Goal: Contribute content: Contribute content

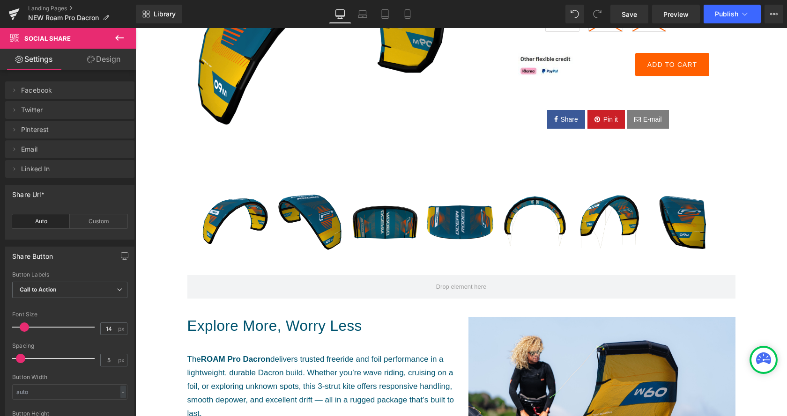
scroll to position [191, 0]
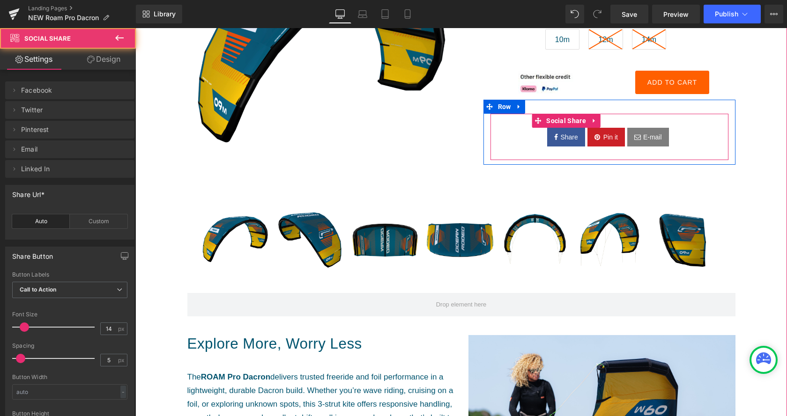
click at [616, 141] on span "Pin it" at bounding box center [609, 137] width 17 height 10
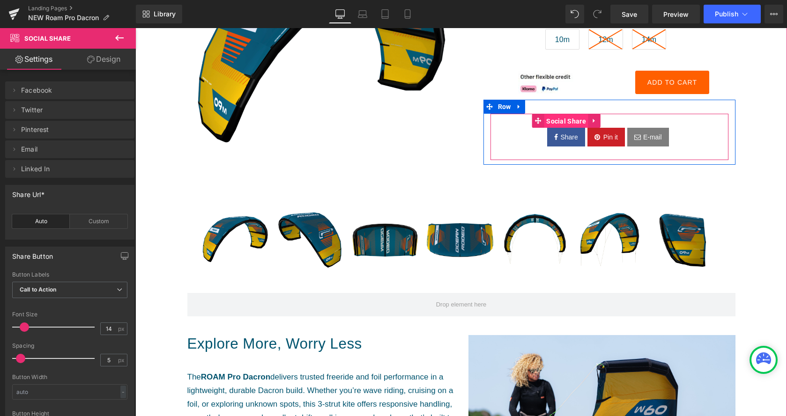
click at [571, 122] on span "Social Share" at bounding box center [566, 121] width 45 height 14
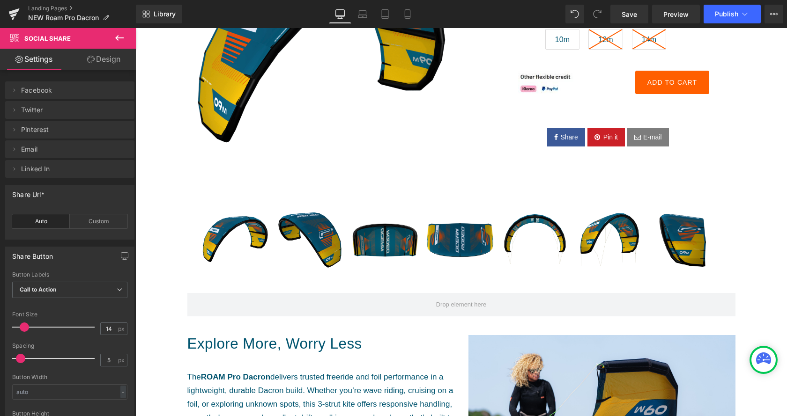
scroll to position [48, 0]
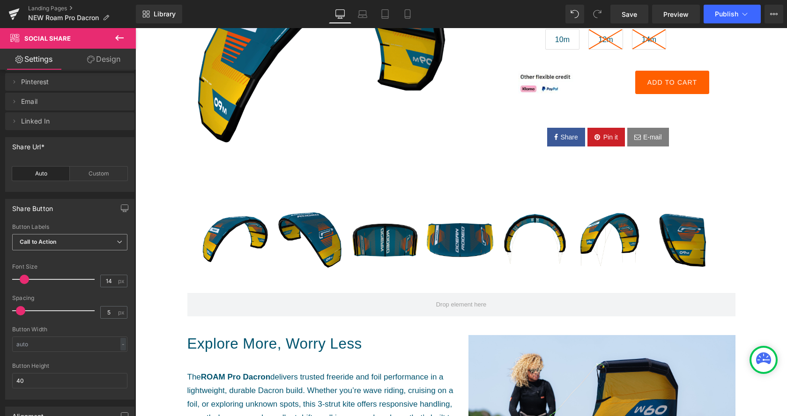
click at [92, 237] on span "Call to Action" at bounding box center [69, 242] width 115 height 16
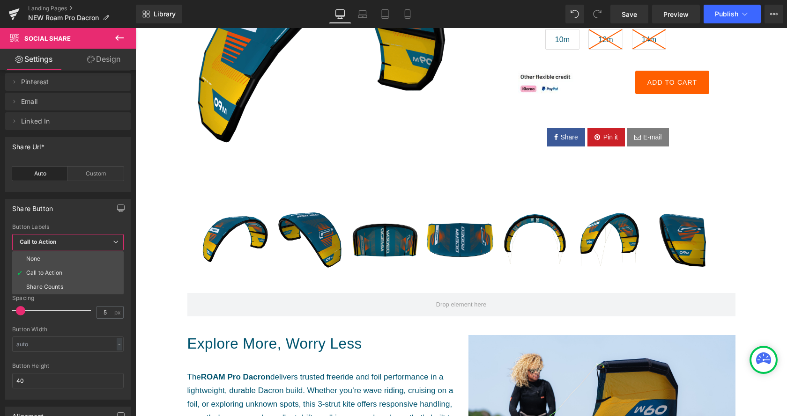
click at [92, 238] on span "Call to Action" at bounding box center [67, 242] width 111 height 16
click at [91, 240] on span "Call to Action" at bounding box center [67, 242] width 111 height 16
click at [114, 242] on icon at bounding box center [116, 242] width 6 height 6
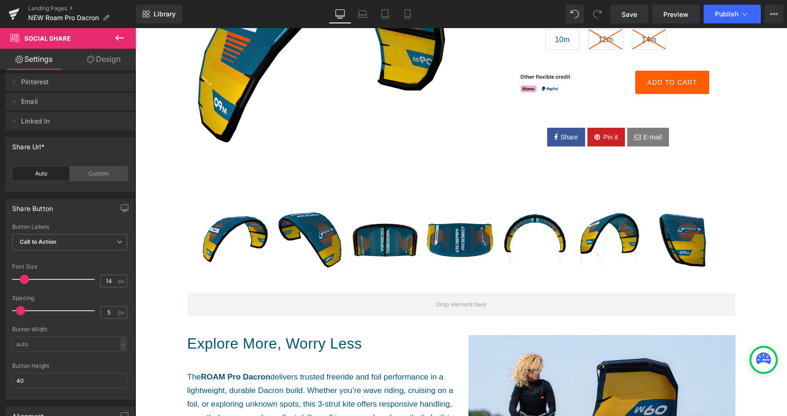
click at [103, 171] on div "Custom" at bounding box center [99, 174] width 58 height 14
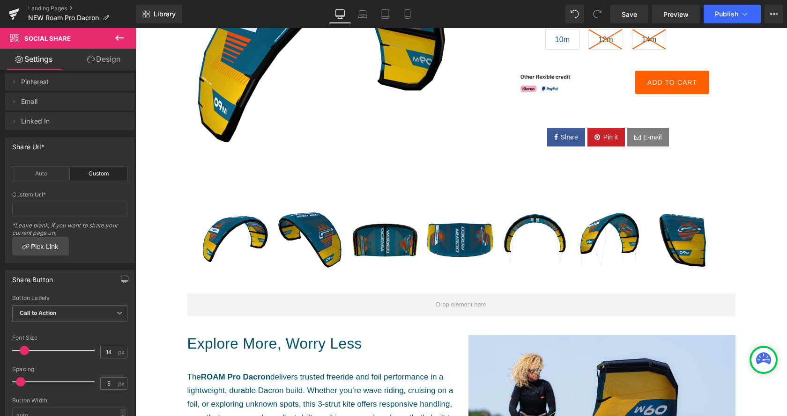
click at [103, 171] on div "Custom" at bounding box center [99, 174] width 58 height 14
click at [40, 177] on div "Auto" at bounding box center [41, 174] width 58 height 14
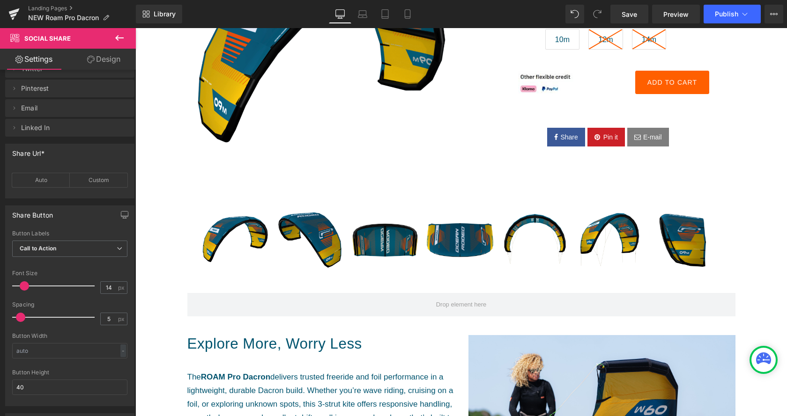
scroll to position [0, 0]
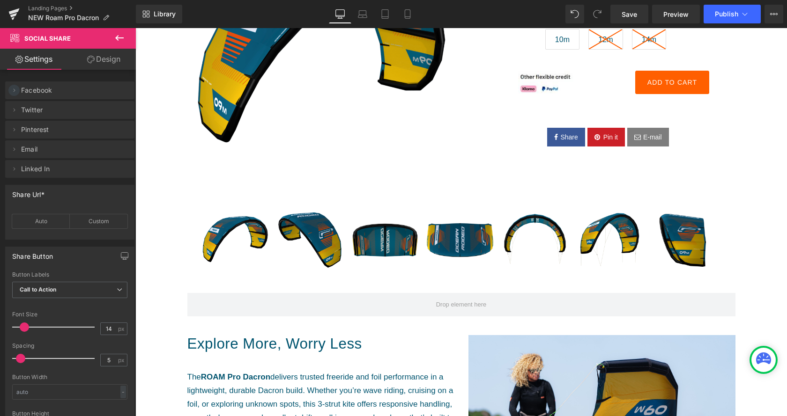
click at [14, 92] on icon at bounding box center [15, 90] width 2 height 3
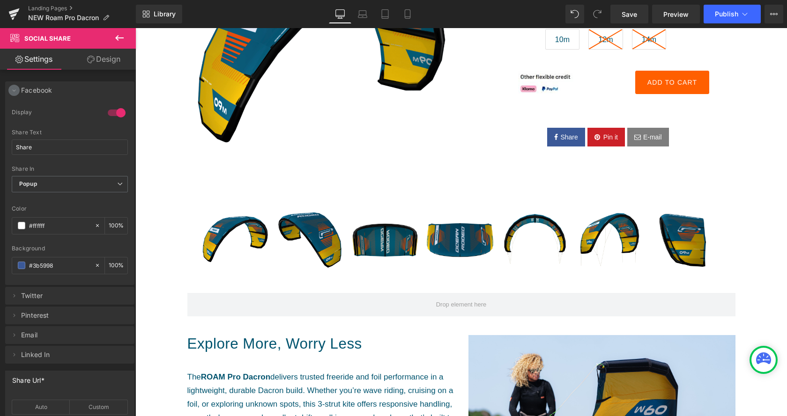
click at [17, 93] on icon at bounding box center [13, 90] width 7 height 7
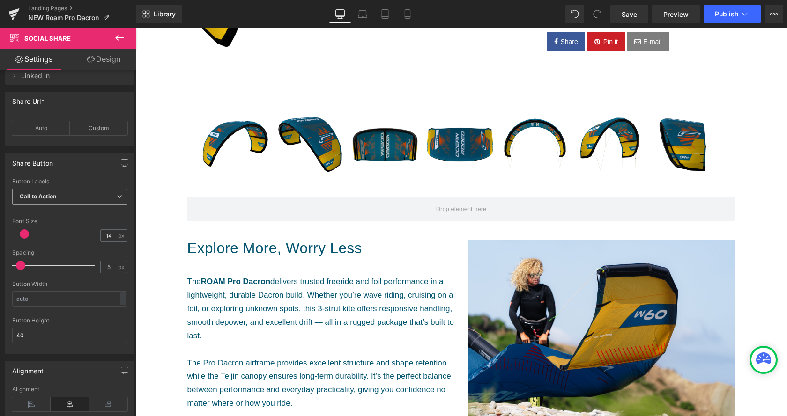
scroll to position [143, 0]
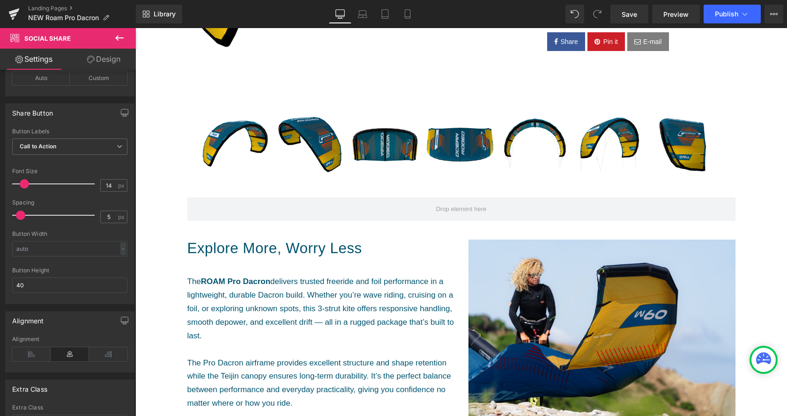
click at [26, 184] on span at bounding box center [24, 183] width 9 height 9
drag, startPoint x: 26, startPoint y: 184, endPoint x: 22, endPoint y: 191, distance: 8.4
click at [22, 191] on div at bounding box center [56, 184] width 78 height 19
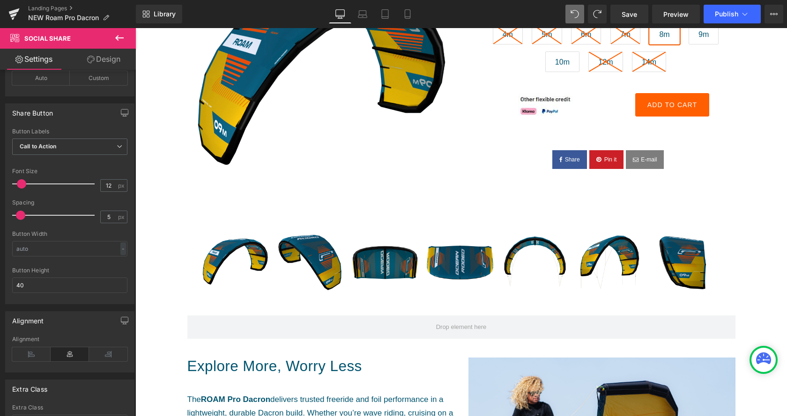
scroll to position [146, 0]
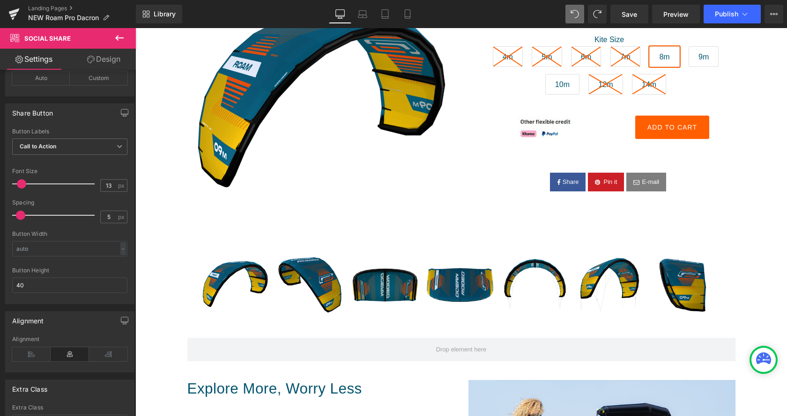
type input "14"
click at [27, 187] on span at bounding box center [24, 183] width 9 height 9
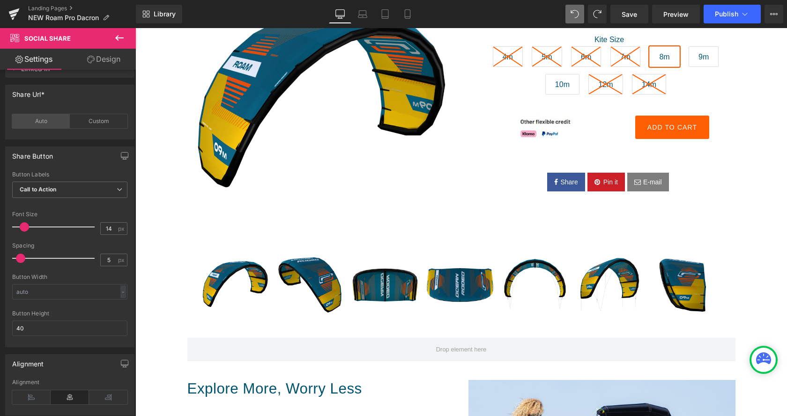
scroll to position [0, 0]
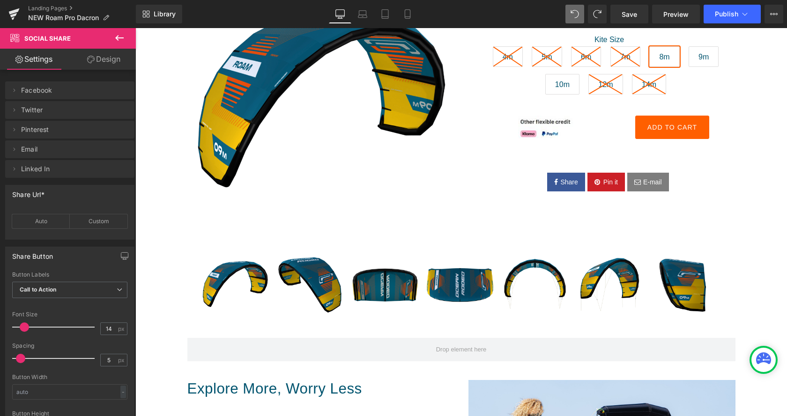
click at [40, 65] on link "Settings" at bounding box center [34, 59] width 68 height 21
click at [14, 94] on icon at bounding box center [13, 90] width 7 height 7
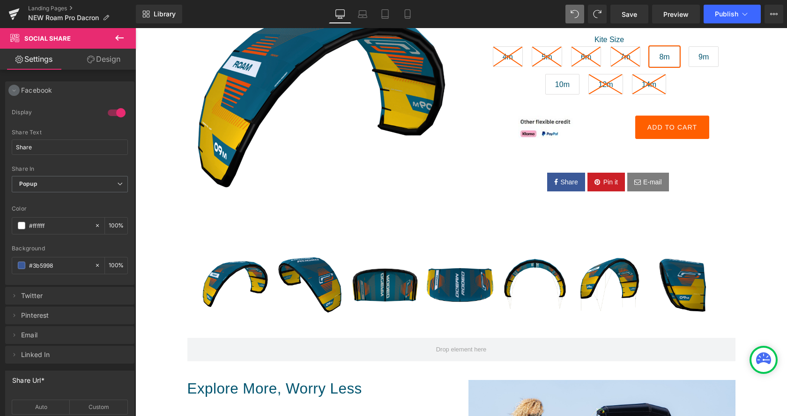
click at [14, 94] on icon at bounding box center [13, 90] width 7 height 7
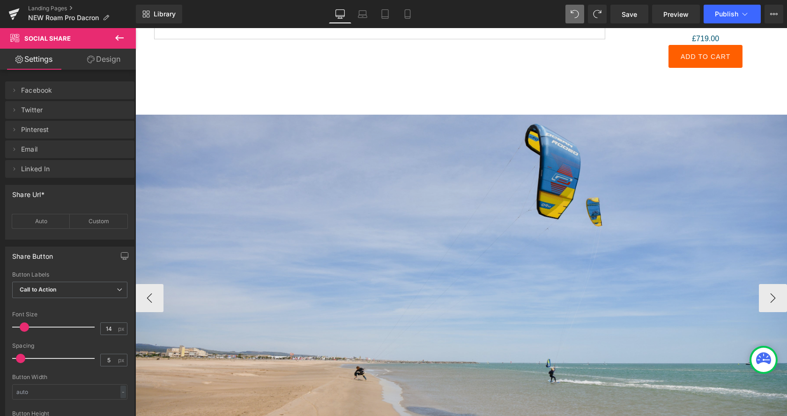
scroll to position [1102, 0]
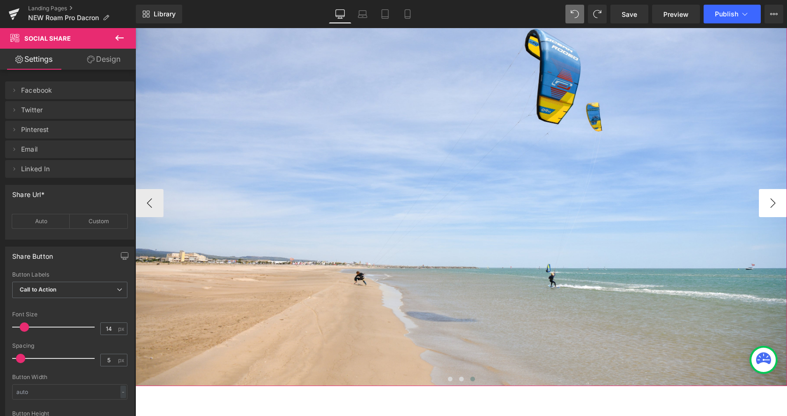
click at [768, 204] on button "›" at bounding box center [773, 203] width 28 height 28
click at [772, 206] on button "›" at bounding box center [773, 203] width 28 height 28
click at [150, 206] on button "‹" at bounding box center [149, 203] width 28 height 28
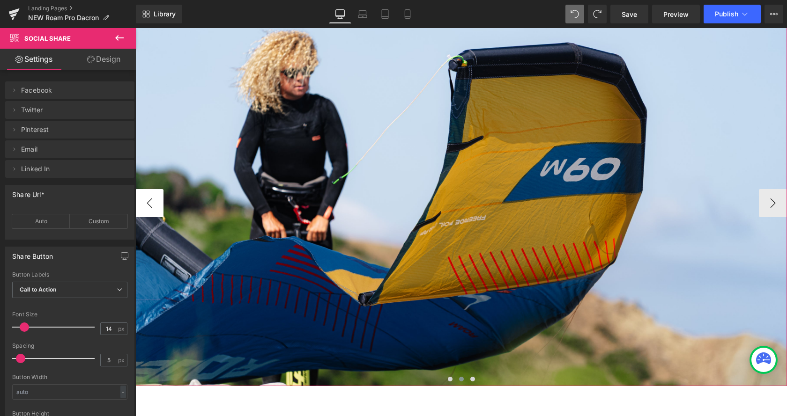
click at [150, 206] on button "‹" at bounding box center [149, 203] width 28 height 28
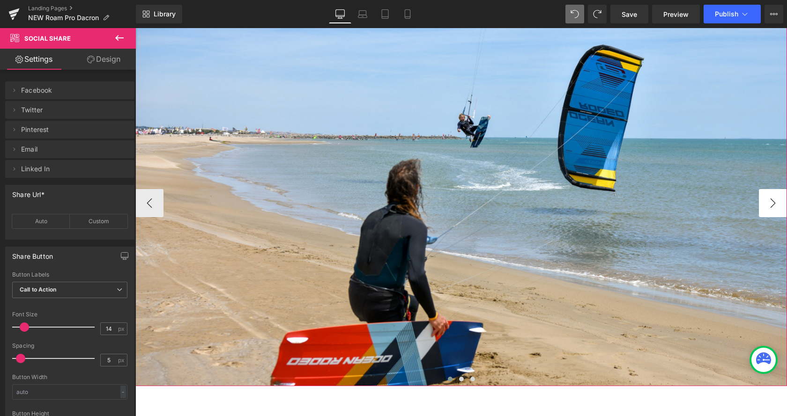
click at [774, 204] on button "›" at bounding box center [773, 203] width 28 height 28
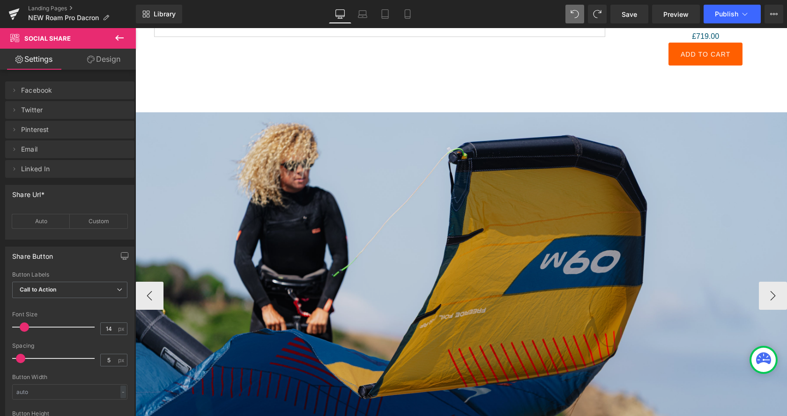
scroll to position [1006, 0]
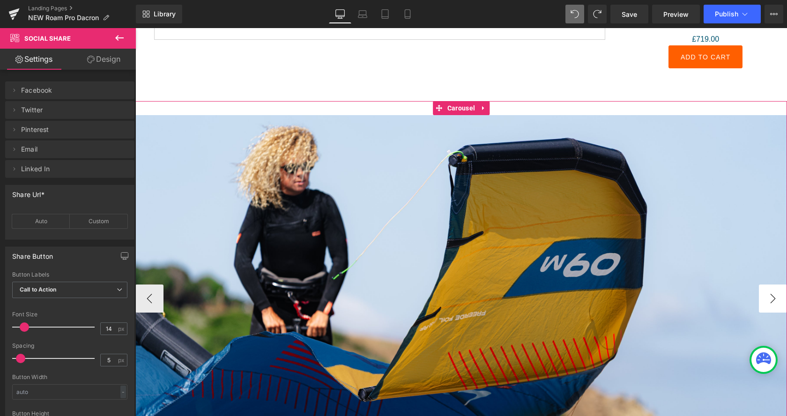
click at [764, 296] on button "›" at bounding box center [773, 299] width 28 height 28
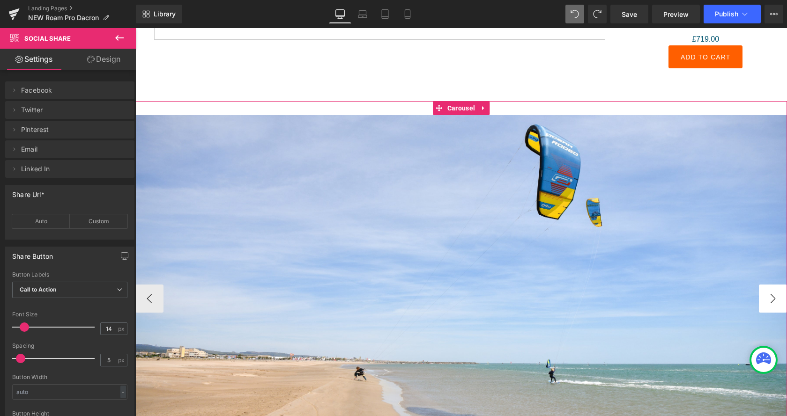
click at [764, 296] on button "›" at bounding box center [773, 299] width 28 height 28
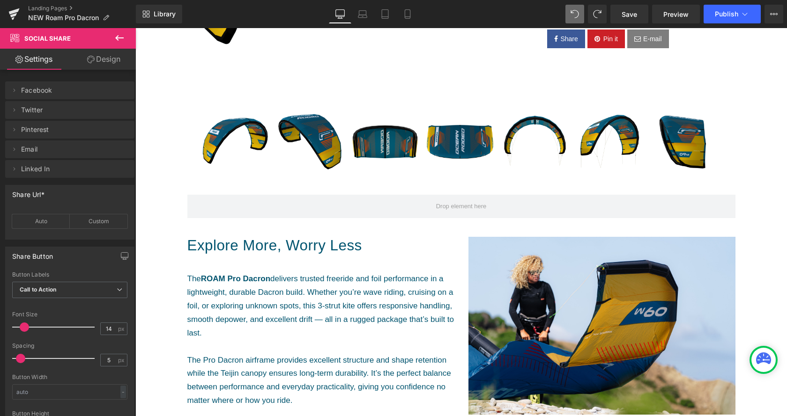
scroll to position [3, 0]
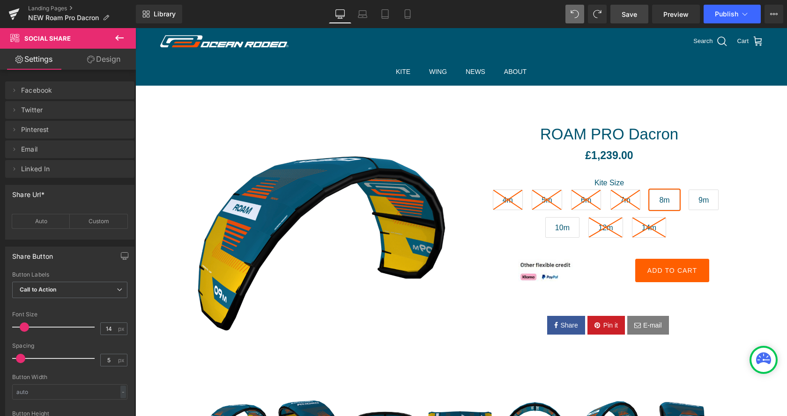
click at [636, 12] on span "Save" at bounding box center [629, 14] width 15 height 10
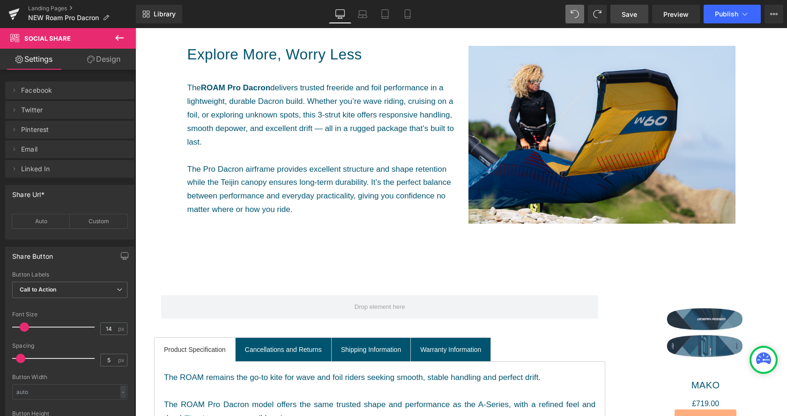
scroll to position [0, 0]
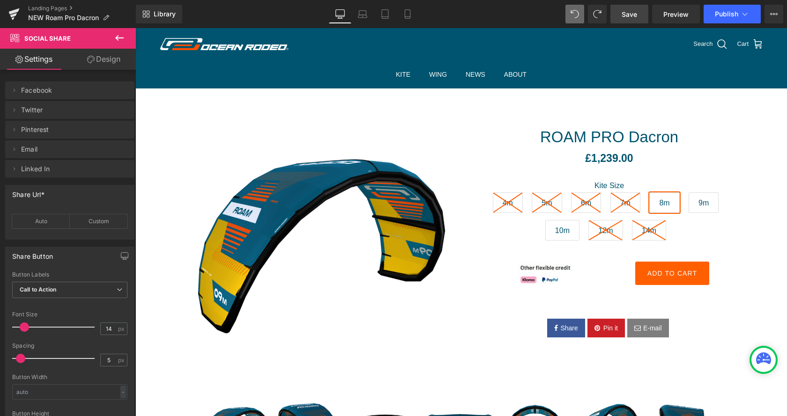
click at [620, 16] on link "Save" at bounding box center [629, 14] width 38 height 19
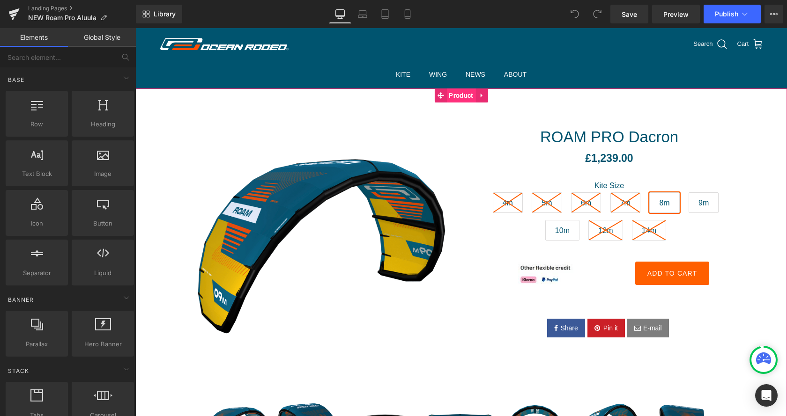
click at [461, 94] on span "Product" at bounding box center [460, 96] width 29 height 14
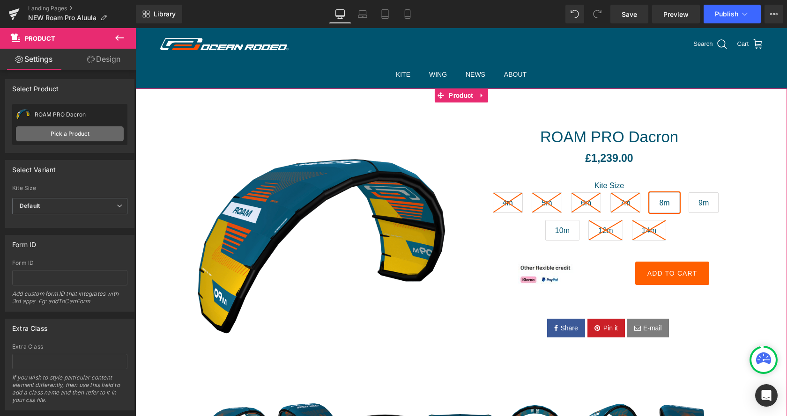
click at [92, 135] on link "Pick a Product" at bounding box center [70, 133] width 108 height 15
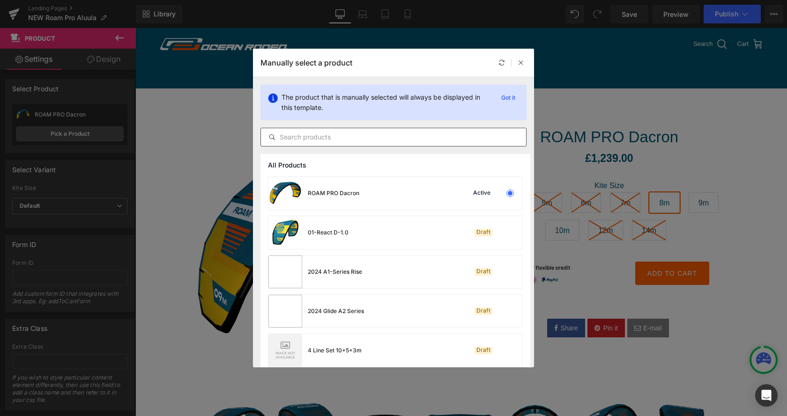
click at [357, 139] on input "text" at bounding box center [393, 137] width 265 height 11
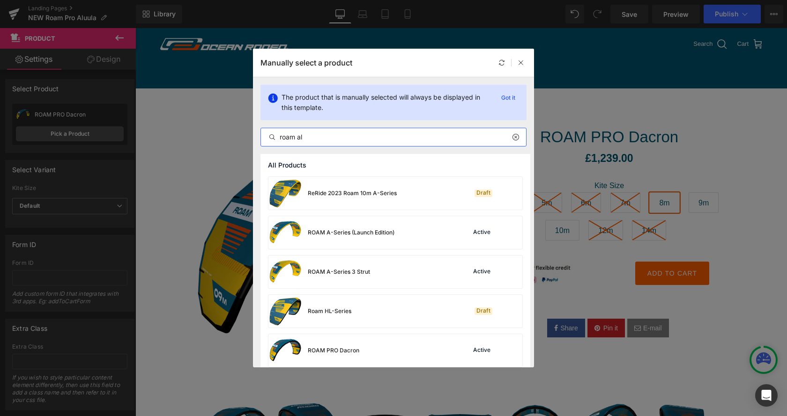
type input "roam al"
click at [343, 270] on div "ROAM A-Series 3 Strut" at bounding box center [339, 272] width 62 height 8
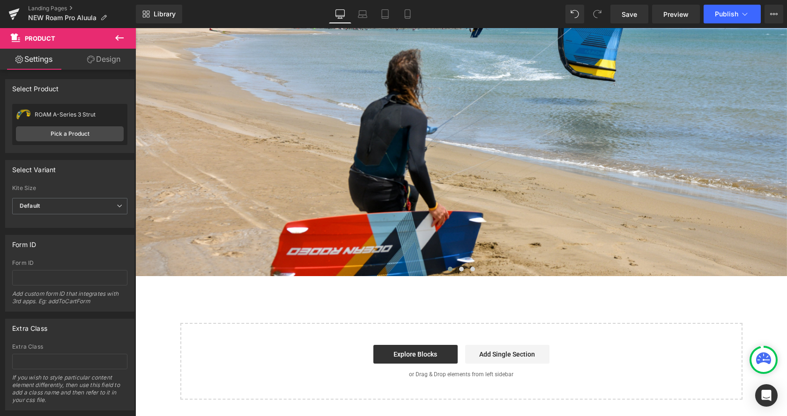
scroll to position [1338, 0]
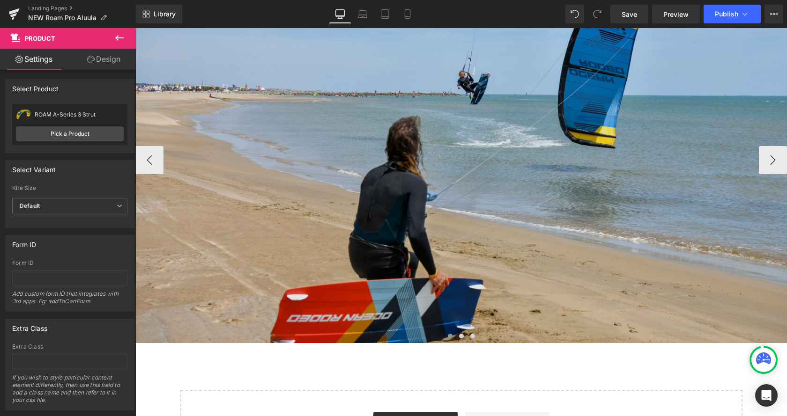
click at [411, 169] on img at bounding box center [461, 160] width 652 height 367
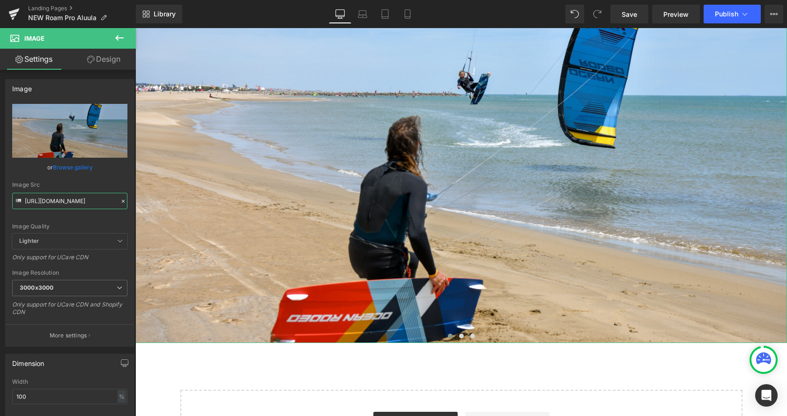
click at [70, 196] on input "[URL][DOMAIN_NAME]" at bounding box center [69, 201] width 115 height 16
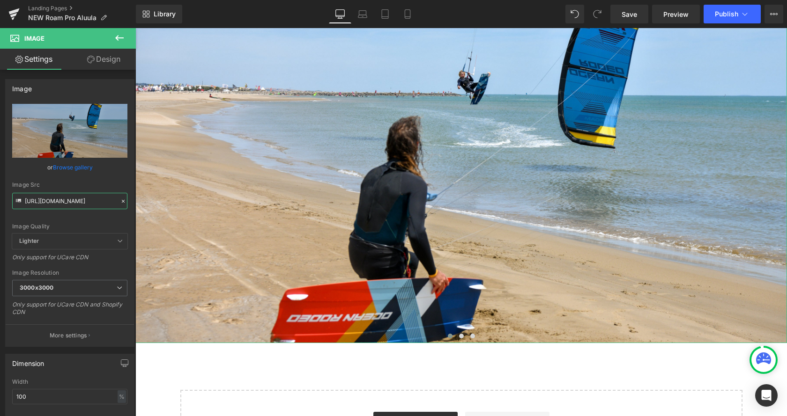
type input "[URL][DOMAIN_NAME]"
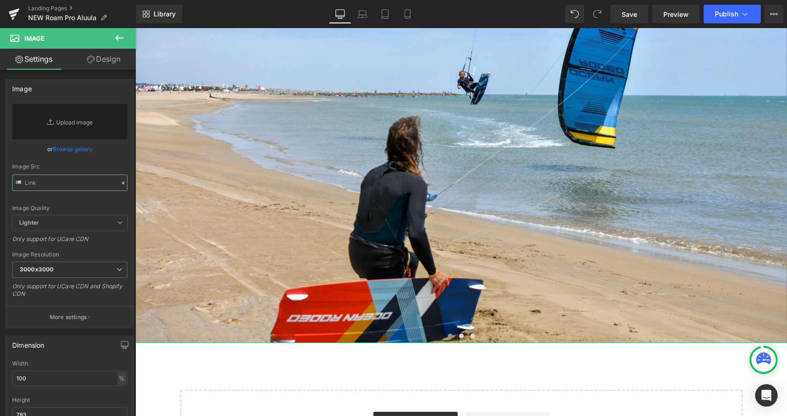
scroll to position [0, 0]
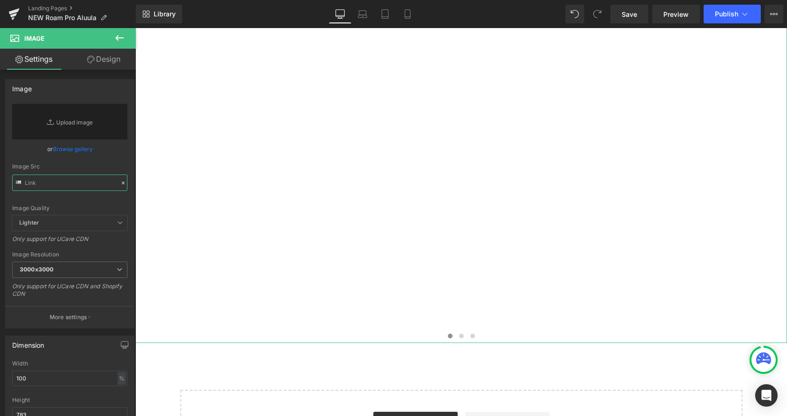
type input "[URL][DOMAIN_NAME]"
click at [56, 182] on input "text" at bounding box center [69, 183] width 115 height 16
type input "[URL][DOMAIN_NAME]"
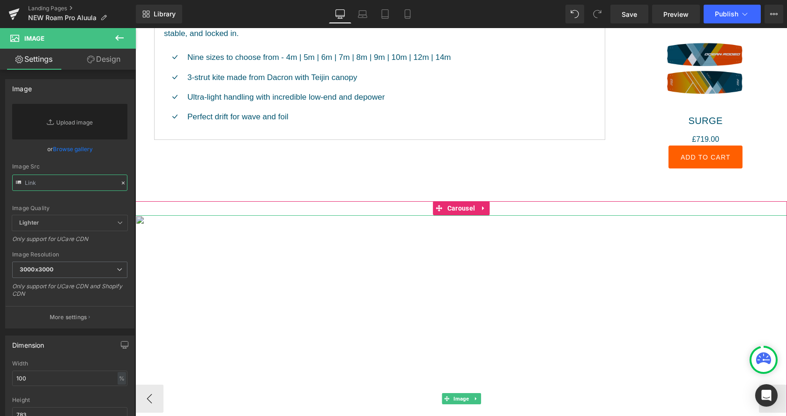
scroll to position [1242, 0]
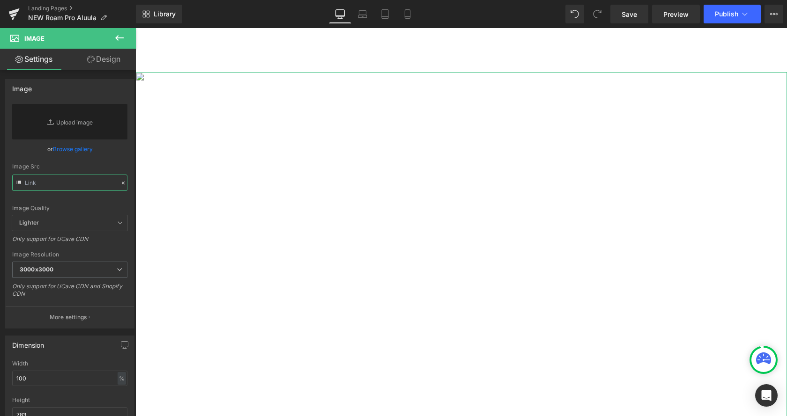
paste input "[URL][DOMAIN_NAME]"
type input "[URL][DOMAIN_NAME]"
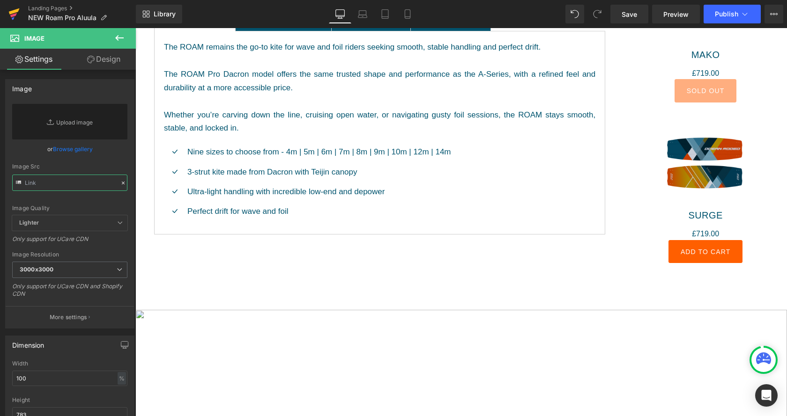
scroll to position [1003, 0]
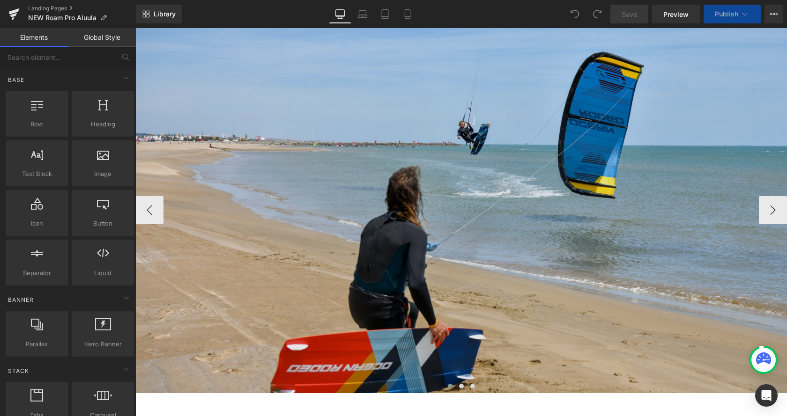
scroll to position [1099, 0]
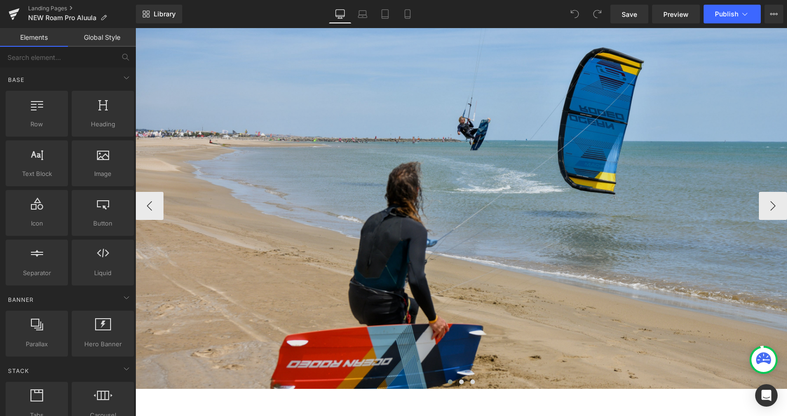
click at [437, 202] on img at bounding box center [461, 205] width 652 height 367
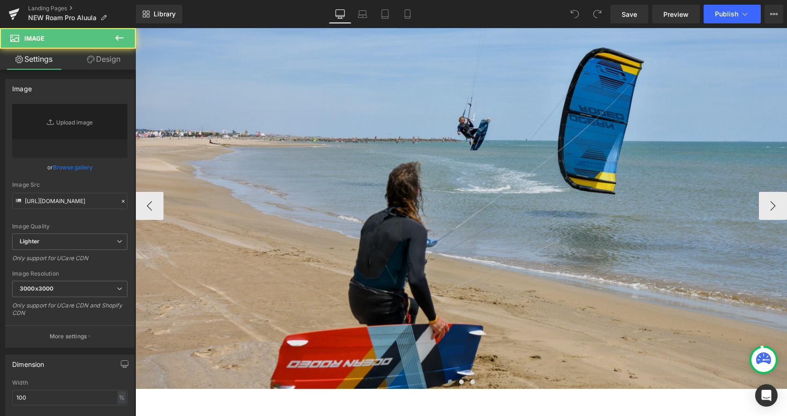
click at [437, 202] on img at bounding box center [461, 205] width 652 height 367
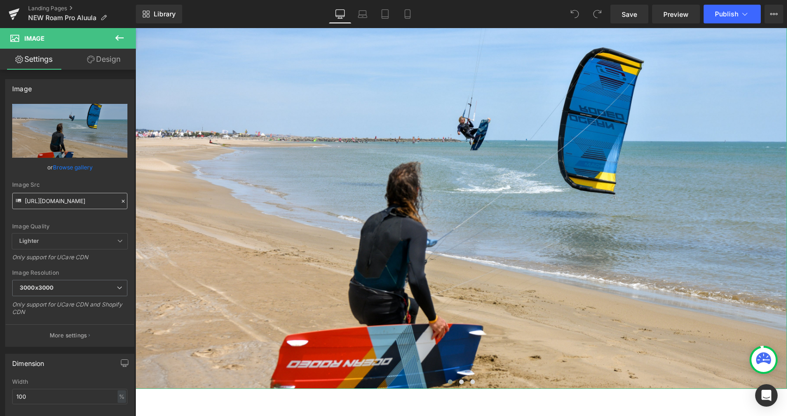
click at [70, 197] on input "[URL][DOMAIN_NAME]" at bounding box center [69, 201] width 115 height 16
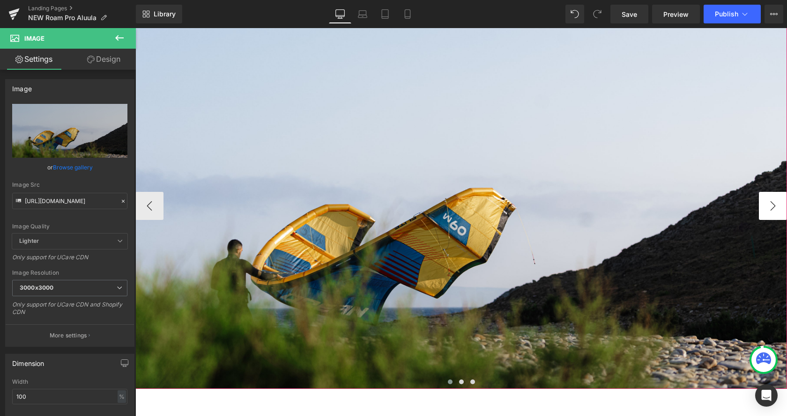
click at [772, 208] on button "›" at bounding box center [773, 206] width 28 height 28
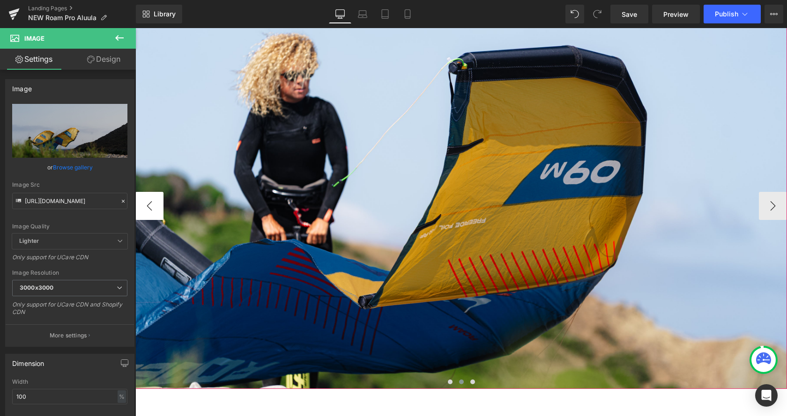
click at [153, 209] on button "‹" at bounding box center [149, 206] width 28 height 28
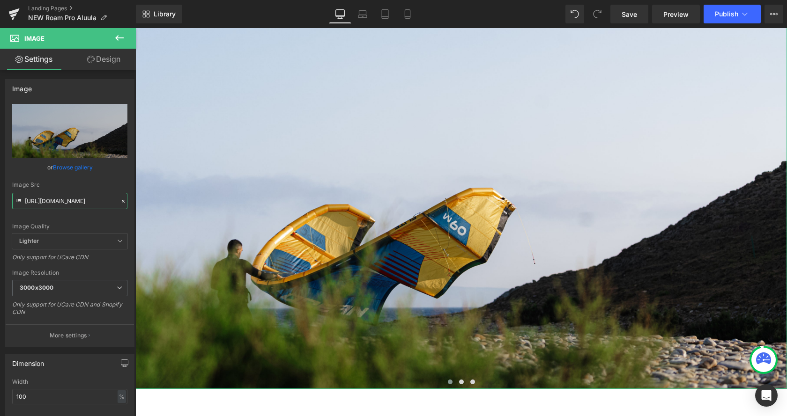
click at [68, 196] on input "[URL][DOMAIN_NAME]" at bounding box center [69, 201] width 115 height 16
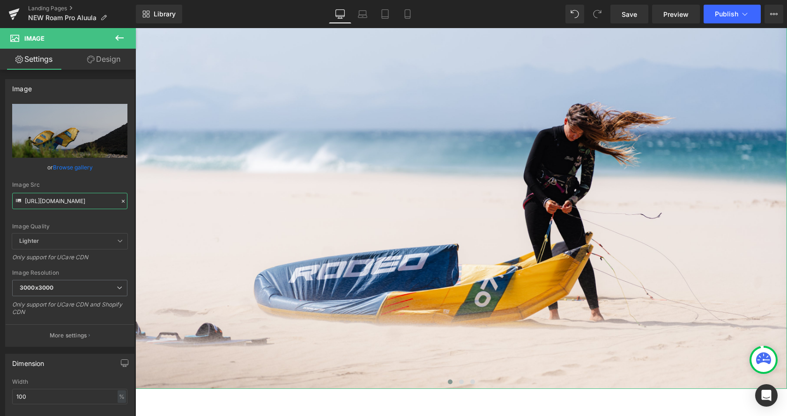
type input "[URL][DOMAIN_NAME]"
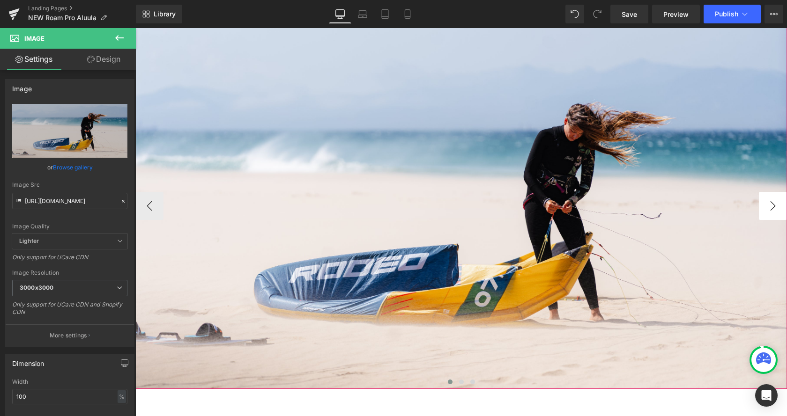
click at [769, 212] on button "›" at bounding box center [773, 206] width 28 height 28
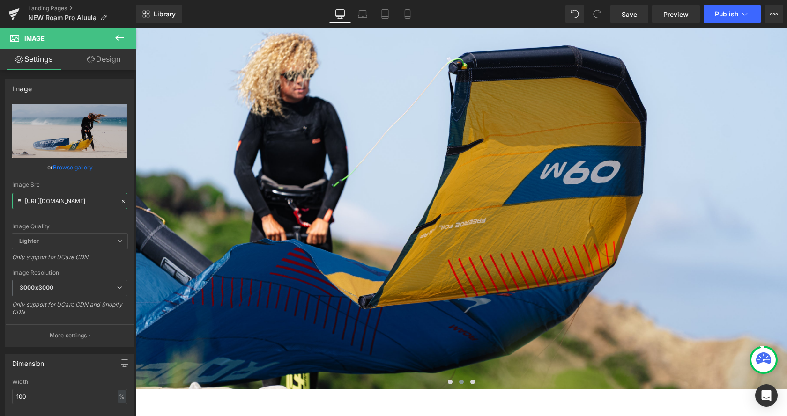
click at [73, 200] on input "[URL][DOMAIN_NAME]" at bounding box center [69, 201] width 115 height 16
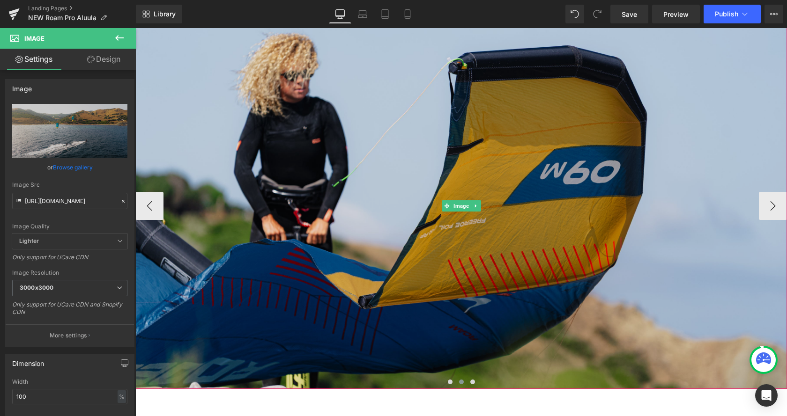
type input "[URL][DOMAIN_NAME]"
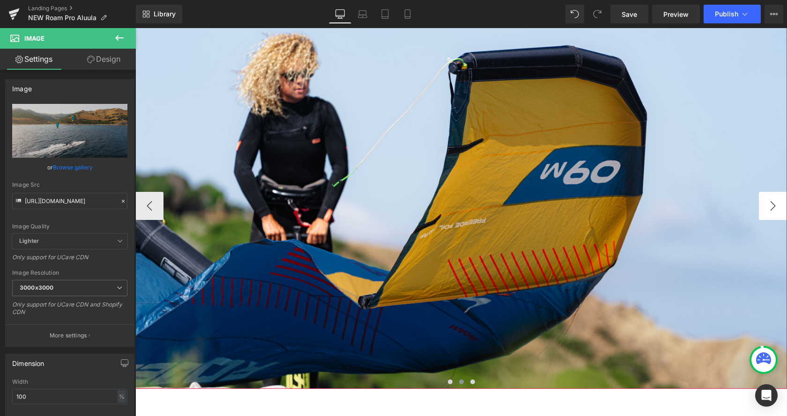
click at [765, 203] on button "›" at bounding box center [773, 206] width 28 height 28
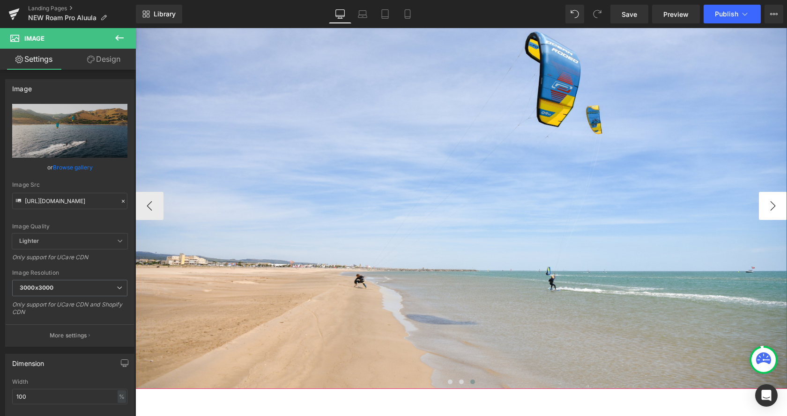
click at [777, 206] on button "›" at bounding box center [773, 206] width 28 height 28
click at [160, 209] on button "‹" at bounding box center [149, 206] width 28 height 28
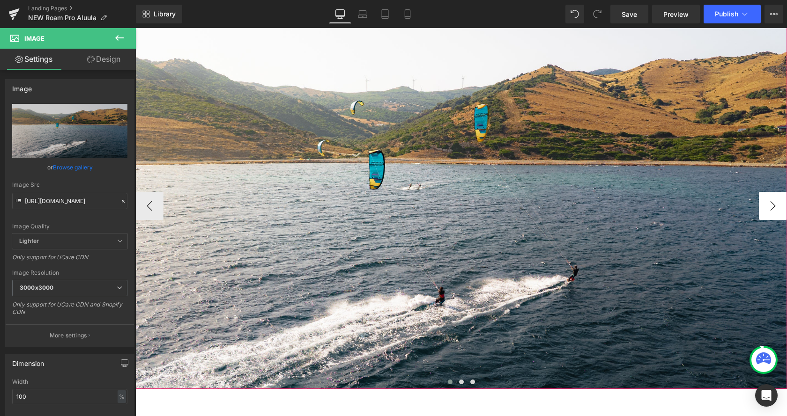
click at [773, 214] on button "›" at bounding box center [773, 206] width 28 height 28
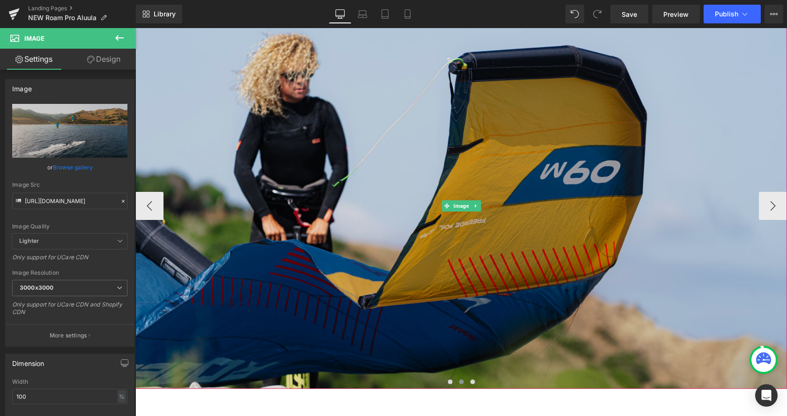
click at [388, 229] on img at bounding box center [461, 205] width 652 height 367
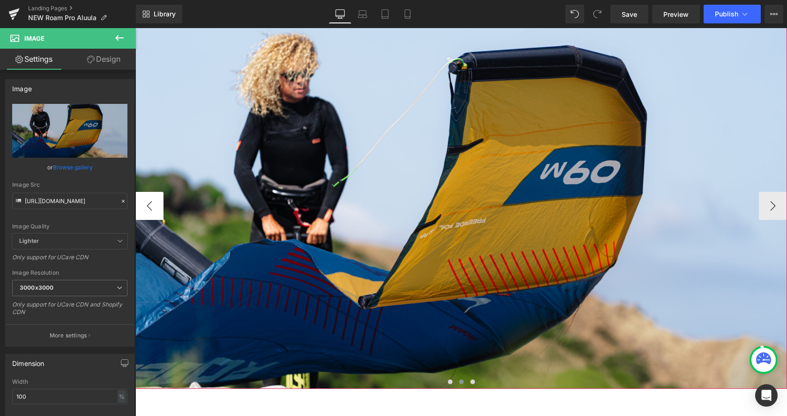
click at [159, 210] on button "‹" at bounding box center [149, 206] width 28 height 28
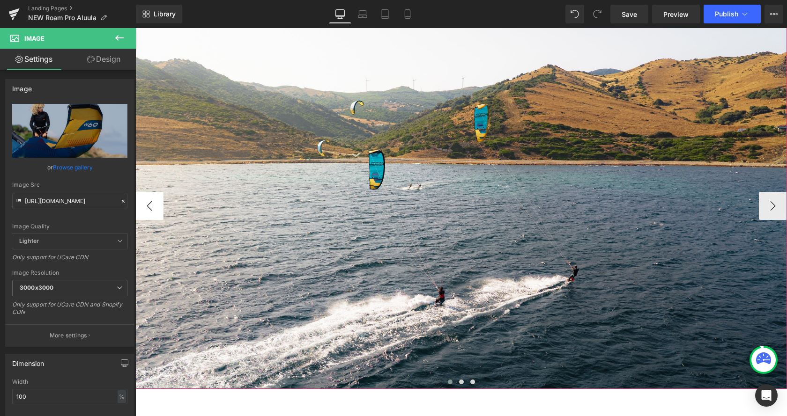
click at [158, 210] on button "‹" at bounding box center [149, 206] width 28 height 28
click at [773, 215] on button "›" at bounding box center [773, 206] width 28 height 28
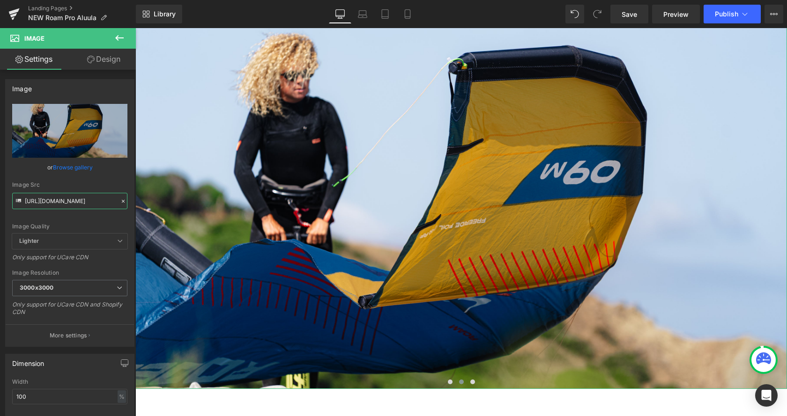
click at [93, 196] on input "[URL][DOMAIN_NAME]" at bounding box center [69, 201] width 115 height 16
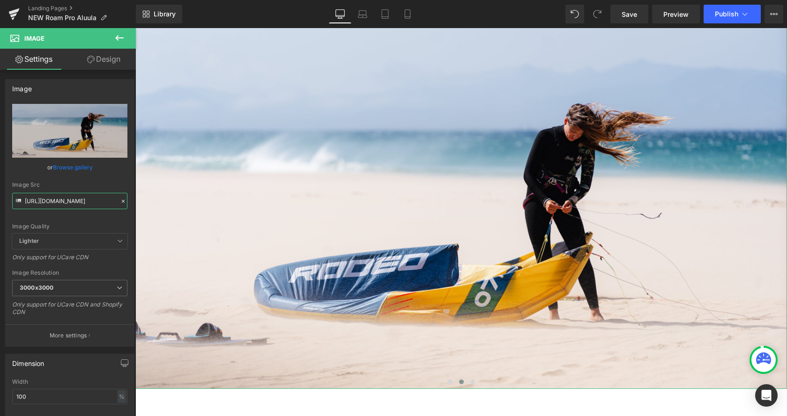
type input "[URL][DOMAIN_NAME]"
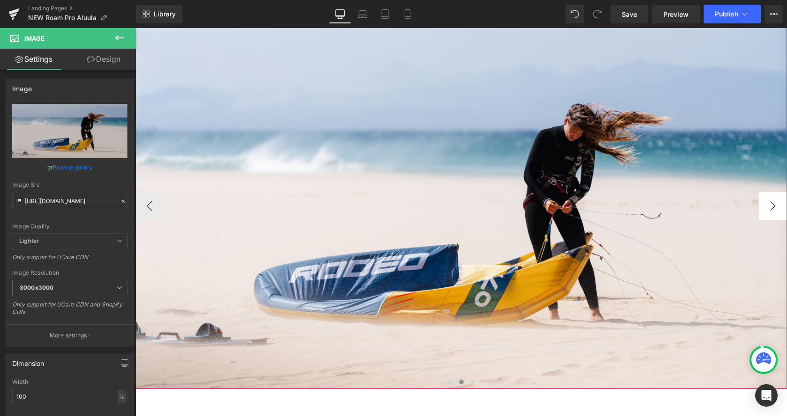
click at [765, 211] on button "›" at bounding box center [773, 206] width 28 height 28
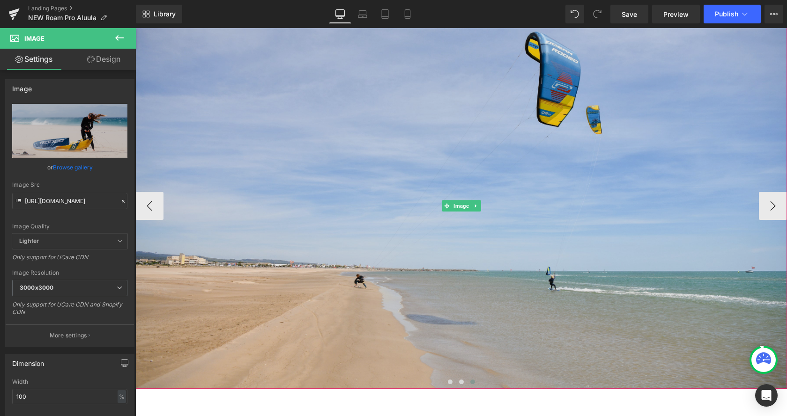
click at [464, 264] on img at bounding box center [461, 205] width 652 height 367
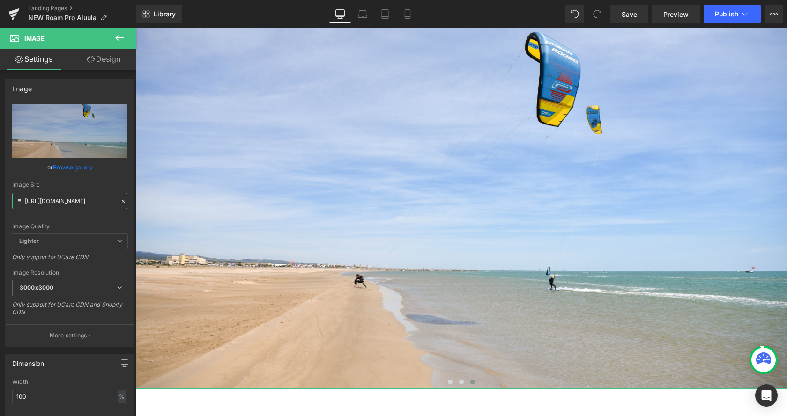
click at [77, 197] on input "[URL][DOMAIN_NAME]" at bounding box center [69, 201] width 115 height 16
type input "https://cdn.shopify.[URL][DOMAIN_NAME]"
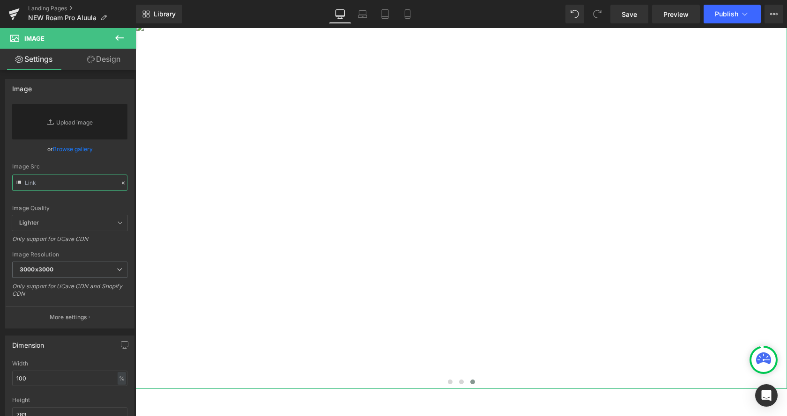
scroll to position [0, 0]
click at [72, 183] on input "text" at bounding box center [69, 183] width 115 height 16
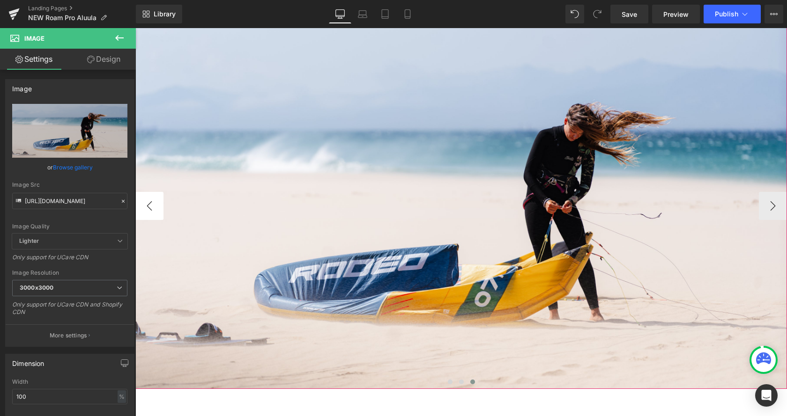
click at [156, 206] on button "‹" at bounding box center [149, 206] width 28 height 28
click at [769, 209] on button "›" at bounding box center [773, 206] width 28 height 28
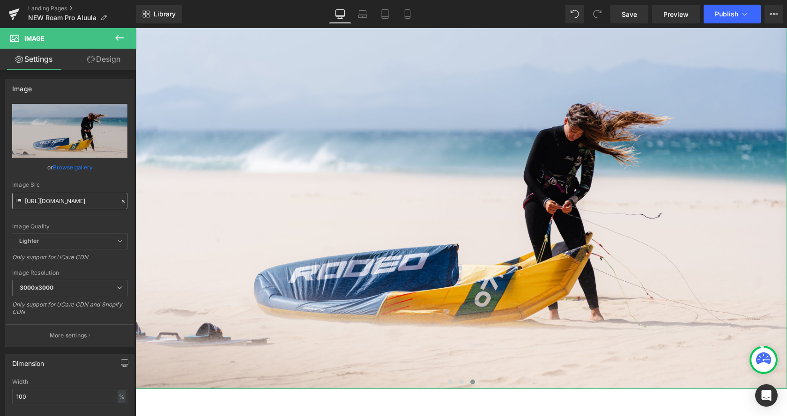
click at [50, 201] on input "[URL][DOMAIN_NAME]" at bounding box center [69, 201] width 115 height 16
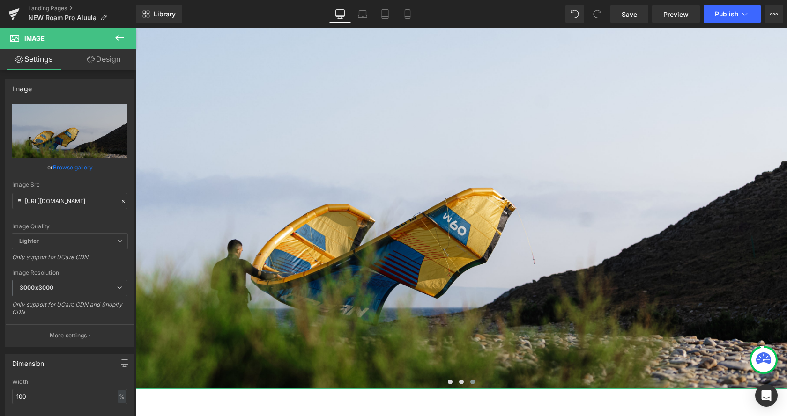
type input "[URL][DOMAIN_NAME]"
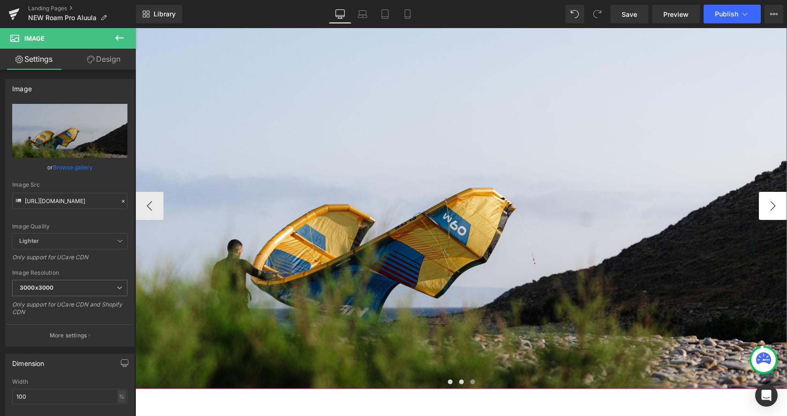
click at [776, 212] on button "›" at bounding box center [773, 206] width 28 height 28
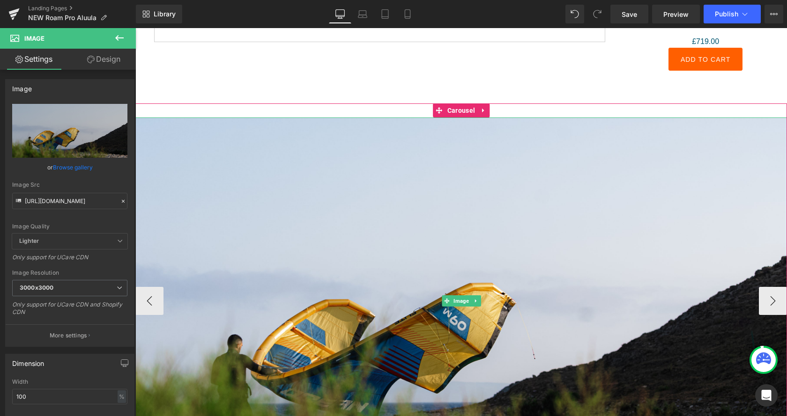
scroll to position [1003, 0]
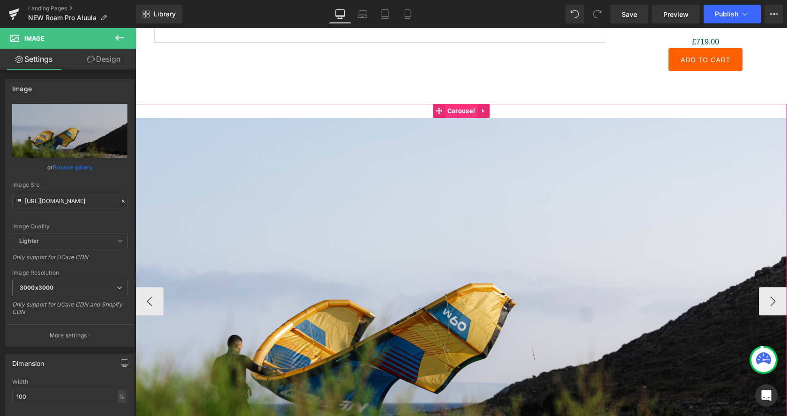
click at [465, 110] on span "Carousel" at bounding box center [461, 111] width 32 height 14
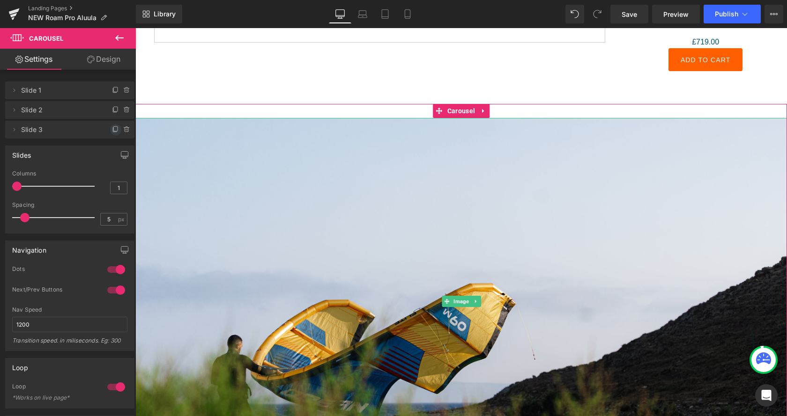
click at [113, 129] on icon at bounding box center [115, 129] width 7 height 7
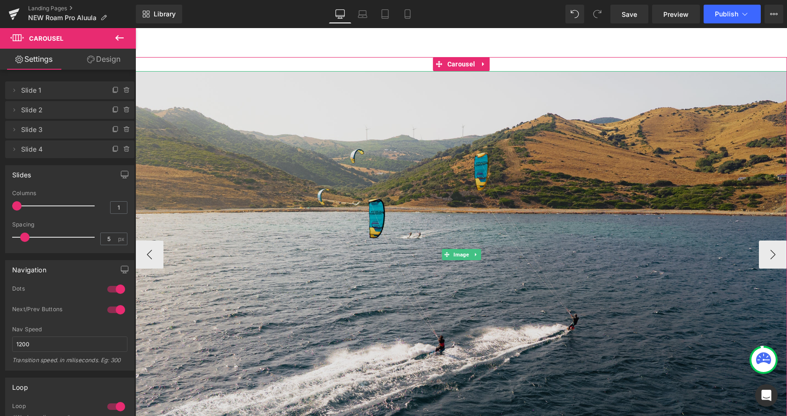
scroll to position [1099, 0]
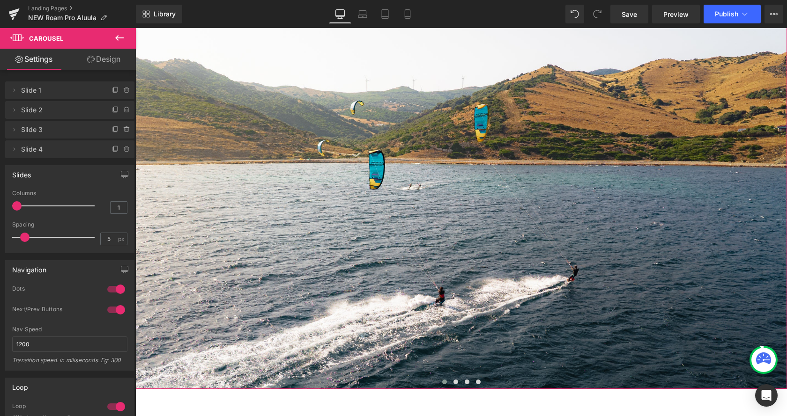
click at [48, 151] on span "Slide 4" at bounding box center [60, 150] width 79 height 18
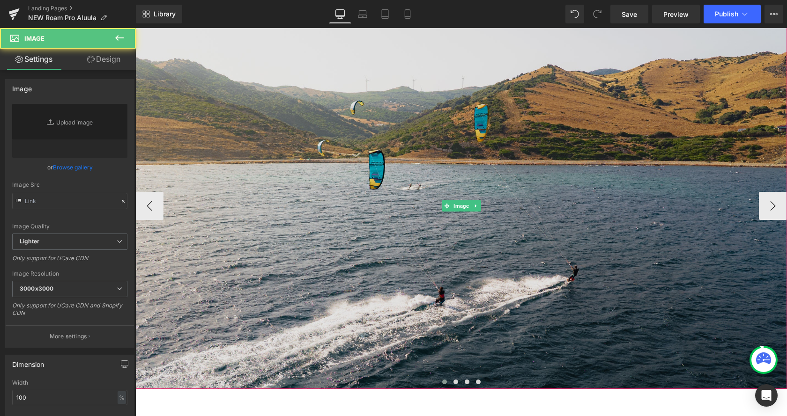
click at [543, 184] on img at bounding box center [461, 205] width 652 height 367
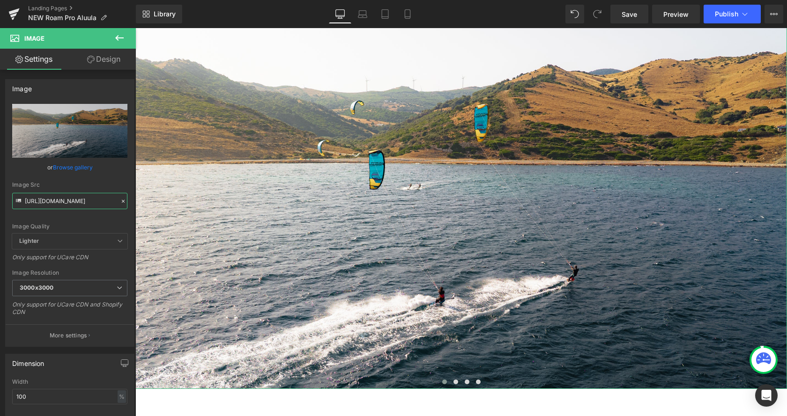
click at [71, 200] on input "[URL][DOMAIN_NAME]" at bounding box center [69, 201] width 115 height 16
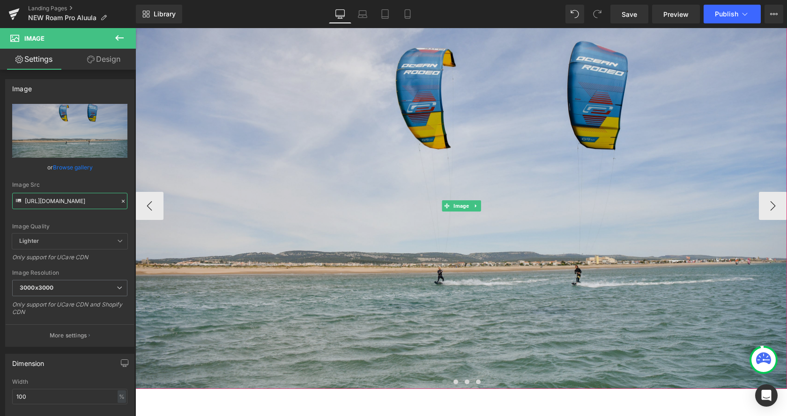
type input "[URL][DOMAIN_NAME]"
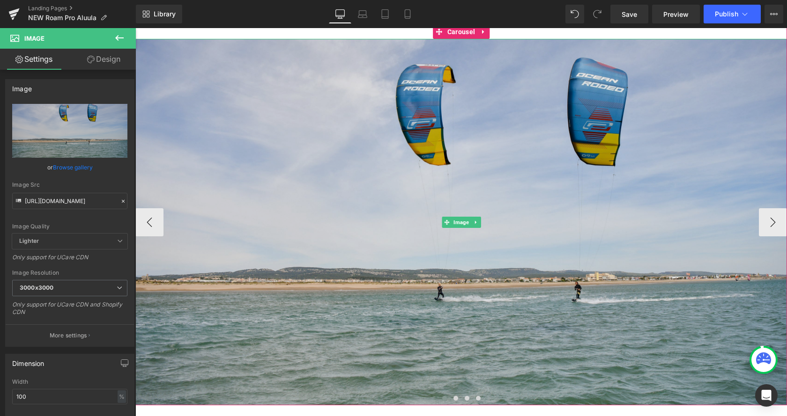
scroll to position [1099, 0]
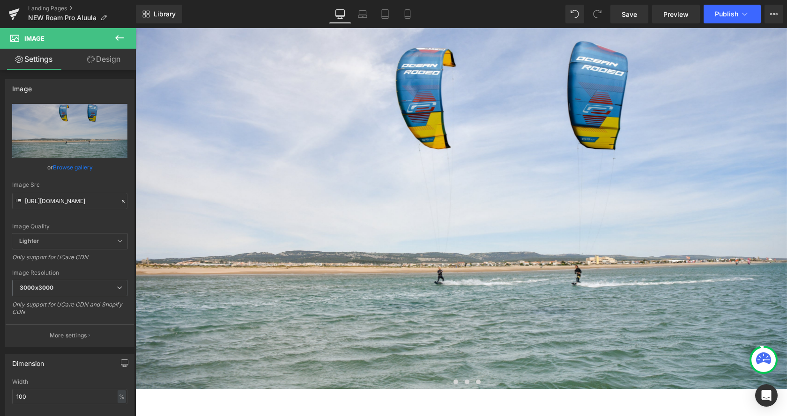
click at [115, 41] on icon at bounding box center [119, 37] width 11 height 11
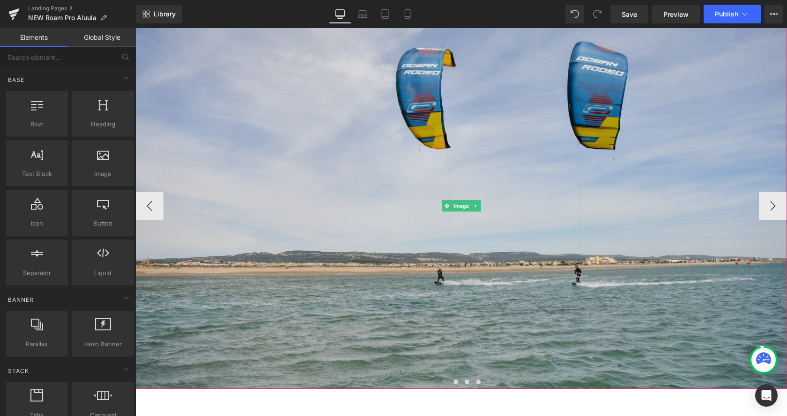
click at [416, 193] on img at bounding box center [461, 205] width 652 height 367
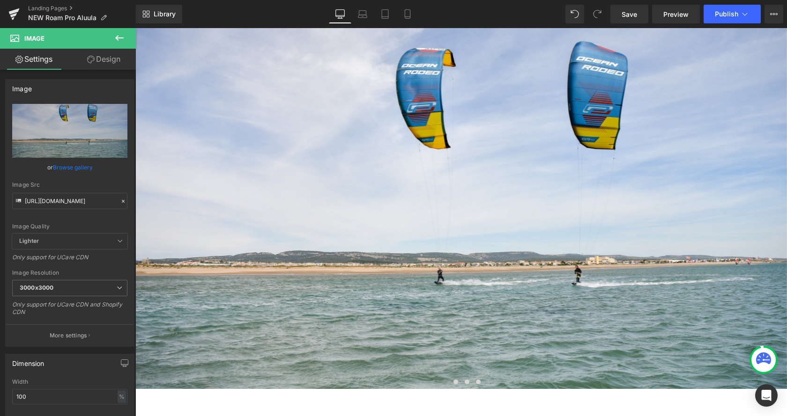
click at [118, 36] on icon at bounding box center [119, 38] width 8 height 6
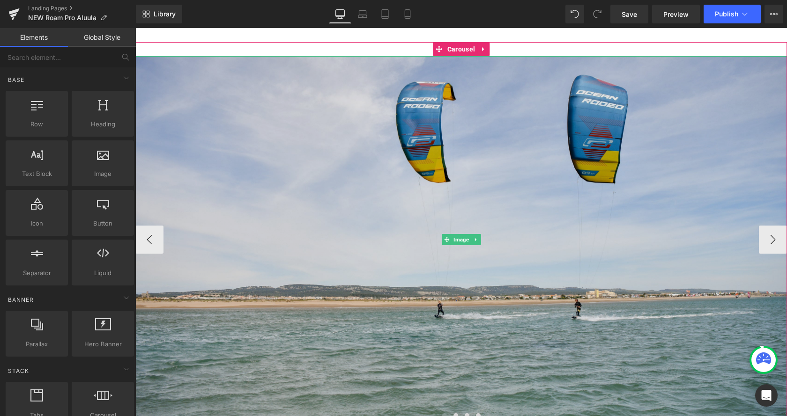
scroll to position [1051, 0]
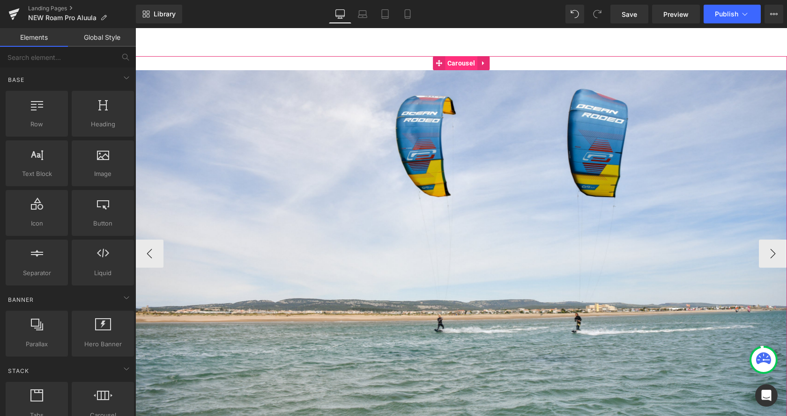
click at [465, 62] on span "Carousel" at bounding box center [461, 63] width 32 height 14
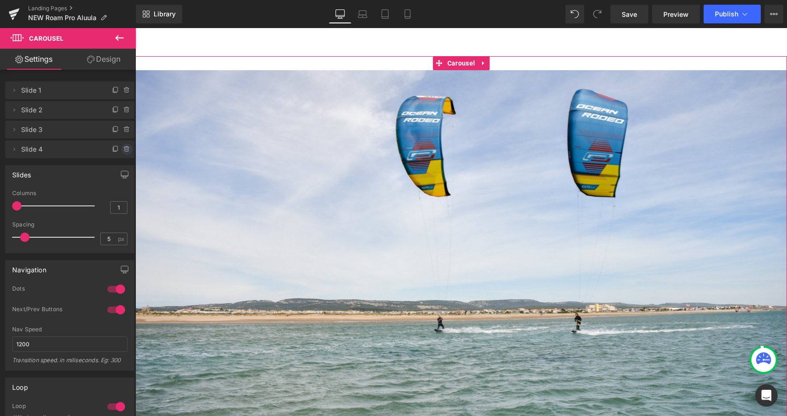
click at [129, 150] on icon at bounding box center [126, 149] width 7 height 7
click at [118, 149] on button "Delete" at bounding box center [117, 150] width 30 height 12
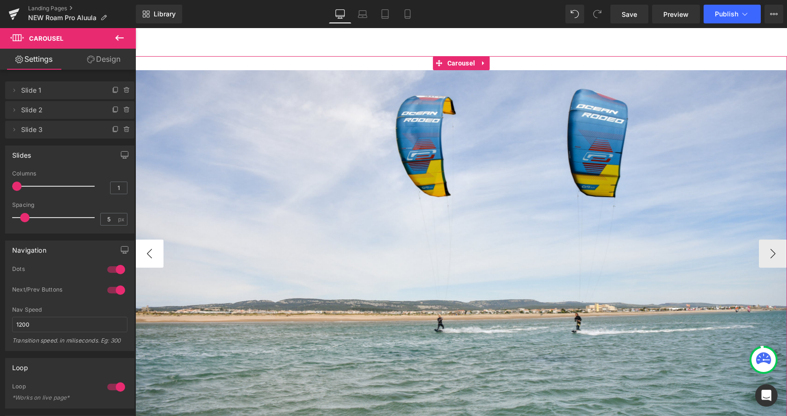
click at [157, 258] on button "‹" at bounding box center [149, 254] width 28 height 28
click at [153, 258] on button "‹" at bounding box center [149, 254] width 28 height 28
drag, startPoint x: 152, startPoint y: 252, endPoint x: 160, endPoint y: 252, distance: 8.0
click at [153, 251] on button "‹" at bounding box center [149, 254] width 28 height 28
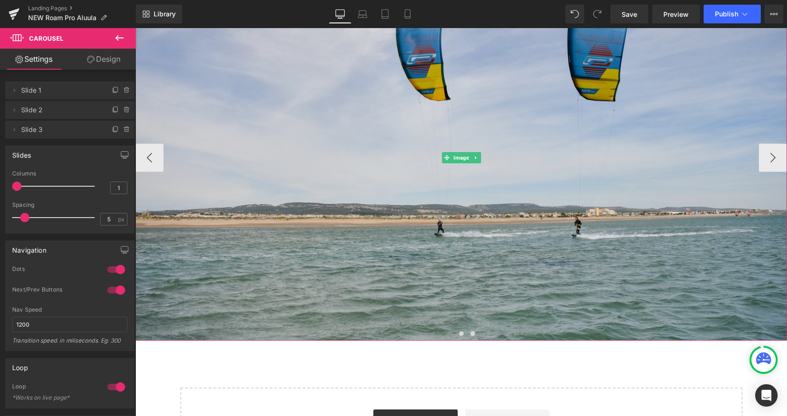
scroll to position [1147, 0]
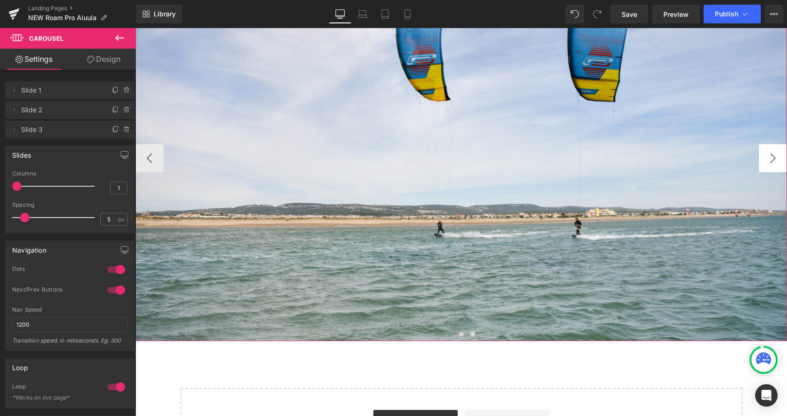
click at [775, 164] on button "›" at bounding box center [773, 158] width 28 height 28
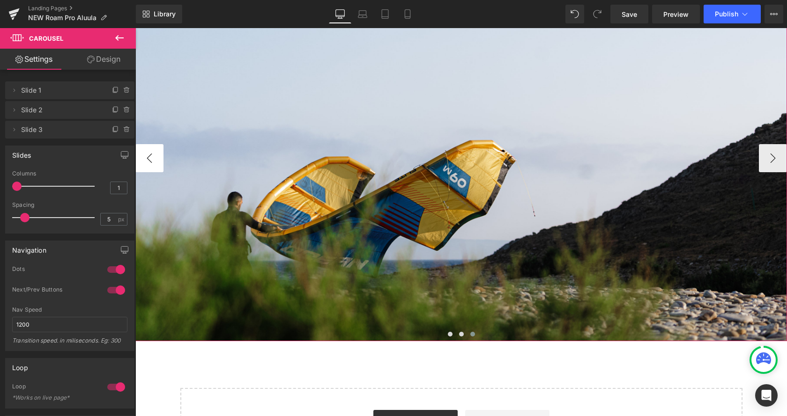
click at [144, 158] on button "‹" at bounding box center [149, 158] width 28 height 28
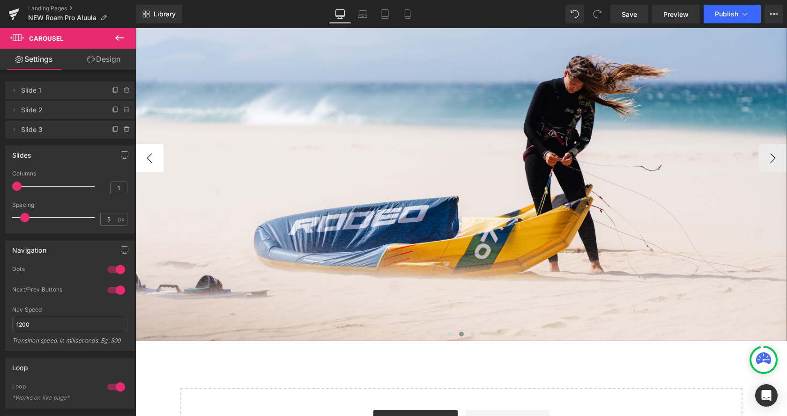
click at [145, 159] on button "‹" at bounding box center [149, 158] width 28 height 28
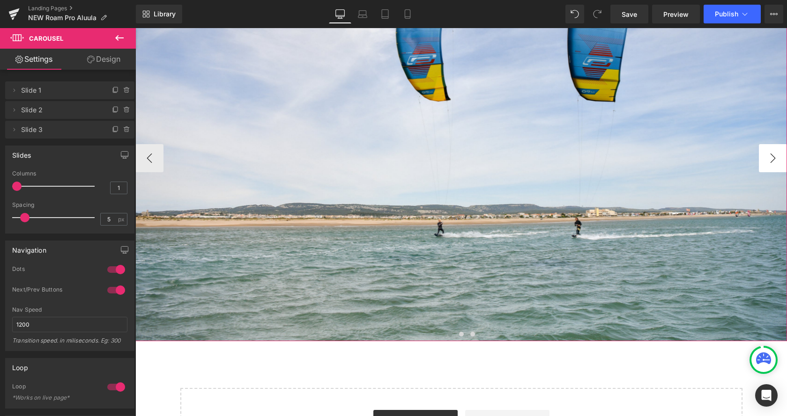
click at [773, 163] on button "›" at bounding box center [773, 158] width 28 height 28
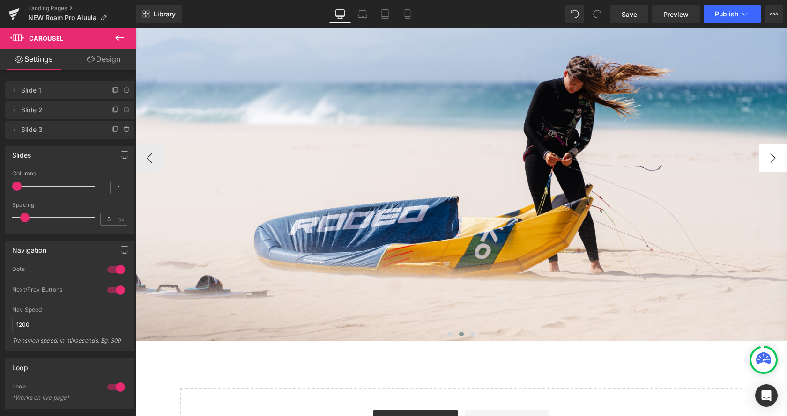
click at [773, 163] on button "›" at bounding box center [773, 158] width 28 height 28
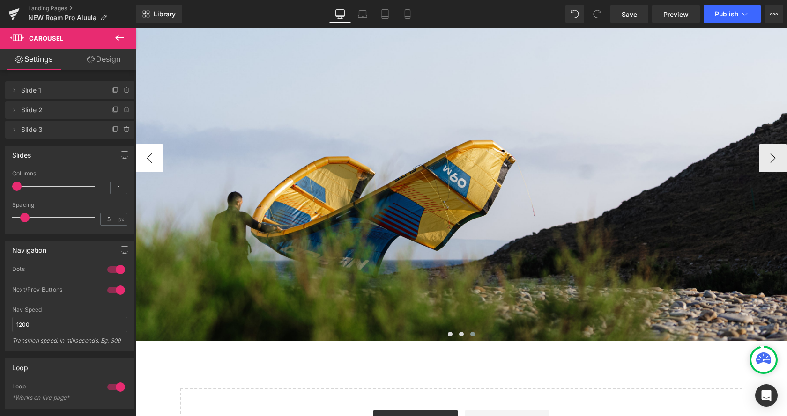
click at [156, 158] on button "‹" at bounding box center [149, 158] width 28 height 28
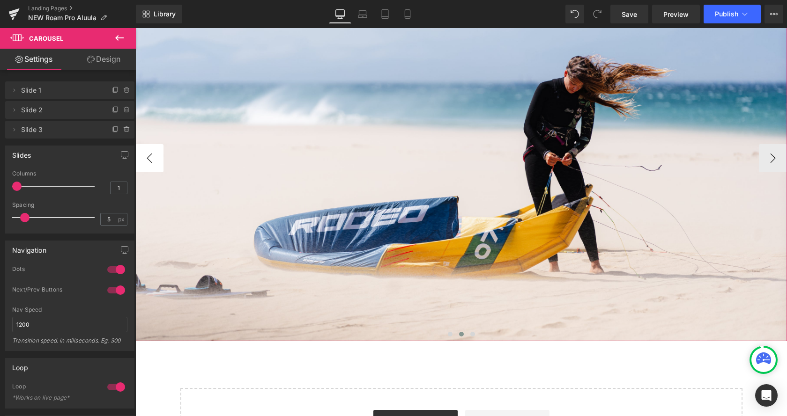
click at [156, 158] on button "‹" at bounding box center [149, 158] width 28 height 28
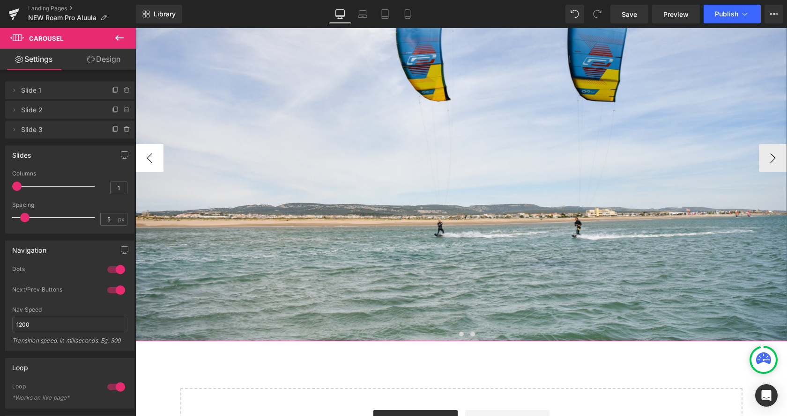
click at [156, 158] on button "‹" at bounding box center [149, 158] width 28 height 28
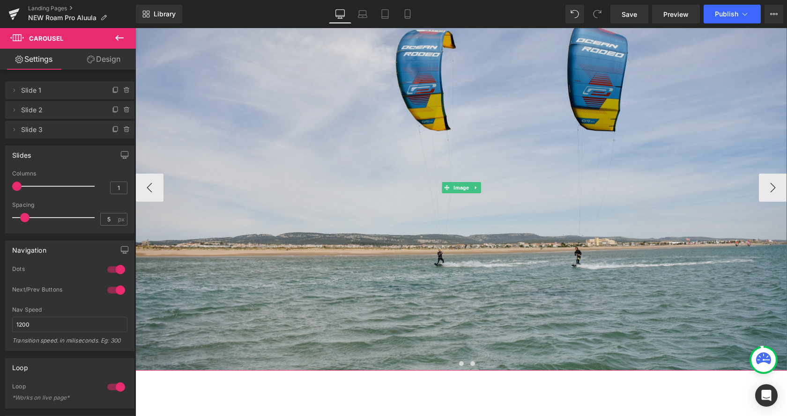
scroll to position [1099, 0]
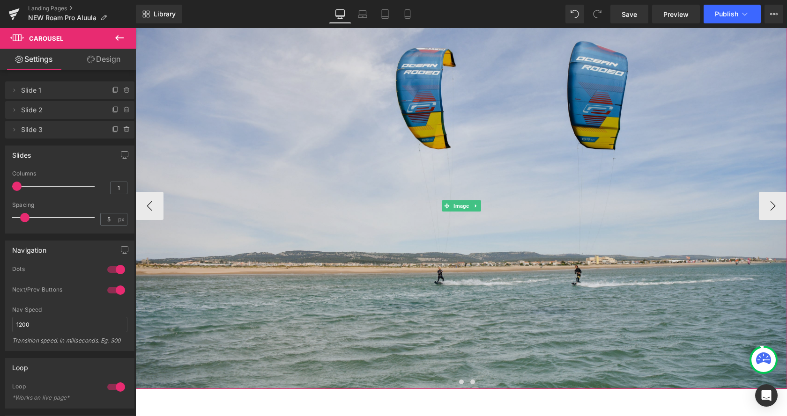
click at [368, 185] on img at bounding box center [461, 205] width 652 height 367
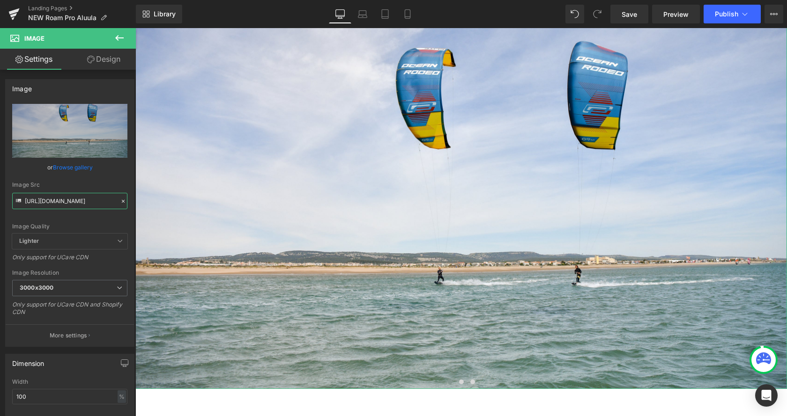
click at [72, 200] on input "[URL][DOMAIN_NAME]" at bounding box center [69, 201] width 115 height 16
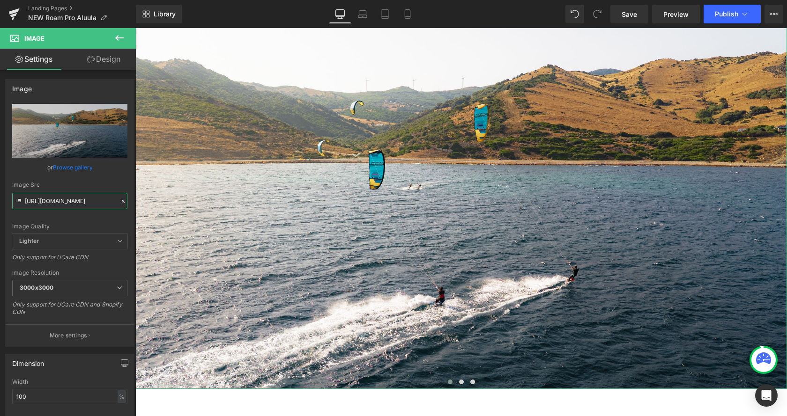
type input "[URL][DOMAIN_NAME]"
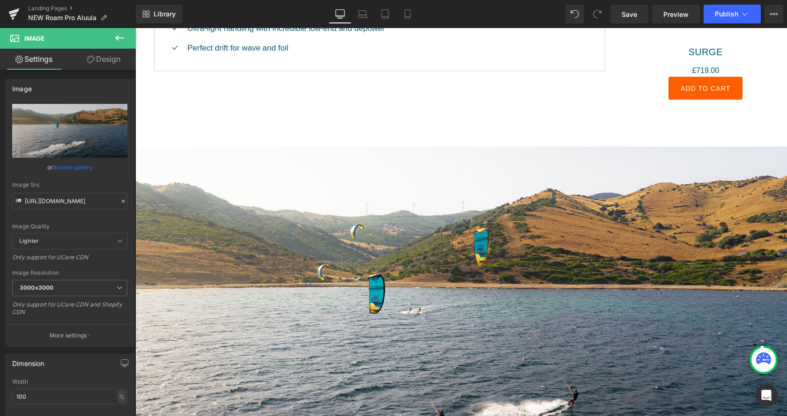
scroll to position [908, 0]
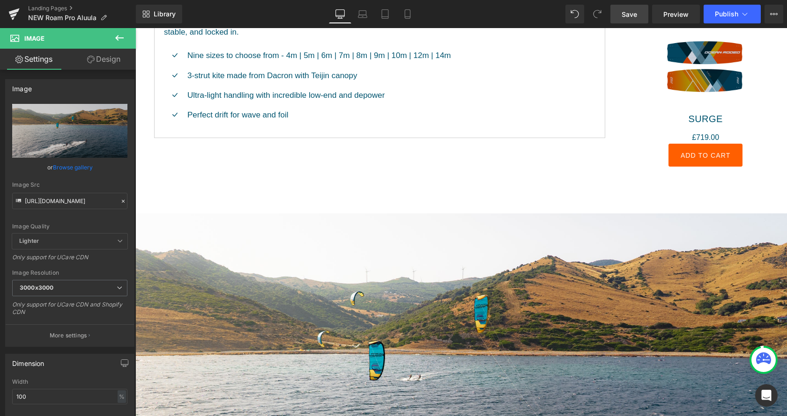
click at [635, 22] on link "Save" at bounding box center [629, 14] width 38 height 19
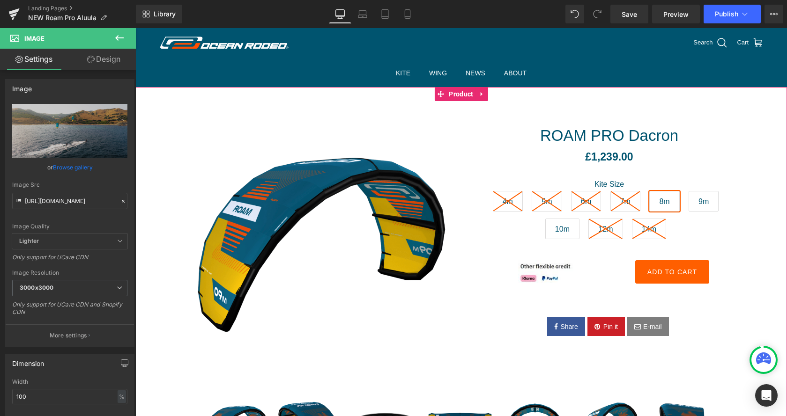
scroll to position [0, 0]
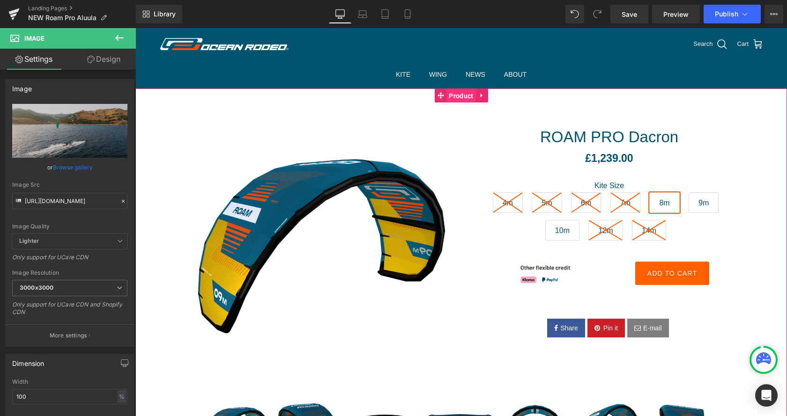
click at [469, 97] on span "Product" at bounding box center [460, 96] width 29 height 14
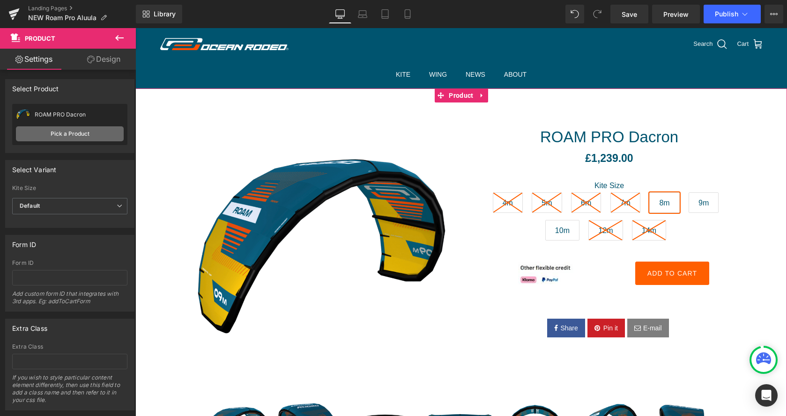
click at [71, 134] on link "Pick a Product" at bounding box center [70, 133] width 108 height 15
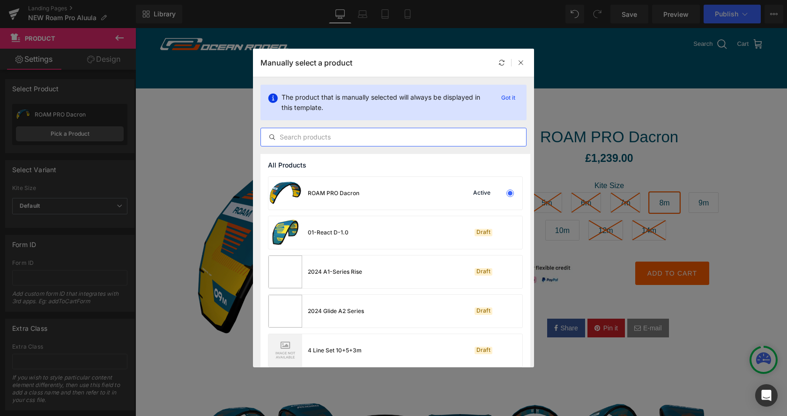
click at [371, 139] on input "text" at bounding box center [393, 137] width 265 height 11
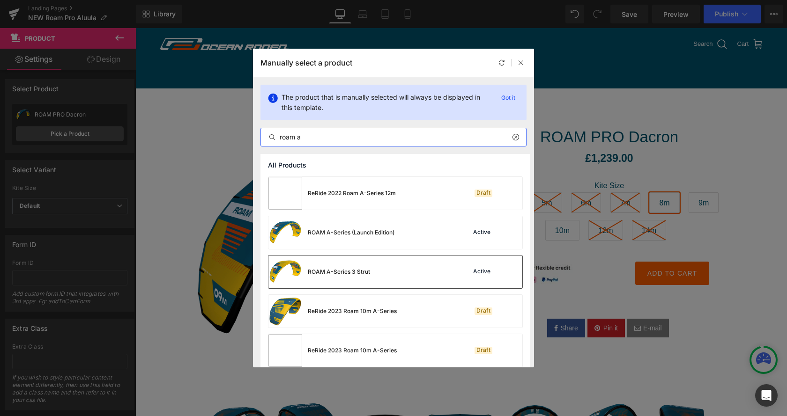
type input "roam a"
click at [347, 270] on div "ROAM A-Series 3 Strut" at bounding box center [339, 272] width 62 height 8
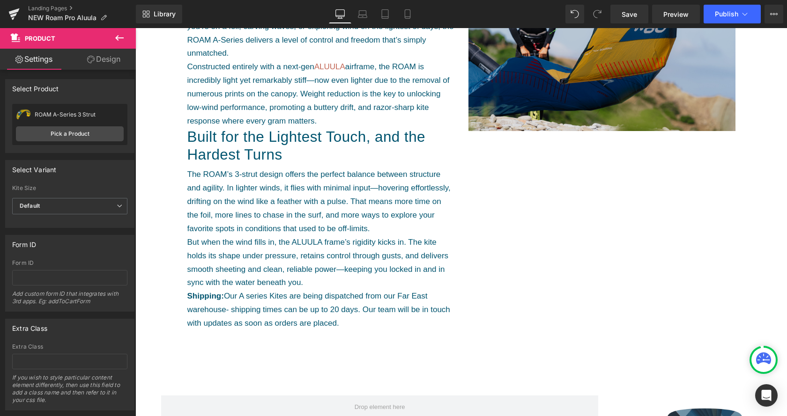
scroll to position [382, 0]
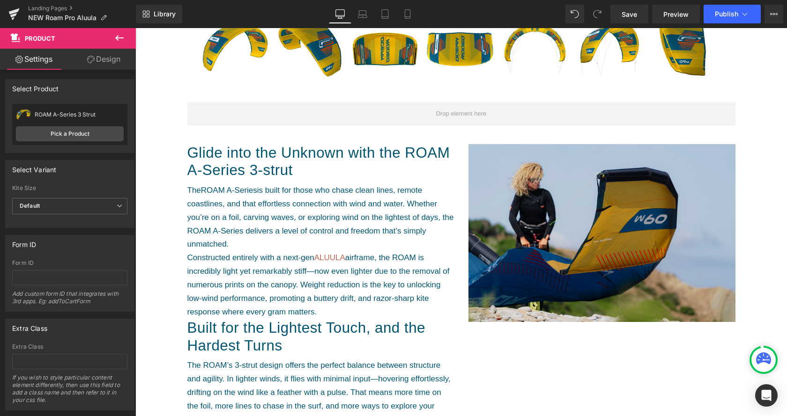
click at [580, 197] on img at bounding box center [601, 233] width 267 height 178
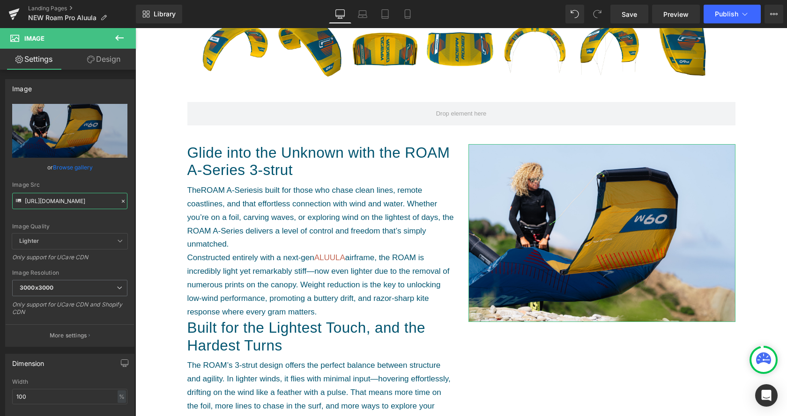
click at [64, 197] on input "[URL][DOMAIN_NAME]" at bounding box center [69, 201] width 115 height 16
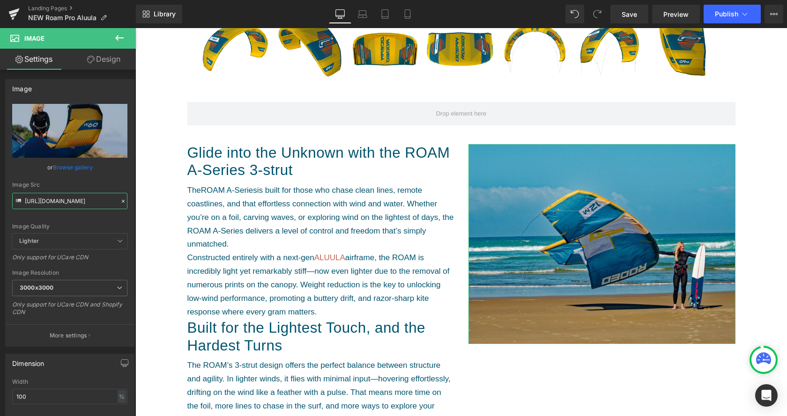
type input "[URL][DOMAIN_NAME]"
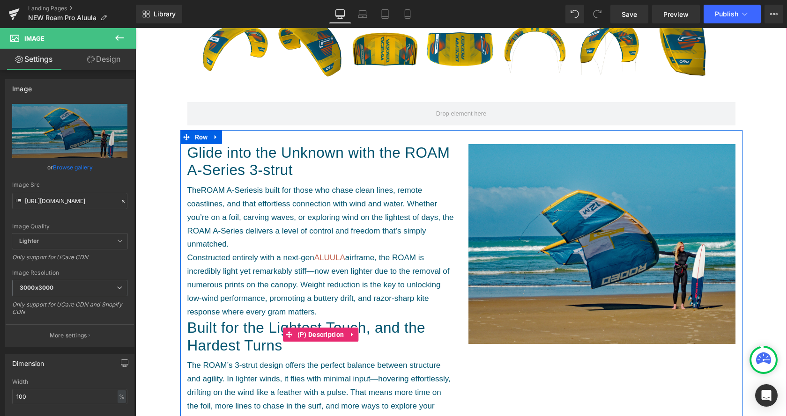
type input "[URL][DOMAIN_NAME]"
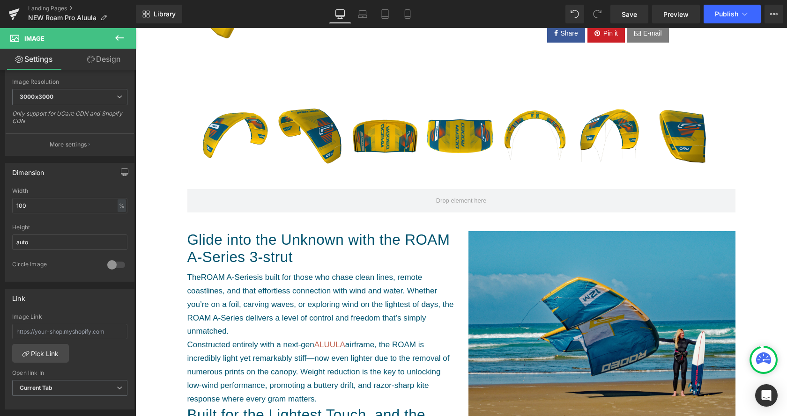
scroll to position [239, 0]
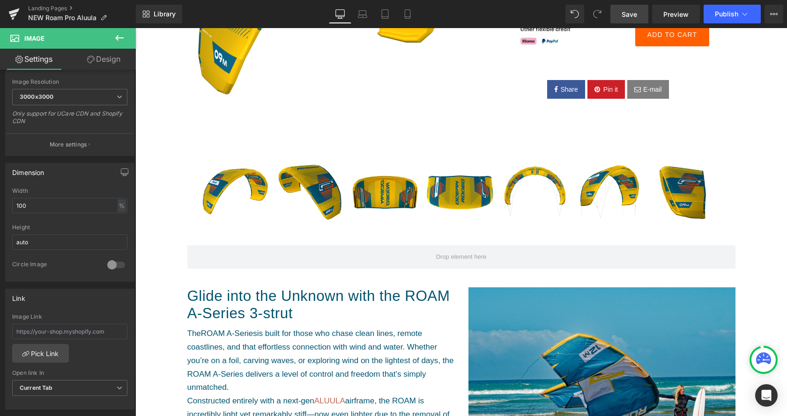
click at [623, 14] on span "Save" at bounding box center [629, 14] width 15 height 10
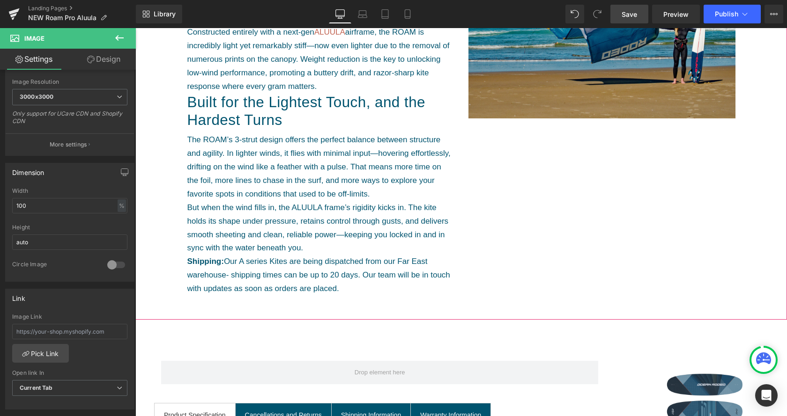
scroll to position [621, 0]
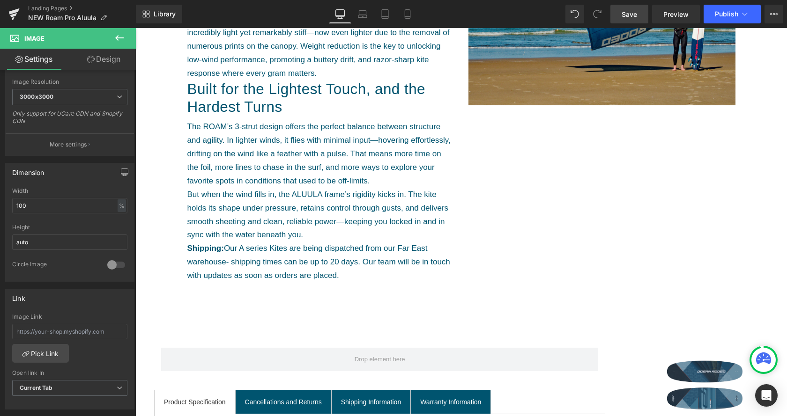
click at [637, 17] on span "Save" at bounding box center [629, 14] width 15 height 10
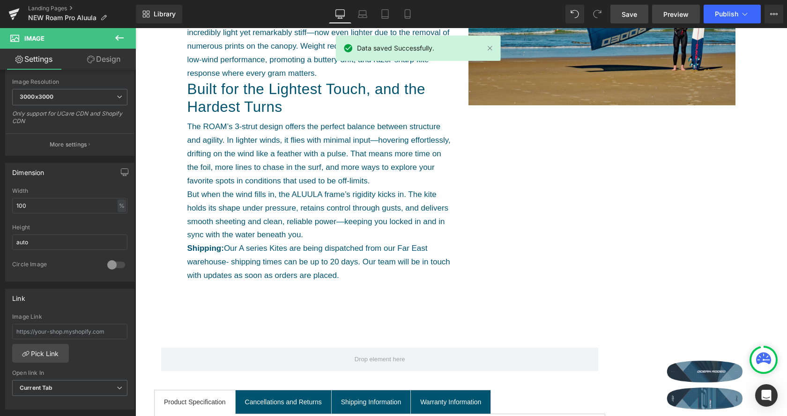
click at [683, 15] on span "Preview" at bounding box center [675, 14] width 25 height 10
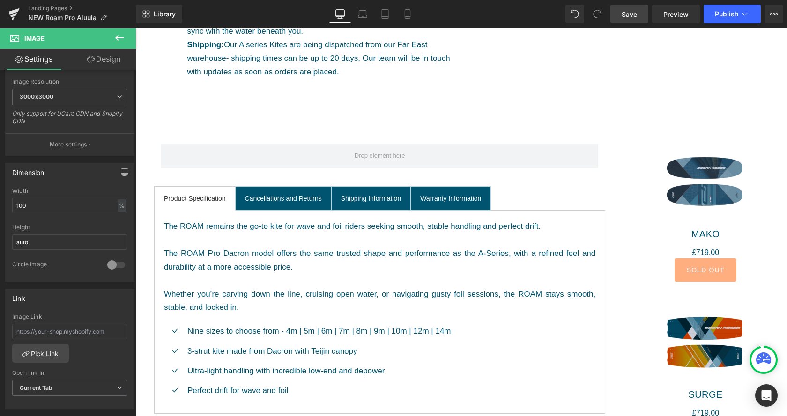
scroll to position [908, 0]
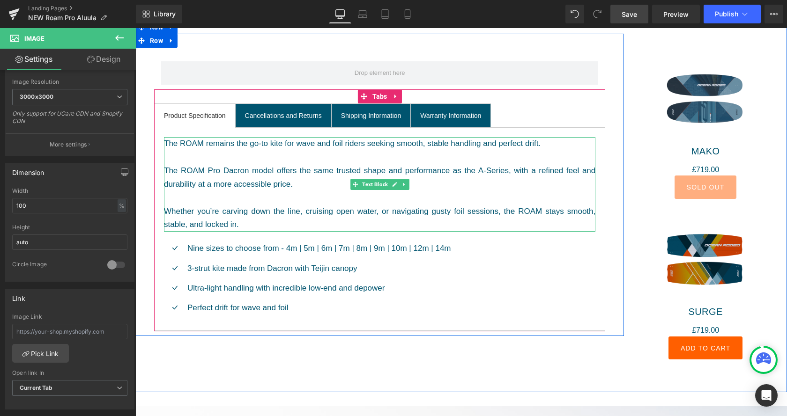
click at [262, 187] on div "The ROAM Pro Dacron model offers the same trusted shape and performance as the …" at bounding box center [379, 177] width 431 height 27
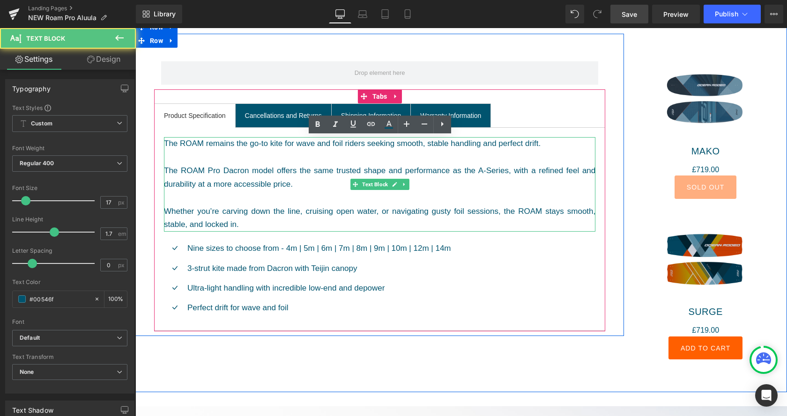
click at [261, 186] on div "The ROAM Pro Dacron model offers the same trusted shape and performance as the …" at bounding box center [379, 177] width 431 height 27
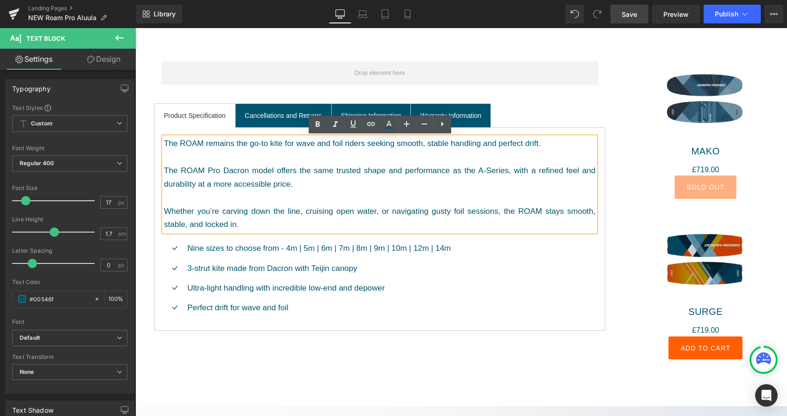
click at [353, 181] on div "The ROAM Pro Dacron model offers the same trusted shape and performance as the …" at bounding box center [379, 177] width 431 height 27
click at [365, 215] on div "Whether you’re carving down the line, cruising open water, or navigating gusty …" at bounding box center [379, 218] width 431 height 27
click at [319, 187] on div "The ROAM Pro Dacron model offers the same trusted shape and performance as the …" at bounding box center [379, 177] width 431 height 27
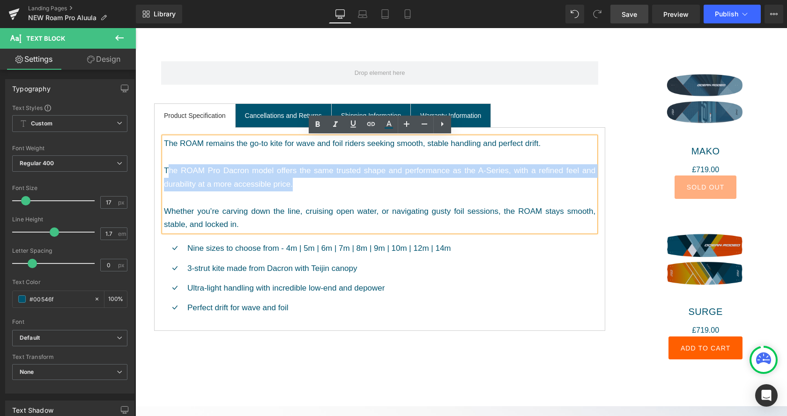
drag, startPoint x: 310, startPoint y: 186, endPoint x: 168, endPoint y: 171, distance: 142.7
click at [168, 171] on div "The ROAM Pro Dacron model offers the same trusted shape and performance as the …" at bounding box center [379, 177] width 431 height 27
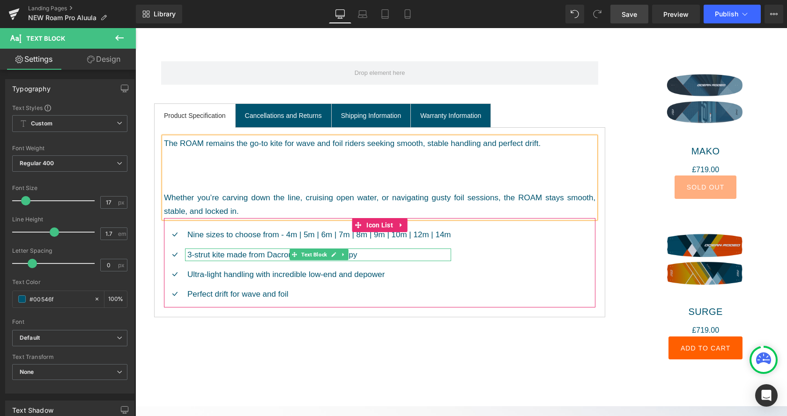
click at [258, 254] on p "3-strut kite made from Dacron with Teijin canopy" at bounding box center [319, 255] width 264 height 13
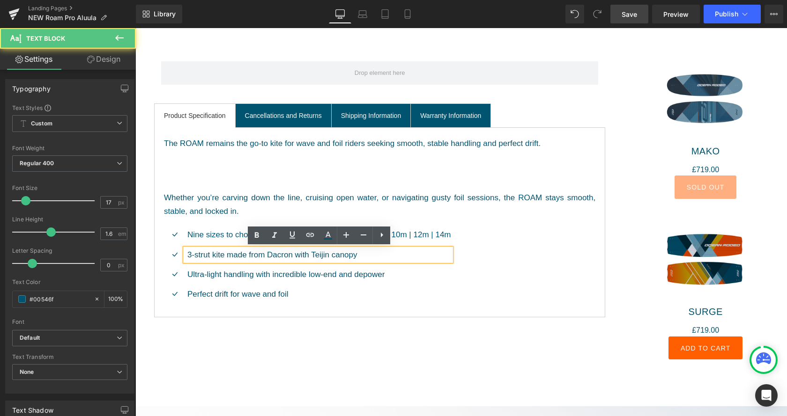
click at [295, 253] on p "3-strut kite made from Dacron with Teijin canopy" at bounding box center [319, 255] width 264 height 13
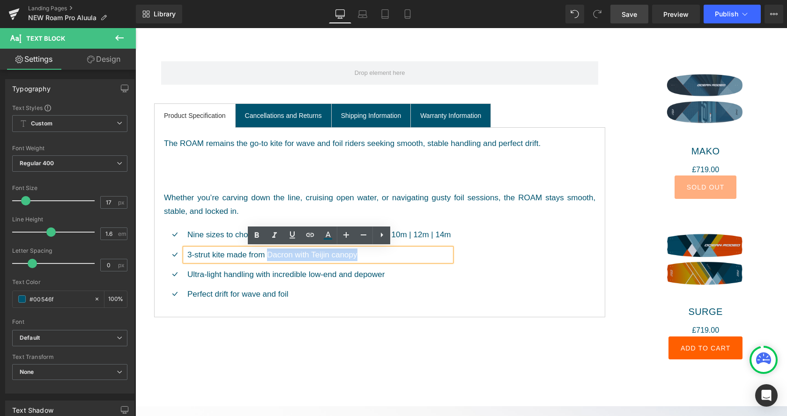
drag, startPoint x: 387, startPoint y: 254, endPoint x: 267, endPoint y: 259, distance: 121.0
click at [267, 259] on p "3-strut kite made from Dacron with Teijin canopy" at bounding box center [319, 255] width 264 height 13
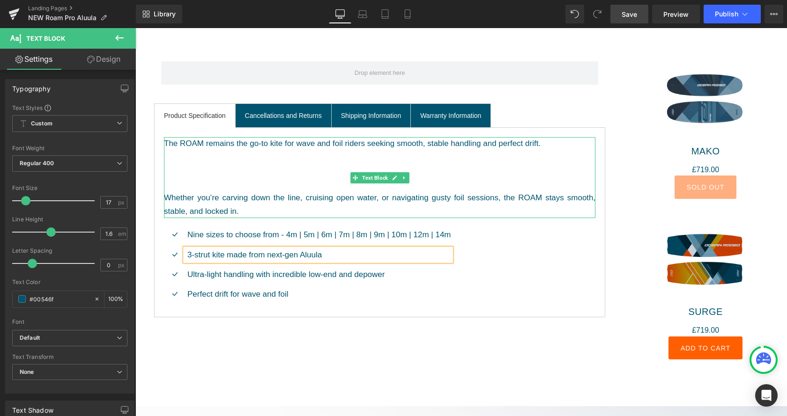
click at [217, 148] on div "The ROAM remains the go-to kite for wave and foil riders seeking smooth, stable…" at bounding box center [379, 144] width 431 height 14
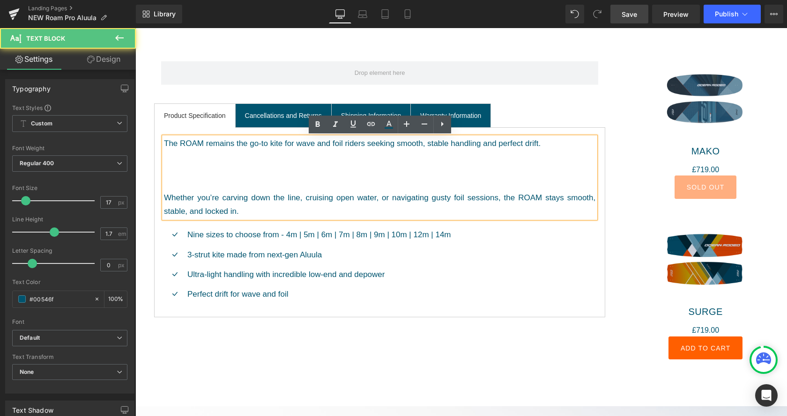
click at [259, 209] on div "Whether you’re carving down the line, cruising open water, or navigating gusty …" at bounding box center [379, 205] width 431 height 27
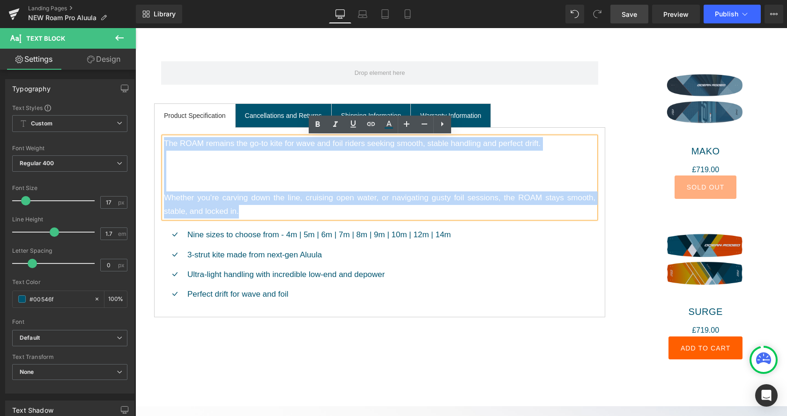
drag, startPoint x: 251, startPoint y: 211, endPoint x: 166, endPoint y: 145, distance: 107.2
click at [166, 145] on div "The ROAM remains the go-to kite for wave and foil riders seeking smooth, stable…" at bounding box center [379, 177] width 431 height 81
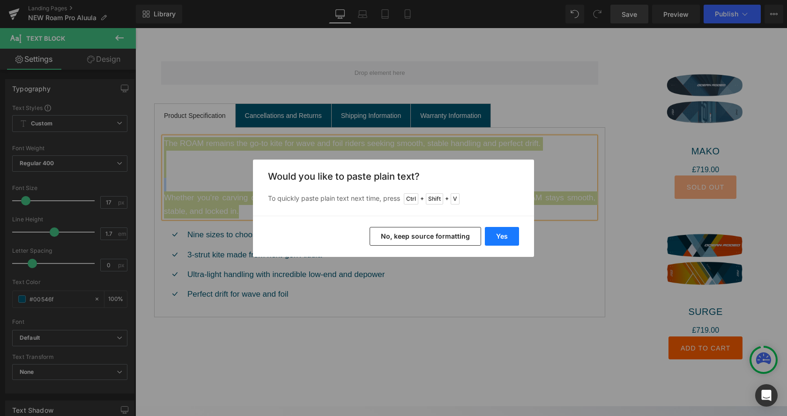
click at [505, 236] on button "Yes" at bounding box center [502, 236] width 34 height 19
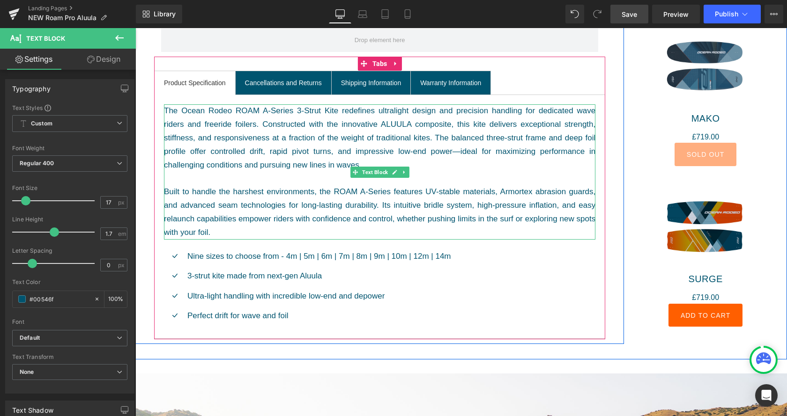
scroll to position [956, 0]
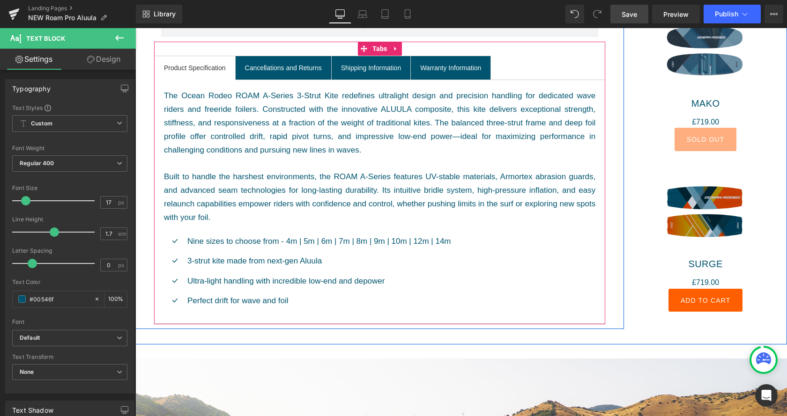
click at [456, 245] on div "Icon Nine sizes to choose from - 4m | 5m | 6m | 7m | 8m | 9m | 10m | 12m | 14m …" at bounding box center [379, 274] width 431 height 79
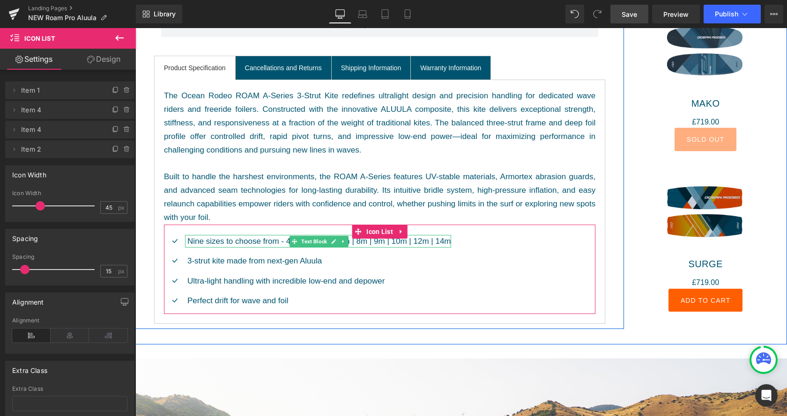
click at [250, 242] on p "Nine sizes to choose from - 4m | 5m | 6m | 7m | 8m | 9m | 10m | 12m | 14m" at bounding box center [319, 241] width 264 height 13
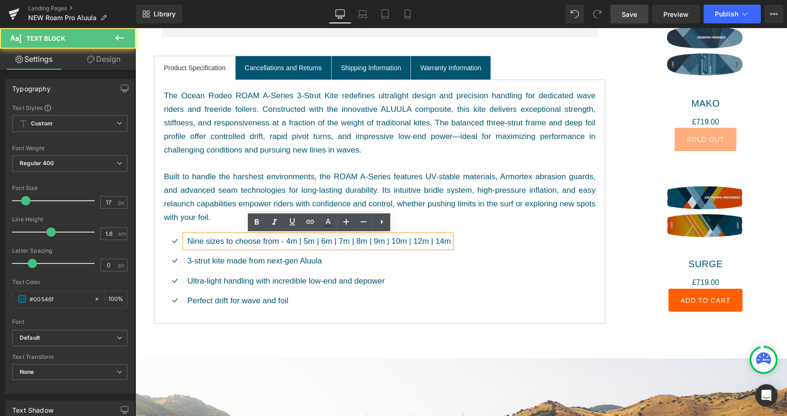
click at [250, 242] on p "Nine sizes to choose from - 4m | 5m | 6m | 7m | 8m | 9m | 10m | 12m | 14m" at bounding box center [319, 241] width 264 height 13
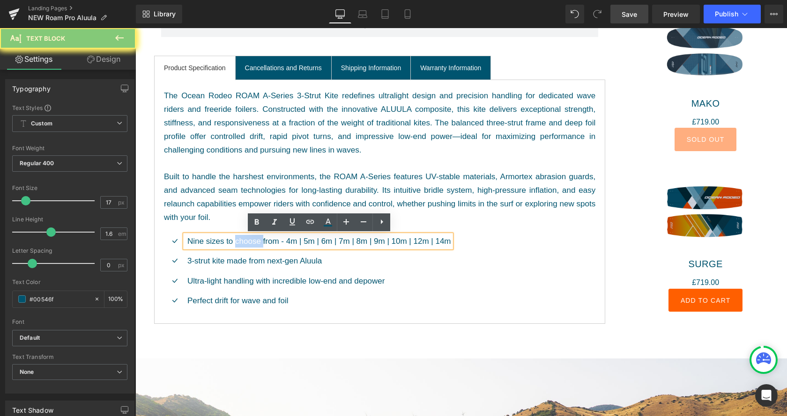
click at [250, 242] on p "Nine sizes to choose from - 4m | 5m | 6m | 7m | 8m | 9m | 10m | 12m | 14m" at bounding box center [319, 241] width 264 height 13
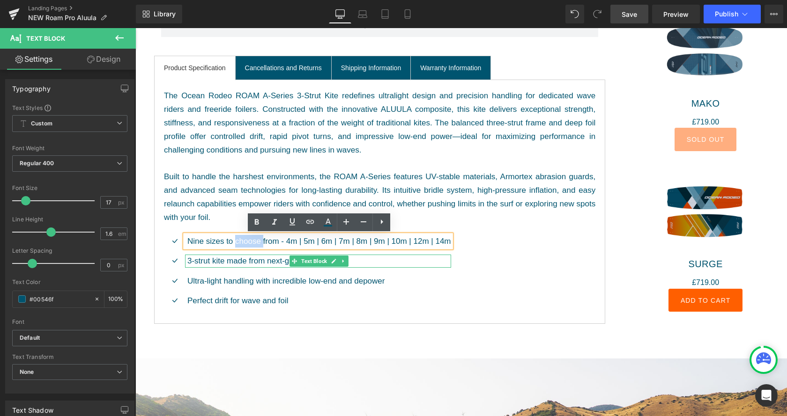
click at [311, 256] on link "Text Block" at bounding box center [309, 261] width 39 height 11
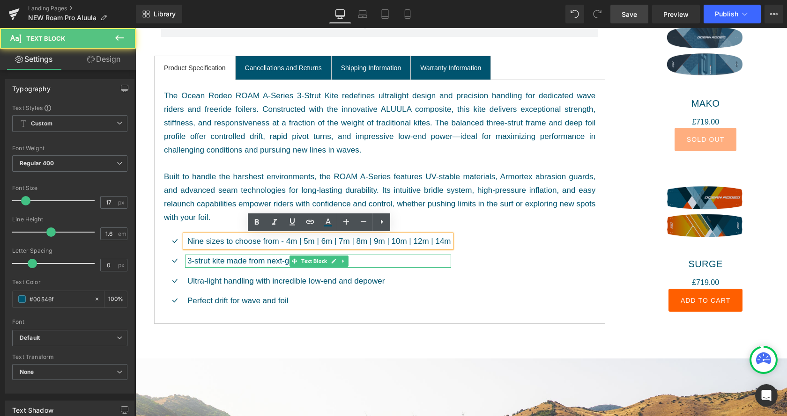
click at [247, 264] on p "3-strut kite made from next-gen Aluula" at bounding box center [319, 261] width 264 height 13
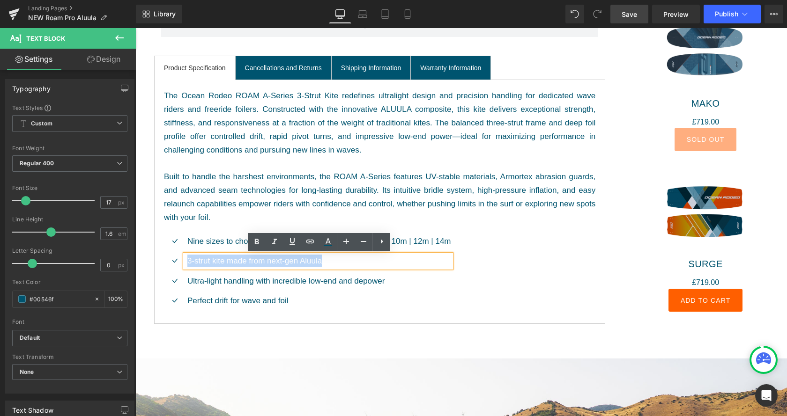
drag, startPoint x: 346, startPoint y: 266, endPoint x: 169, endPoint y: 259, distance: 177.2
click at [169, 259] on li "Icon 3-strut kite made from next-gen Aluula Text Block" at bounding box center [307, 261] width 287 height 13
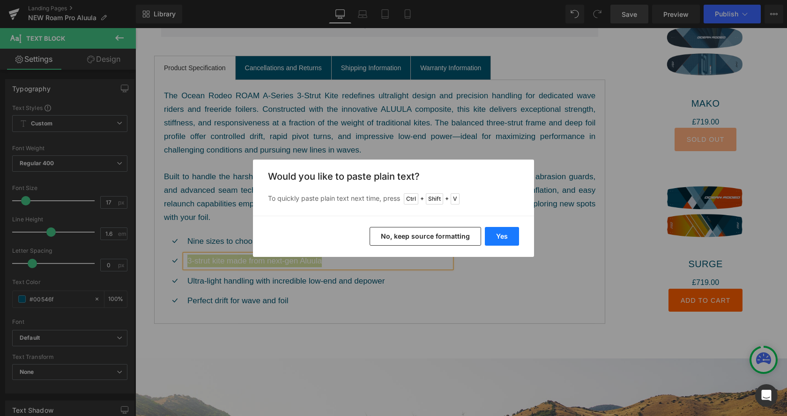
click at [502, 239] on button "Yes" at bounding box center [502, 236] width 34 height 19
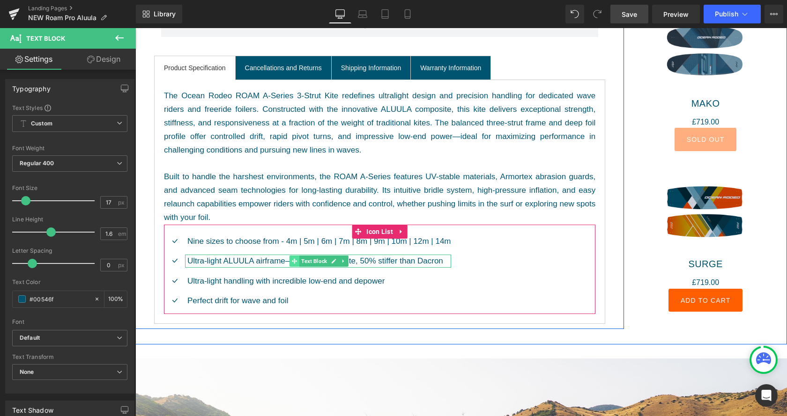
click at [297, 264] on span at bounding box center [295, 261] width 10 height 11
click at [290, 259] on span at bounding box center [295, 261] width 10 height 11
click at [285, 261] on p "Ultra-light ALUULA airframe—82gsm composite, 50% stiffer than Dacron" at bounding box center [319, 261] width 264 height 13
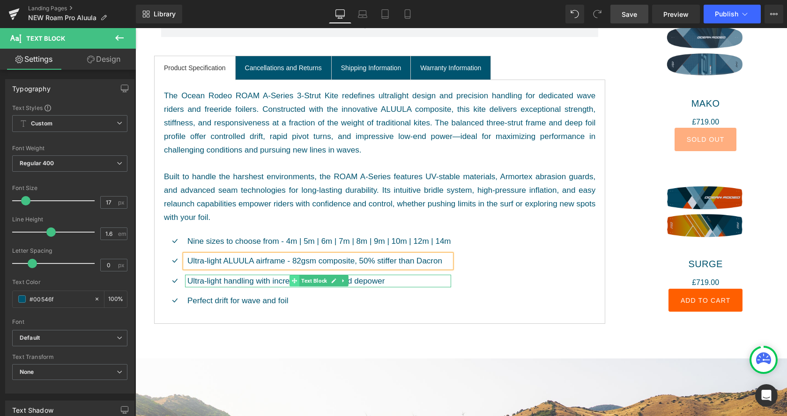
click at [297, 281] on span at bounding box center [295, 280] width 10 height 11
click at [271, 282] on p "Ultra-light handling with incredible low-end and depower" at bounding box center [319, 281] width 264 height 13
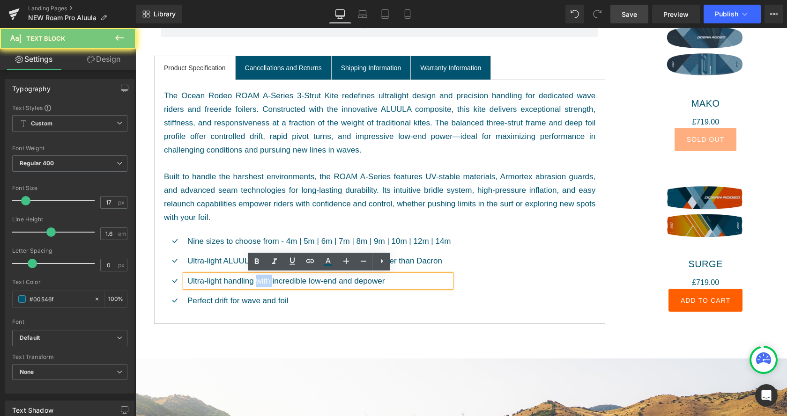
click at [271, 282] on p "Ultra-light handling with incredible low-end and depower" at bounding box center [319, 281] width 264 height 13
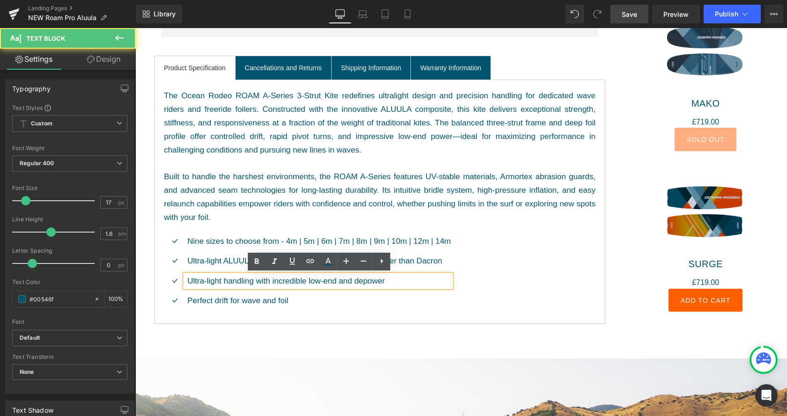
click at [271, 282] on p "Ultra-light handling with incredible low-end and depower" at bounding box center [319, 281] width 264 height 13
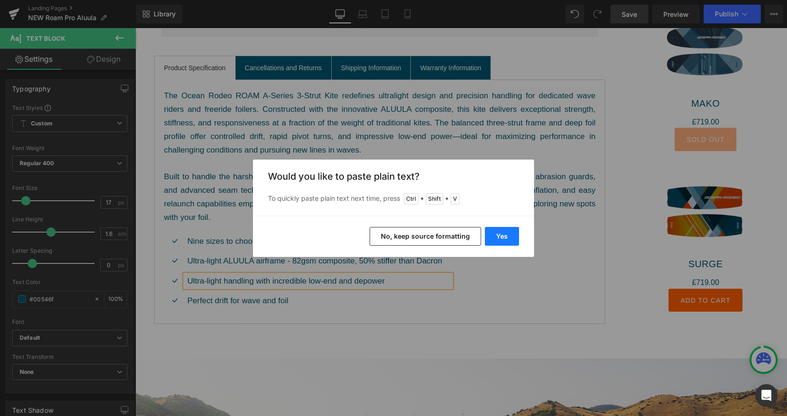
click at [505, 231] on button "Yes" at bounding box center [502, 236] width 34 height 19
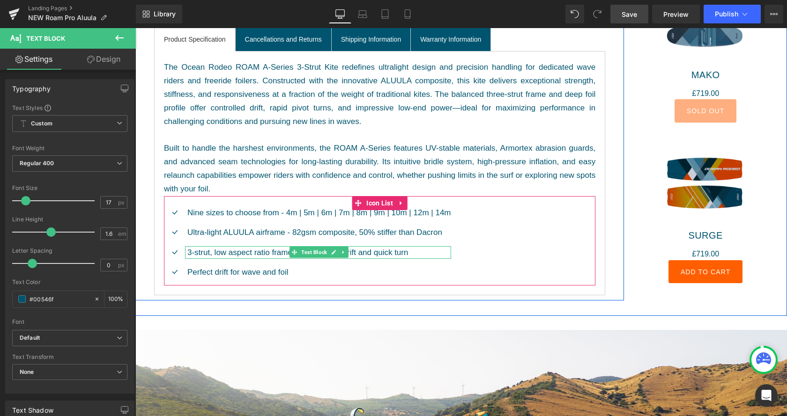
scroll to position [1003, 0]
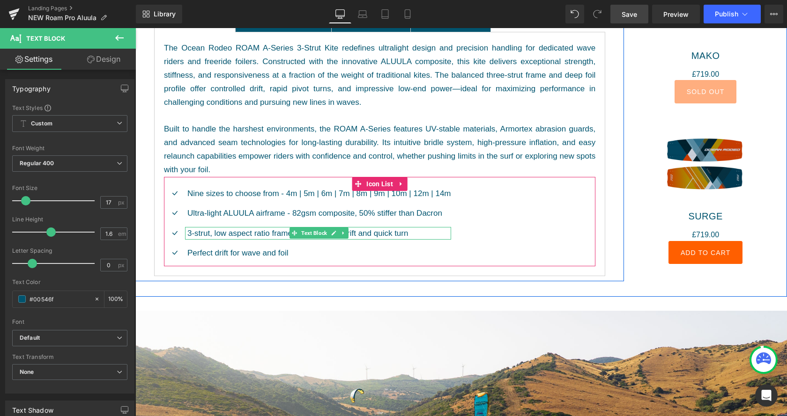
click at [415, 233] on p "3-strut, low aspect ratio frame for maximum drift and quick turn" at bounding box center [319, 233] width 264 height 13
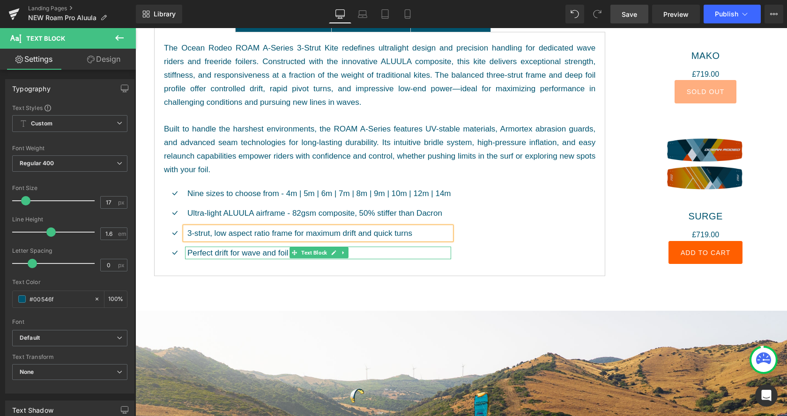
click at [249, 253] on p "Perfect drift for wave and foil" at bounding box center [319, 253] width 264 height 13
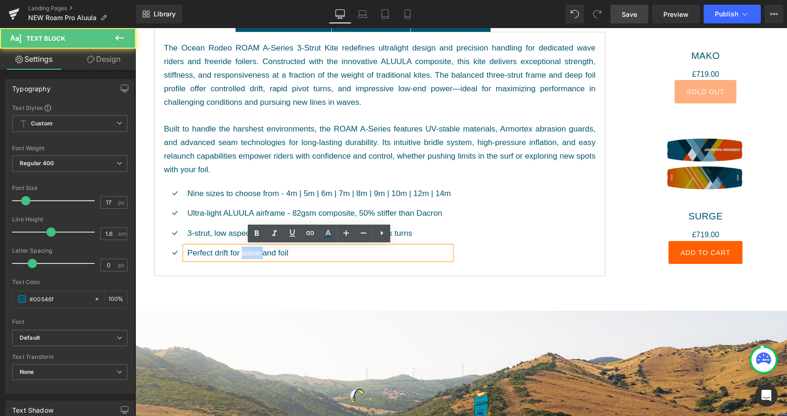
click at [249, 253] on p "Perfect drift for wave and foil" at bounding box center [319, 253] width 264 height 13
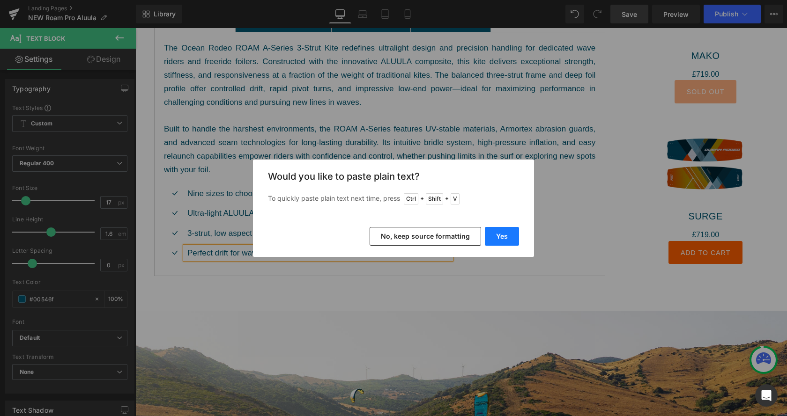
click at [505, 238] on button "Yes" at bounding box center [502, 236] width 34 height 19
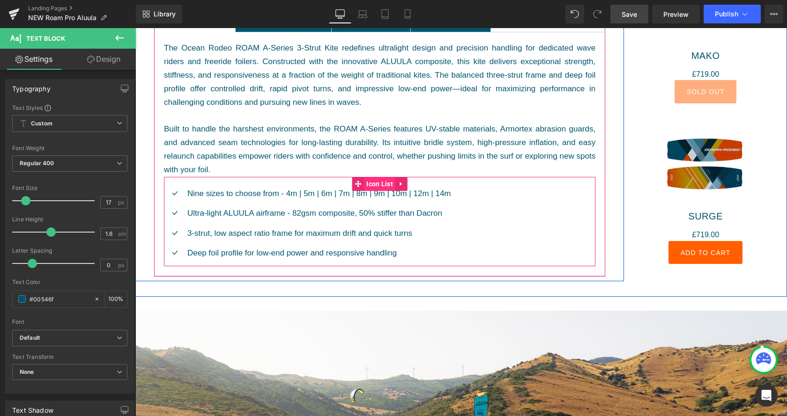
click at [378, 187] on span "Icon List" at bounding box center [379, 184] width 31 height 14
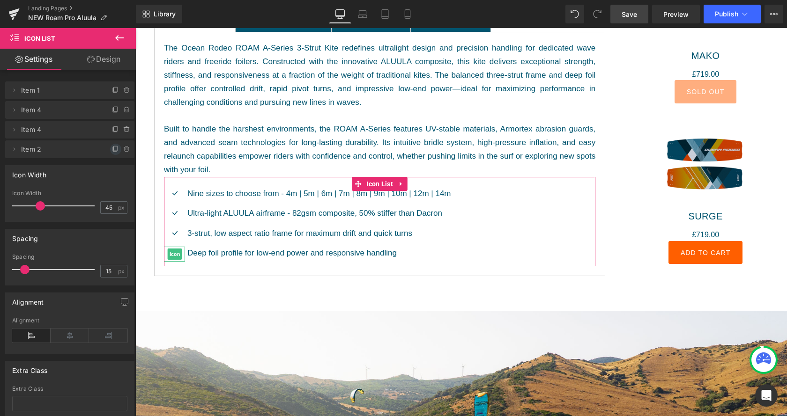
click at [117, 150] on icon at bounding box center [115, 149] width 7 height 7
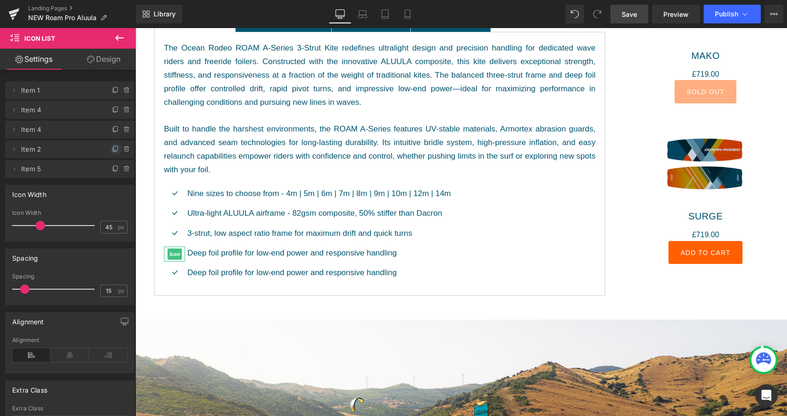
click at [117, 151] on icon at bounding box center [115, 149] width 7 height 7
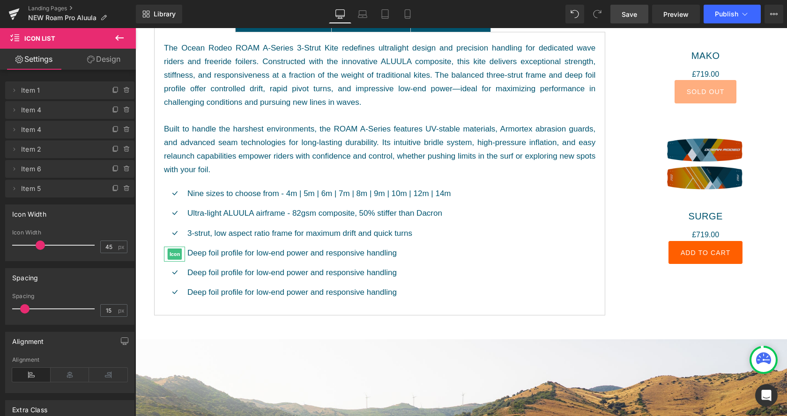
click at [117, 151] on icon at bounding box center [115, 149] width 7 height 7
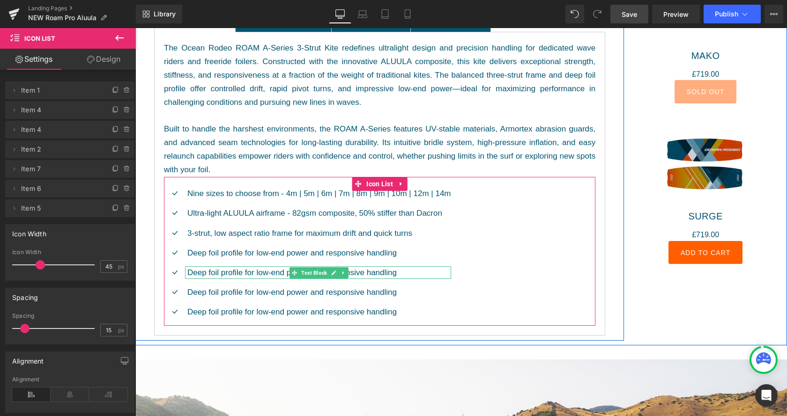
click at [368, 275] on p "Deep foil profile for low-end power and responsive handling​" at bounding box center [319, 273] width 264 height 13
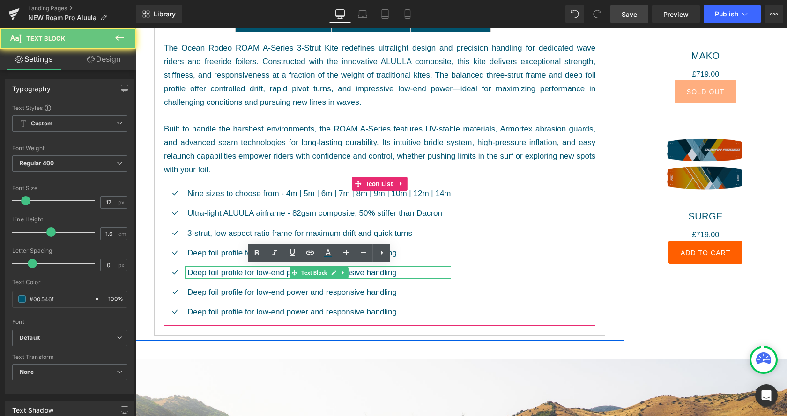
click at [368, 275] on p "Deep foil profile for low-end power and responsive handling​" at bounding box center [319, 273] width 264 height 13
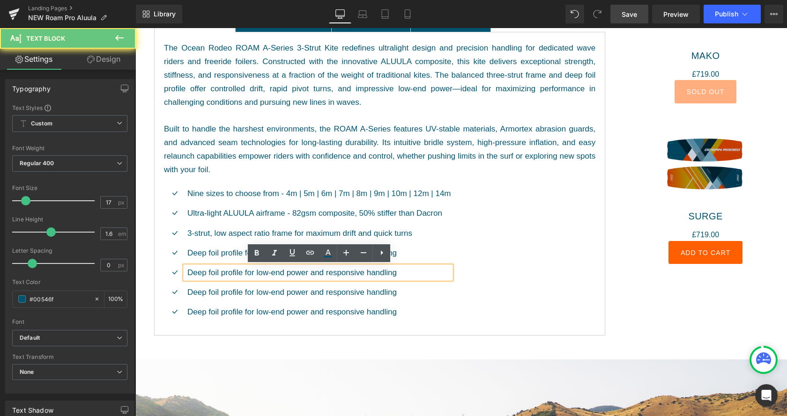
click at [368, 275] on p "Deep foil profile for low-end power and responsive handling​" at bounding box center [319, 273] width 264 height 13
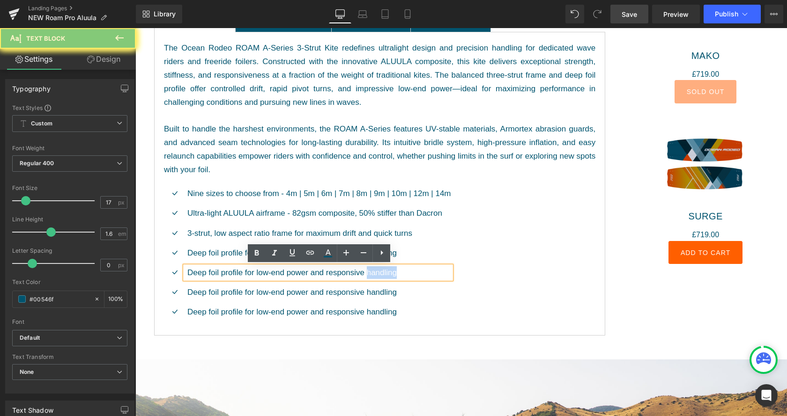
click at [368, 275] on p "Deep foil profile for low-end power and responsive handling​" at bounding box center [319, 273] width 264 height 13
click at [368, 274] on p "Deep foil profile for low-end power and responsive handling​" at bounding box center [319, 273] width 264 height 13
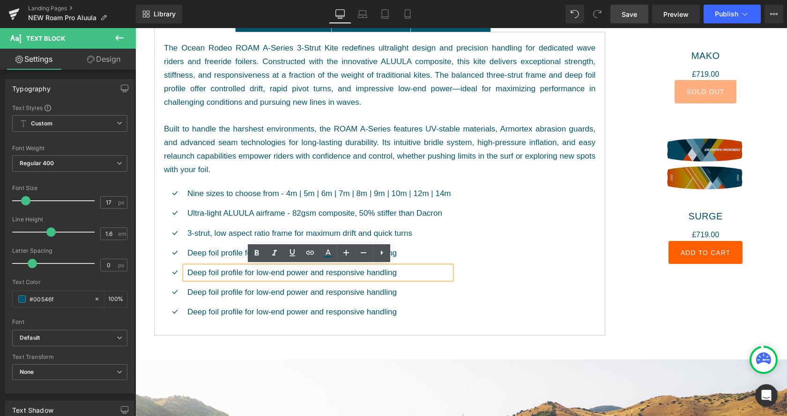
click at [368, 274] on p "Deep foil profile for low-end power and responsive handling​" at bounding box center [319, 273] width 264 height 13
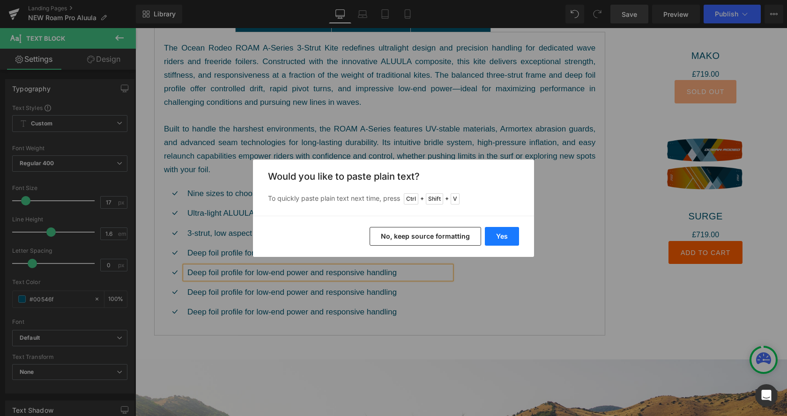
click at [506, 240] on button "Yes" at bounding box center [502, 236] width 34 height 19
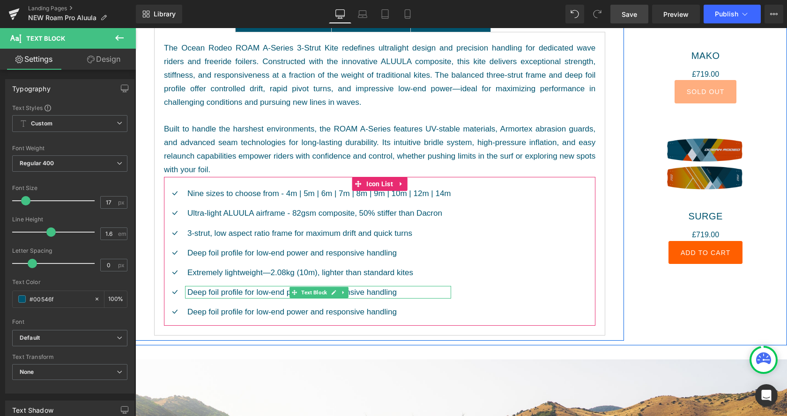
click at [278, 290] on p "Deep foil profile for low-end power and responsive handling​" at bounding box center [319, 292] width 264 height 13
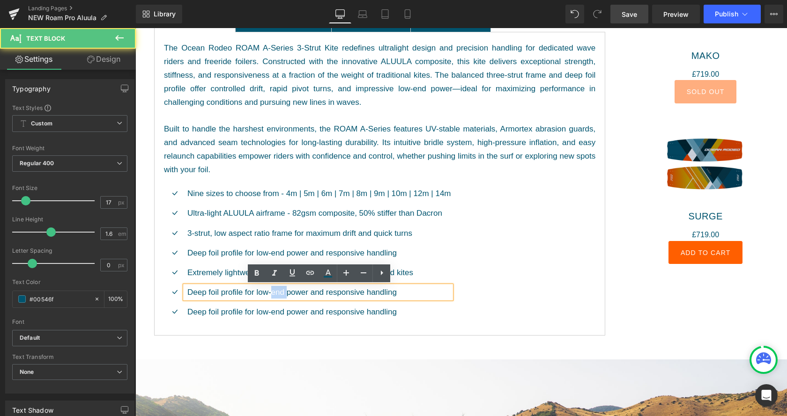
click at [278, 290] on p "Deep foil profile for low-end power and responsive handling​" at bounding box center [319, 292] width 264 height 13
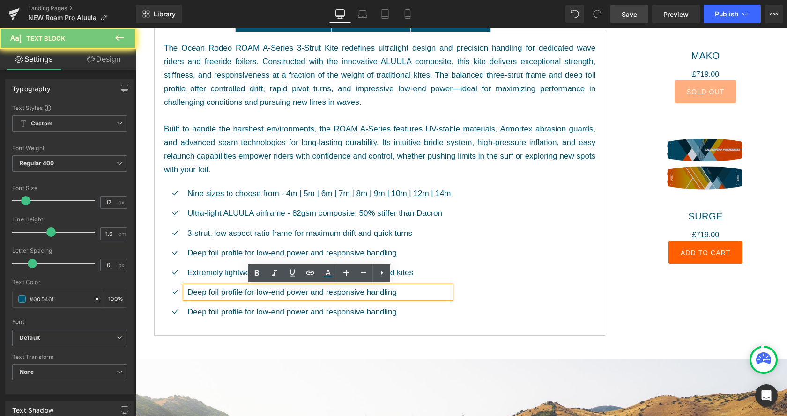
click at [278, 290] on p "Deep foil profile for low-end power and responsive handling​" at bounding box center [319, 292] width 264 height 13
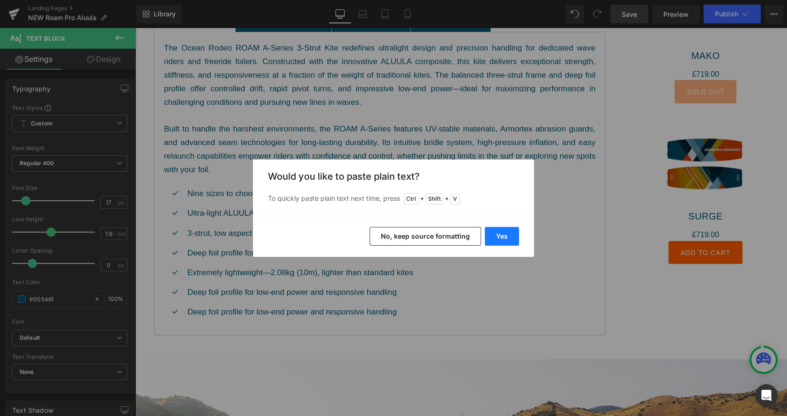
click at [503, 238] on button "Yes" at bounding box center [502, 236] width 34 height 19
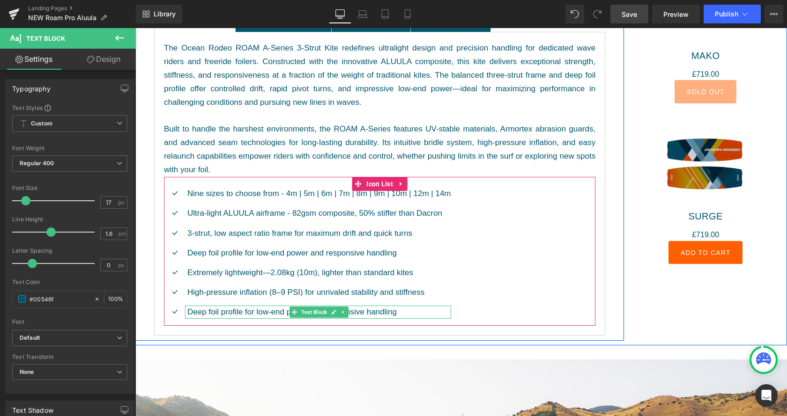
click at [242, 312] on p "Deep foil profile for low-end power and responsive handling​" at bounding box center [319, 312] width 264 height 13
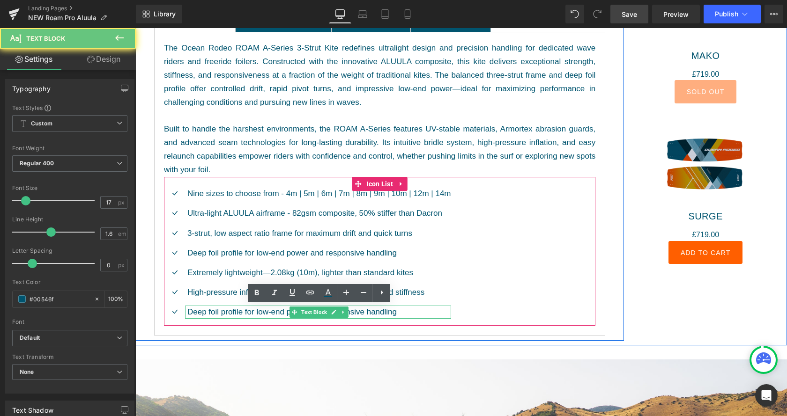
click at [242, 312] on p "Deep foil profile for low-end power and responsive handling​" at bounding box center [319, 312] width 264 height 13
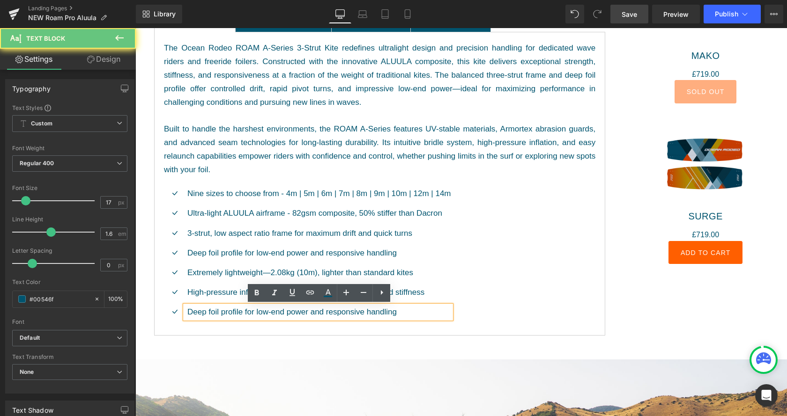
click at [242, 312] on p "Deep foil profile for low-end power and responsive handling​" at bounding box center [319, 312] width 264 height 13
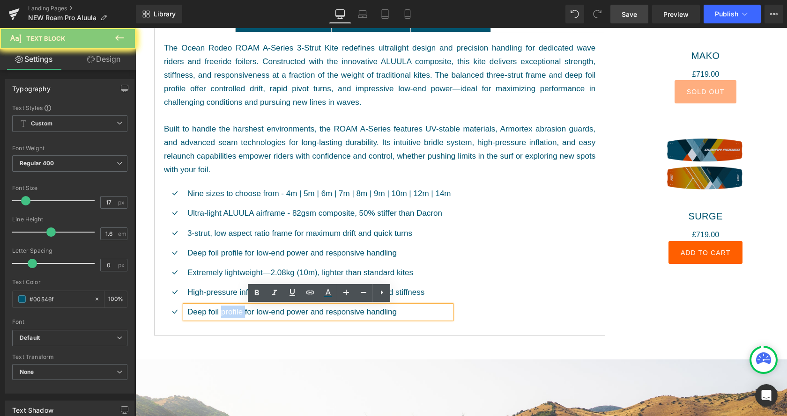
click at [242, 312] on p "Deep foil profile for low-end power and responsive handling​" at bounding box center [319, 312] width 264 height 13
click at [243, 312] on p "Deep foil profile for low-end power and responsive handling​" at bounding box center [319, 312] width 264 height 13
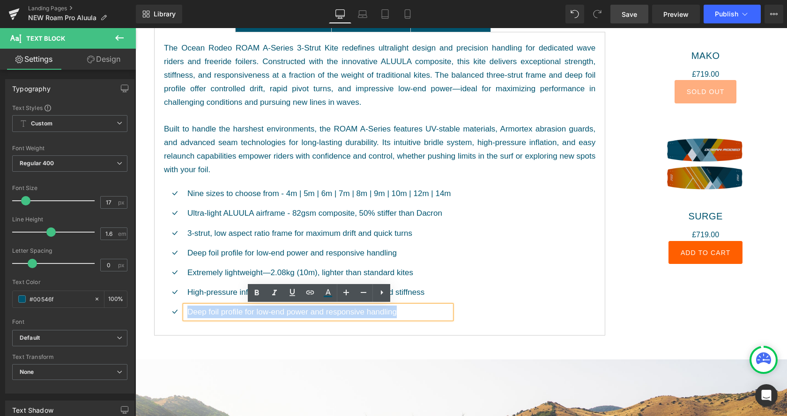
drag, startPoint x: 410, startPoint y: 314, endPoint x: 175, endPoint y: 308, distance: 235.3
click at [175, 308] on li "Icon Deep foil profile for low-end power and responsive handling​ Text Block" at bounding box center [307, 312] width 287 height 13
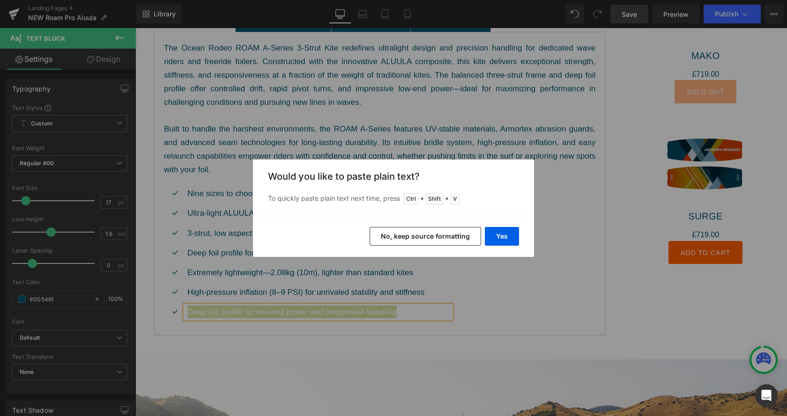
click at [507, 224] on div "Yes No, keep source formatting" at bounding box center [393, 236] width 281 height 41
click at [507, 238] on button "Yes" at bounding box center [502, 236] width 34 height 19
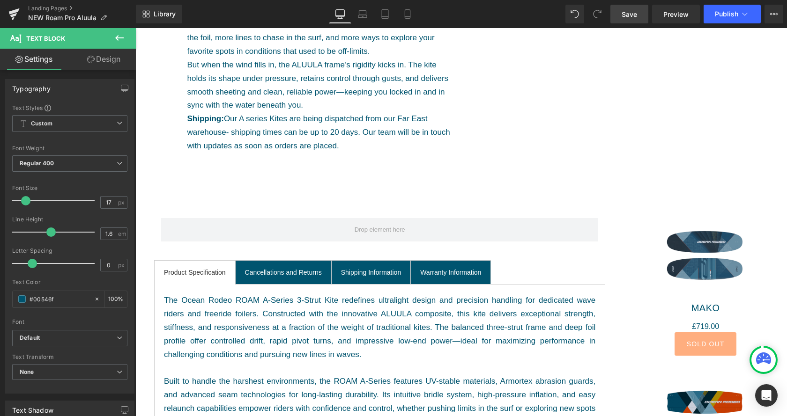
scroll to position [717, 0]
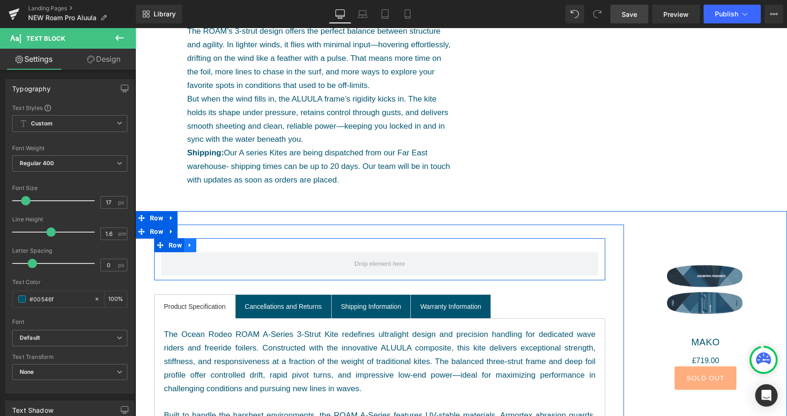
click at [192, 245] on link at bounding box center [190, 245] width 12 height 14
click at [217, 244] on link at bounding box center [214, 245] width 12 height 14
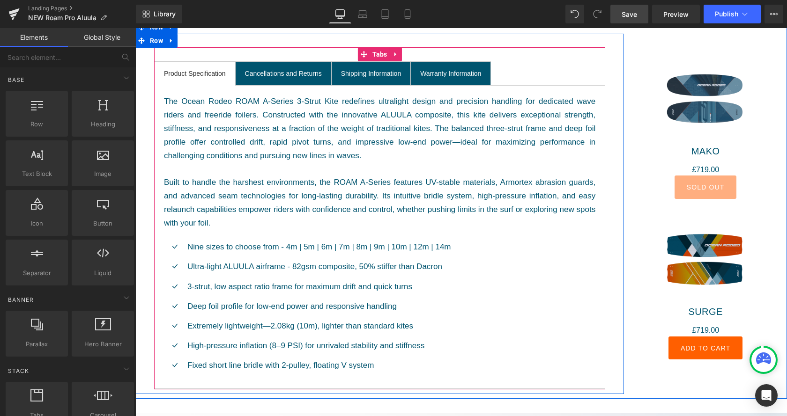
scroll to position [1003, 0]
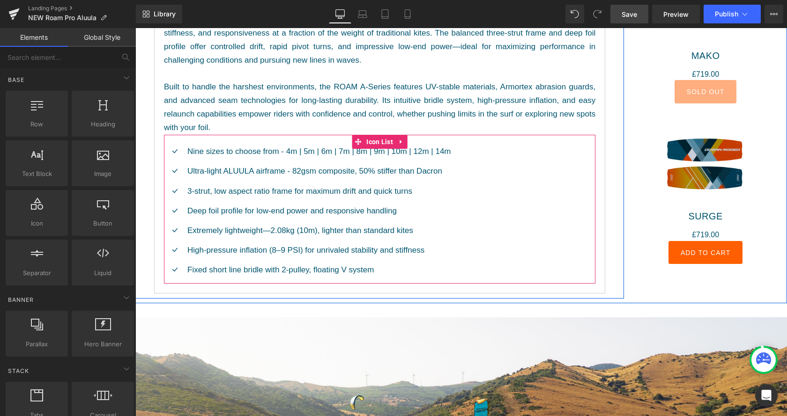
click at [354, 205] on div "Deep foil profile for low-end power and responsive handling​ Text Block" at bounding box center [318, 211] width 266 height 13
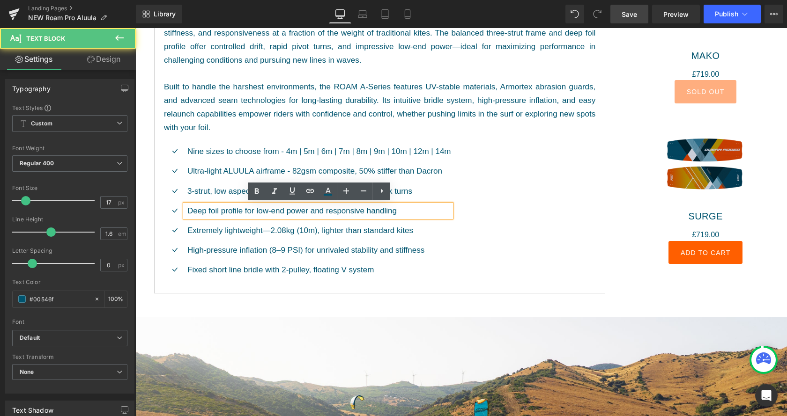
click at [379, 148] on p "Nine sizes to choose from - 4m | 5m | 6m | 7m | 8m | 9m | 10m | 12m | 14m" at bounding box center [319, 151] width 264 height 13
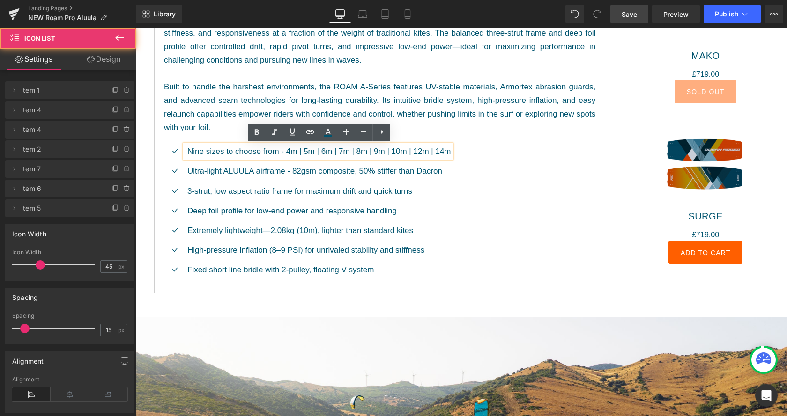
click at [479, 217] on div "Icon Nine sizes to choose from - 4m | 5m | 6m | 7m | 8m | 9m | 10m | 12m | 14m …" at bounding box center [379, 214] width 431 height 138
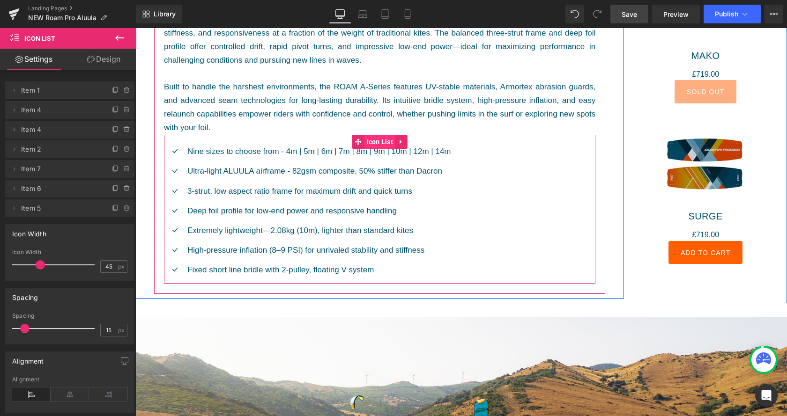
click at [384, 140] on span "Icon List" at bounding box center [379, 142] width 31 height 14
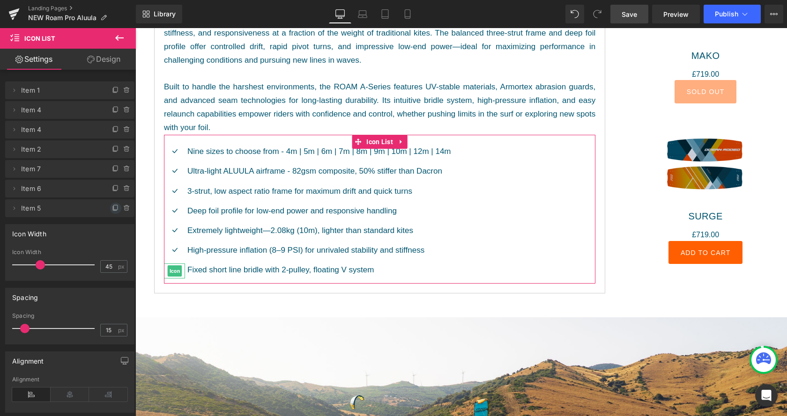
click at [114, 207] on icon at bounding box center [116, 207] width 4 height 5
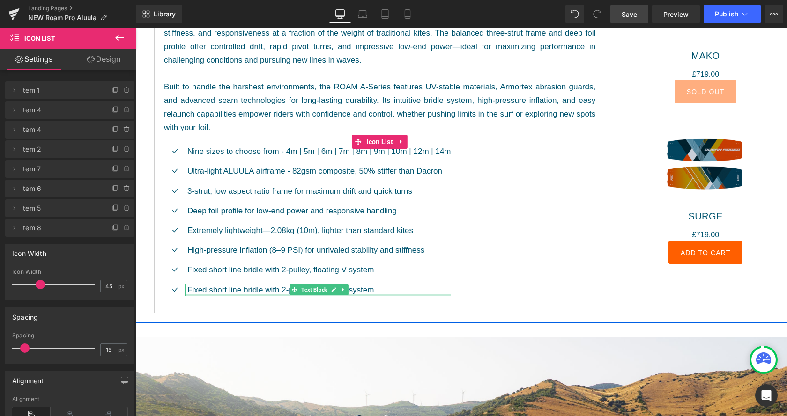
click at [262, 291] on p "Fixed short line bridle with 2-pulley, floating V system​" at bounding box center [319, 290] width 264 height 13
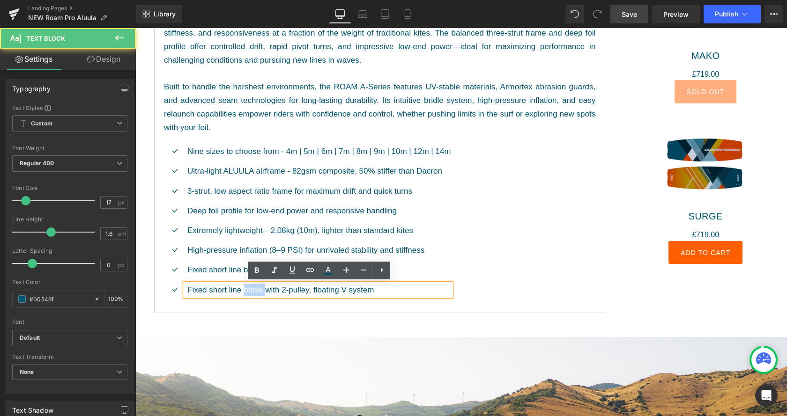
click at [262, 291] on p "Fixed short line bridle with 2-pulley, floating V system​" at bounding box center [319, 290] width 264 height 13
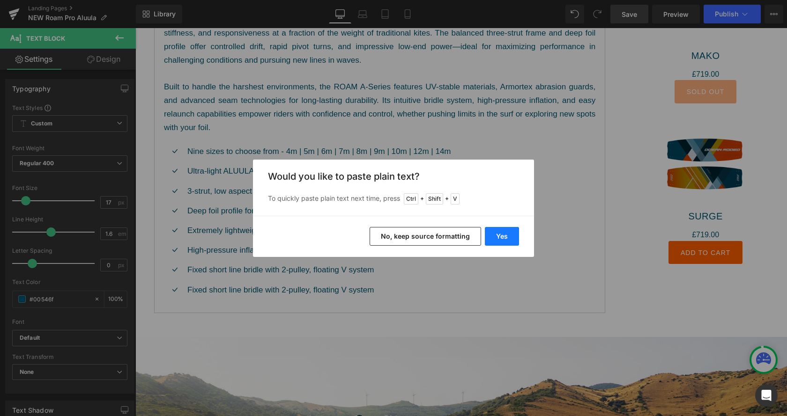
click at [509, 235] on button "Yes" at bounding box center [502, 236] width 34 height 19
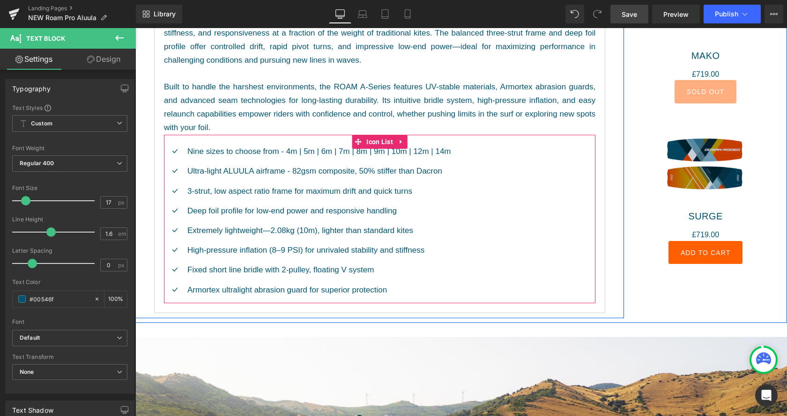
click at [475, 271] on div "Icon Nine sizes to choose from - 4m | 5m | 6m | 7m | 8m | 9m | 10m | 12m | 14m …" at bounding box center [379, 224] width 431 height 158
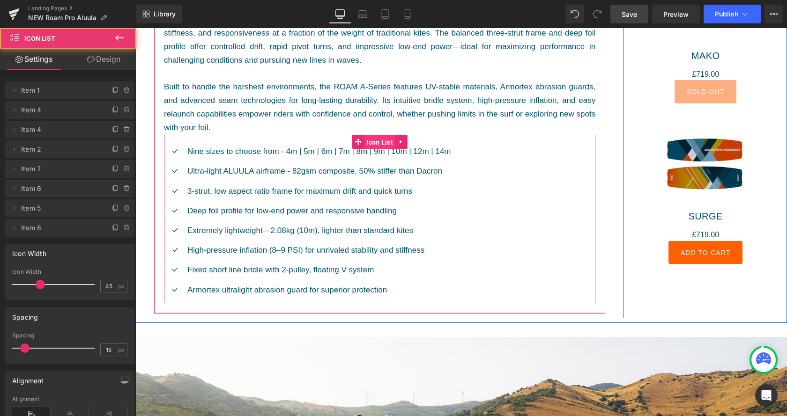
click at [381, 144] on span "Icon List" at bounding box center [379, 142] width 31 height 14
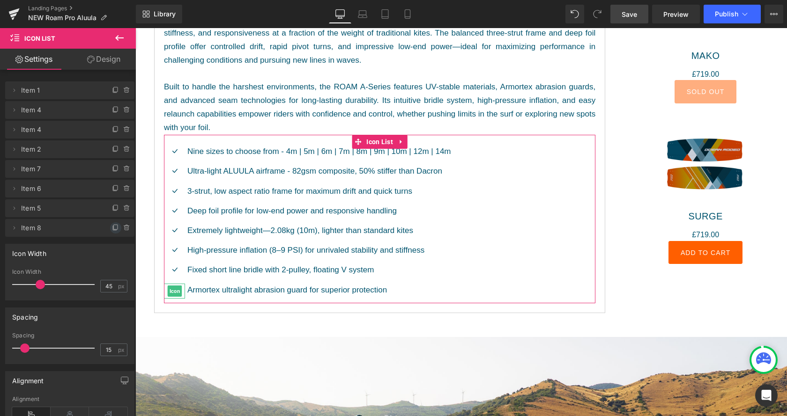
click at [111, 227] on span at bounding box center [115, 228] width 11 height 11
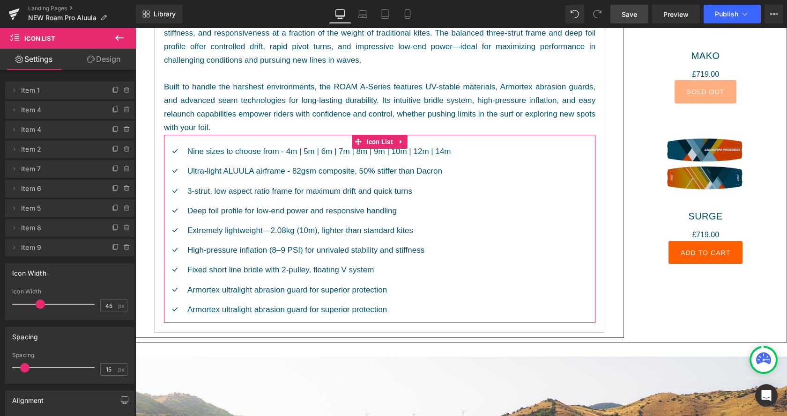
click at [242, 310] on p "Armortex ultralight abrasion guard for superior protection" at bounding box center [319, 310] width 264 height 13
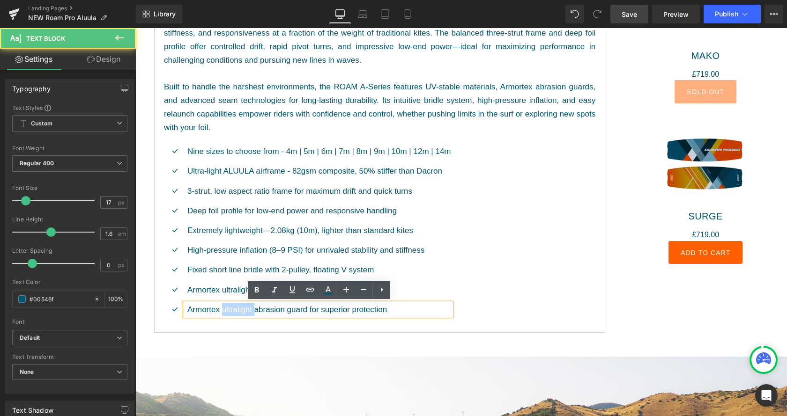
click at [242, 310] on p "Armortex ultralight abrasion guard for superior protection" at bounding box center [319, 310] width 264 height 13
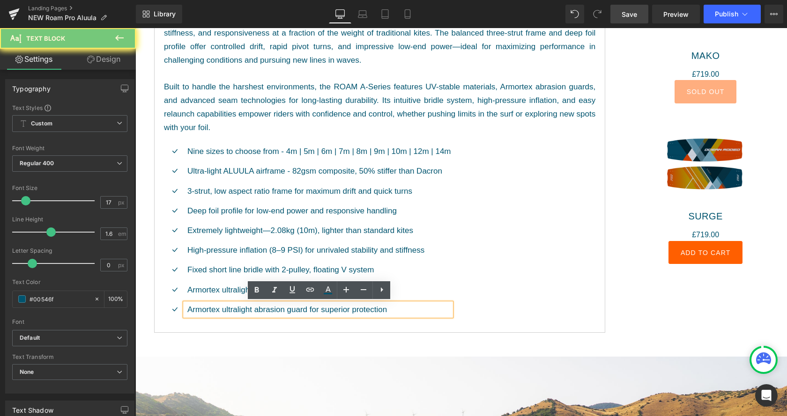
click at [242, 310] on p "Armortex ultralight abrasion guard for superior protection" at bounding box center [319, 310] width 264 height 13
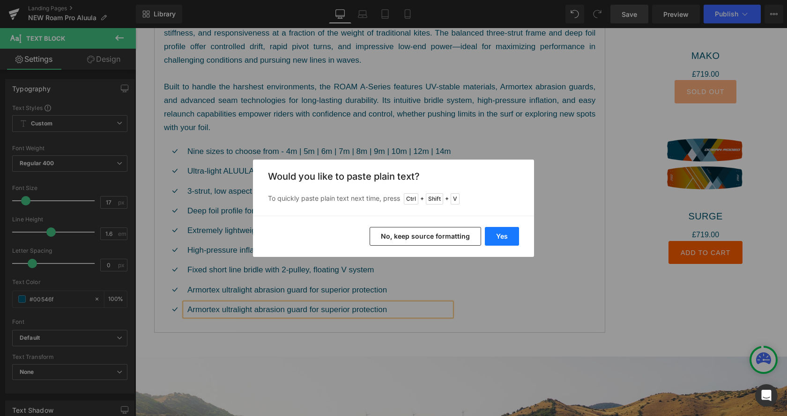
click at [504, 237] on button "Yes" at bounding box center [502, 236] width 34 height 19
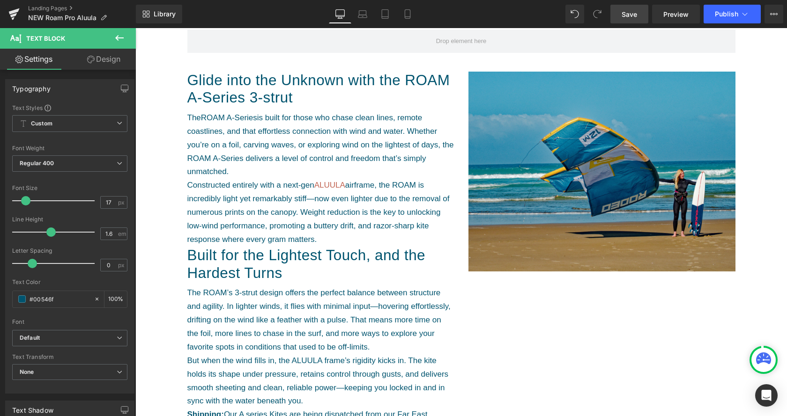
scroll to position [478, 0]
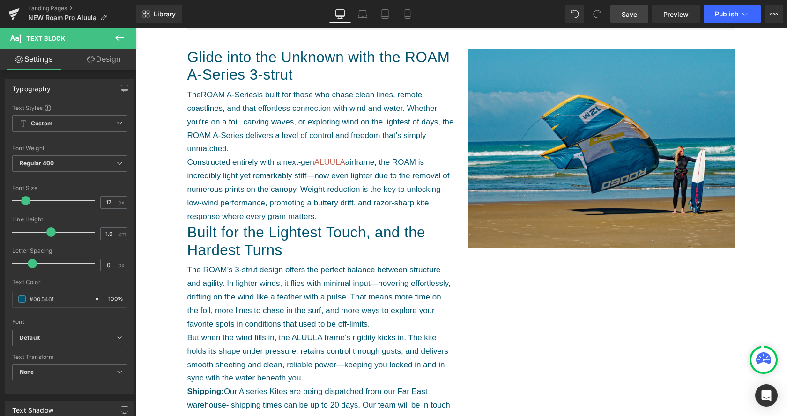
click at [635, 15] on span "Save" at bounding box center [629, 14] width 15 height 10
click at [681, 15] on span "Preview" at bounding box center [675, 14] width 25 height 10
click at [125, 40] on button at bounding box center [119, 38] width 33 height 21
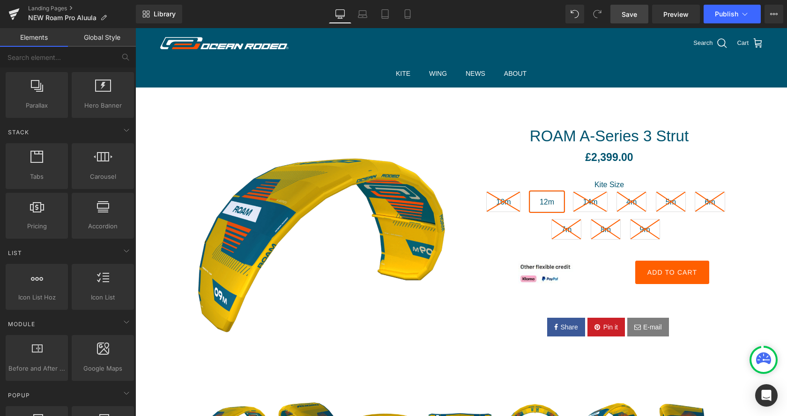
scroll to position [0, 0]
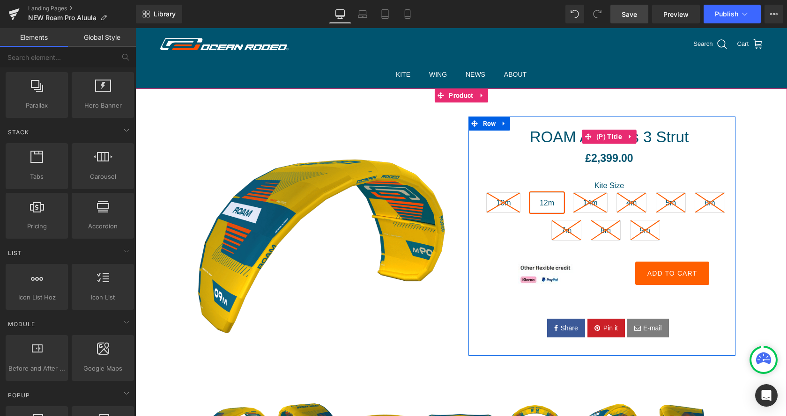
click at [497, 126] on h2 "ROAM A-Series 3 Strut" at bounding box center [609, 137] width 252 height 26
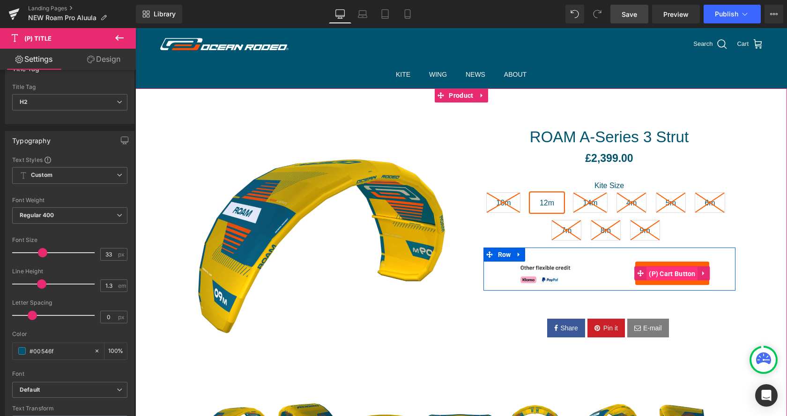
scroll to position [48, 0]
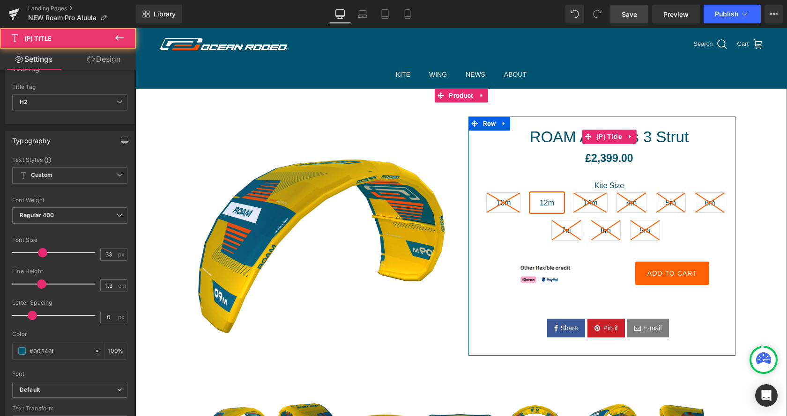
click at [490, 124] on h2 "ROAM A-Series 3 Strut" at bounding box center [609, 137] width 252 height 26
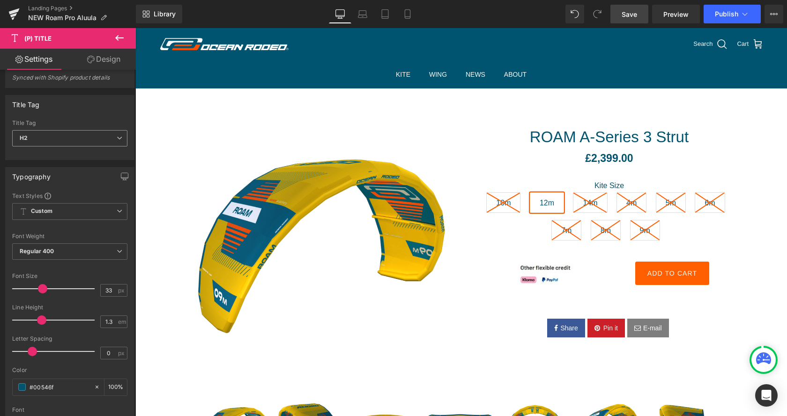
scroll to position [0, 0]
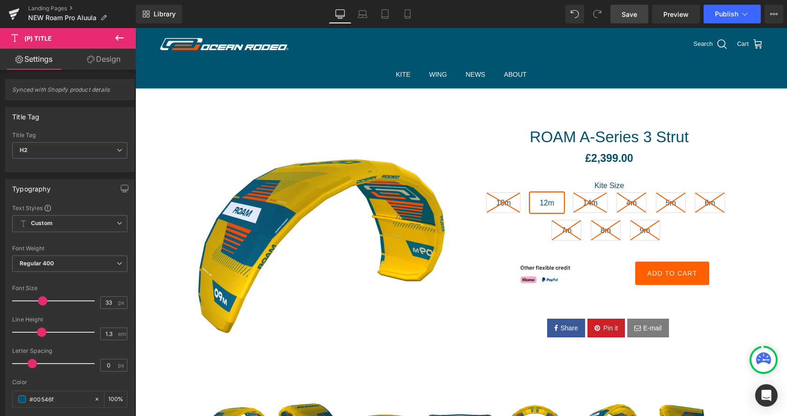
click at [119, 68] on link "Design" at bounding box center [104, 59] width 68 height 21
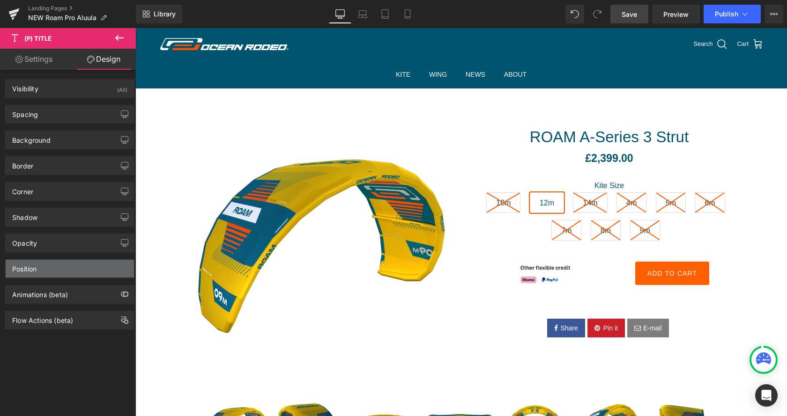
click at [64, 265] on div "Position" at bounding box center [70, 269] width 128 height 18
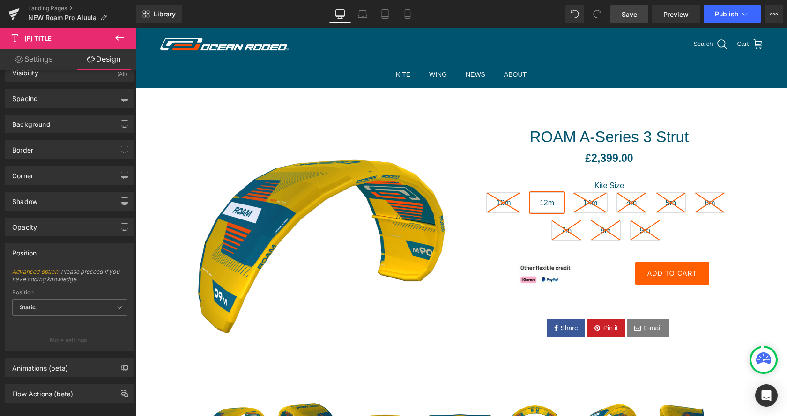
scroll to position [22, 0]
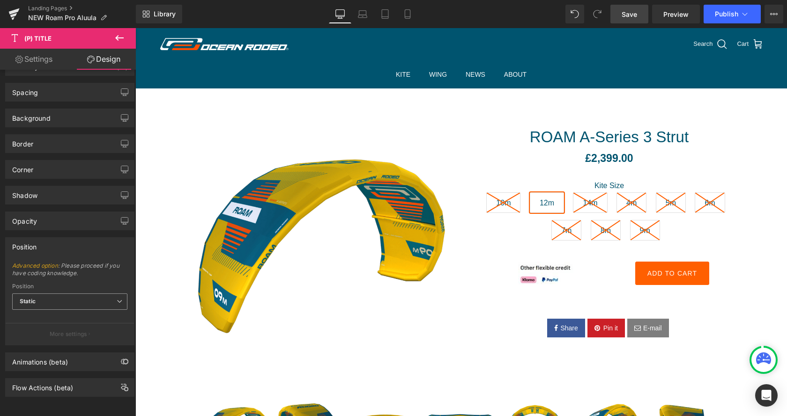
click at [104, 306] on span "Static" at bounding box center [69, 302] width 115 height 16
click at [108, 300] on span "Static" at bounding box center [69, 302] width 115 height 16
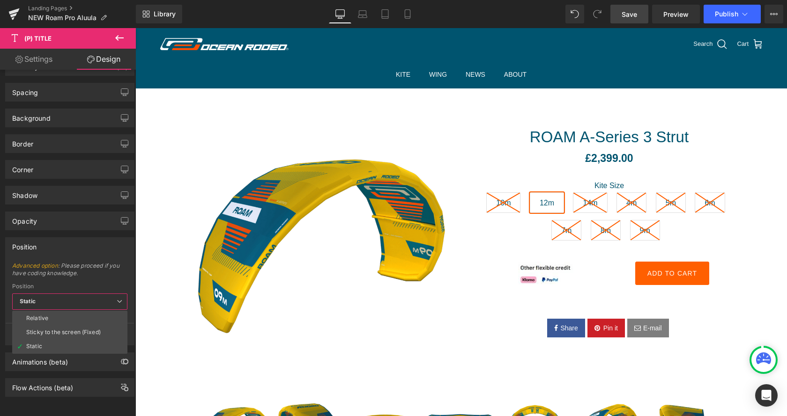
click at [109, 299] on span "Static" at bounding box center [69, 302] width 115 height 16
click at [110, 296] on span "Static" at bounding box center [69, 302] width 115 height 16
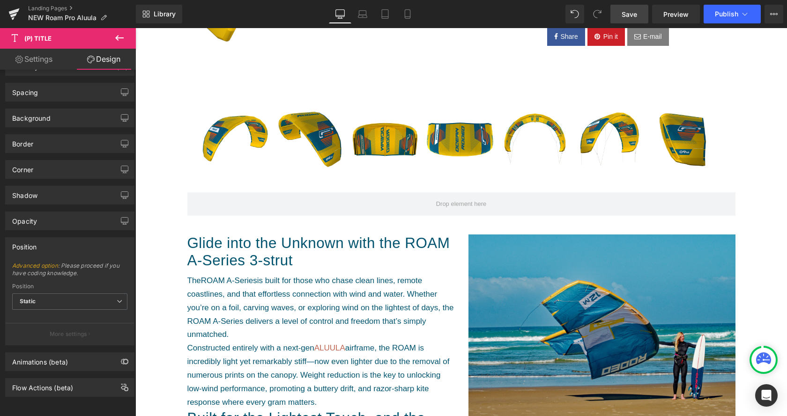
scroll to position [239, 0]
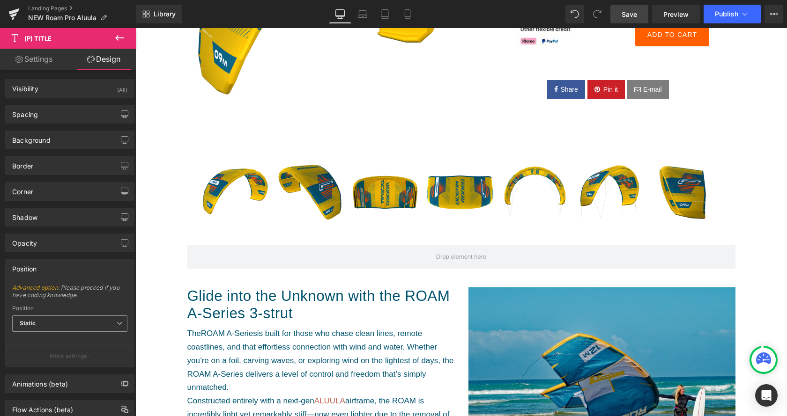
click at [115, 321] on span "Static" at bounding box center [69, 324] width 115 height 16
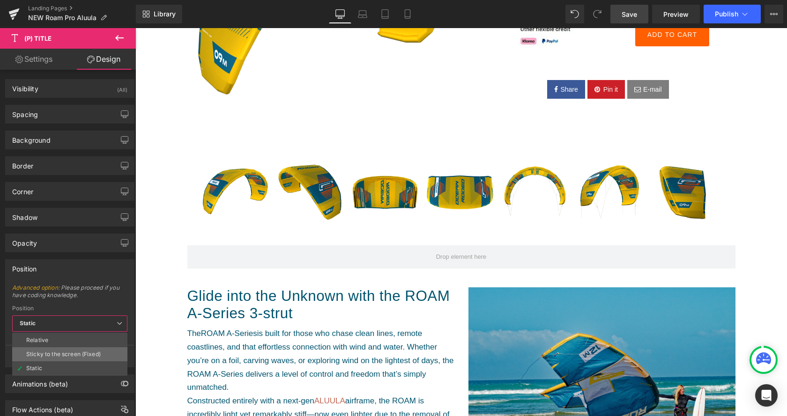
click at [109, 351] on li "Sticky to the screen (Fixed)" at bounding box center [69, 355] width 115 height 14
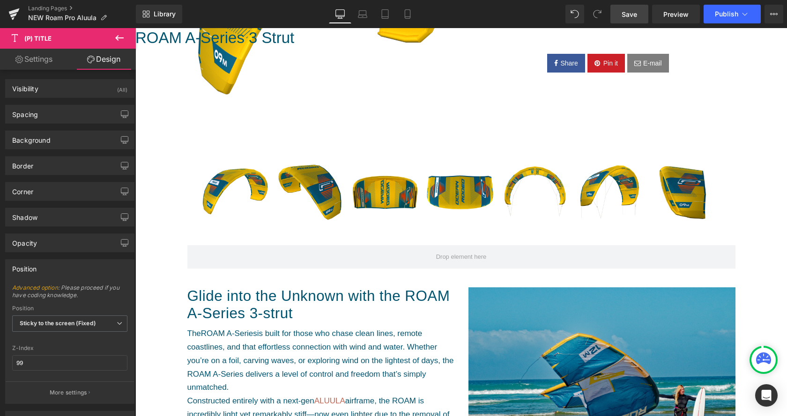
click at [631, 15] on span "Save" at bounding box center [629, 14] width 15 height 10
click at [89, 319] on span "Sticky to the screen (Fixed)" at bounding box center [69, 324] width 115 height 16
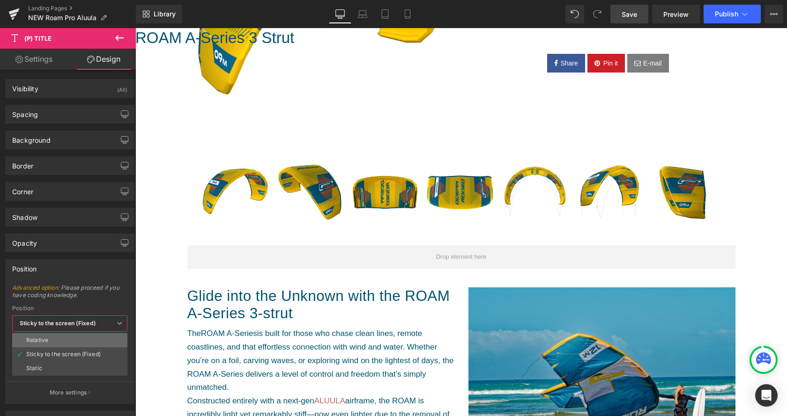
click at [59, 343] on li "Relative" at bounding box center [69, 341] width 115 height 14
type input "1"
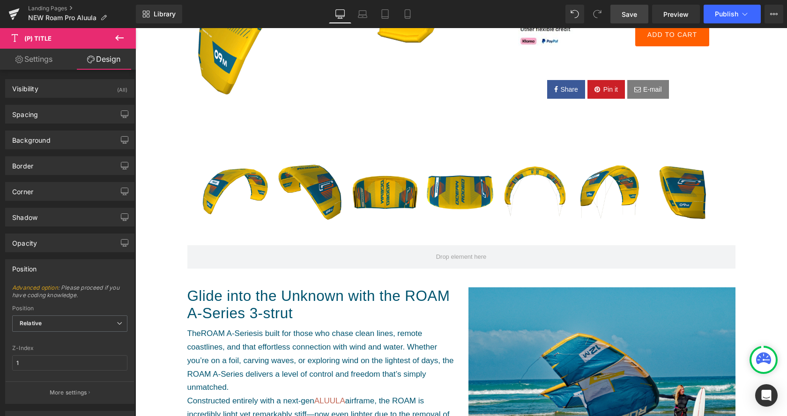
drag, startPoint x: 636, startPoint y: 12, endPoint x: 287, endPoint y: 103, distance: 360.8
click at [636, 12] on span "Save" at bounding box center [629, 14] width 15 height 10
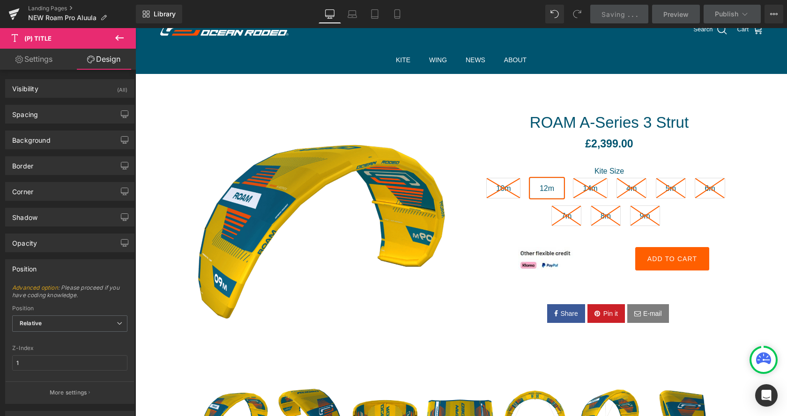
scroll to position [0, 0]
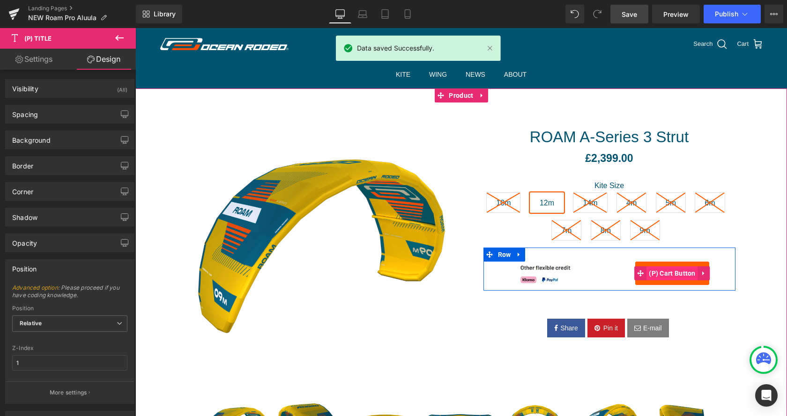
click at [677, 272] on span "(P) Cart Button" at bounding box center [672, 274] width 52 height 14
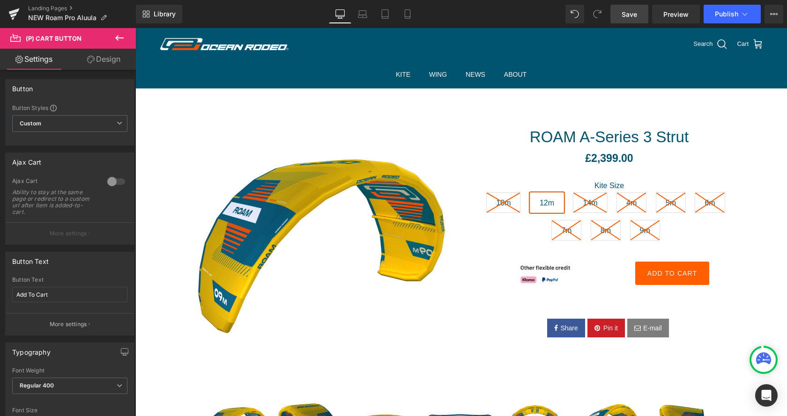
click at [109, 53] on link "Design" at bounding box center [104, 59] width 68 height 21
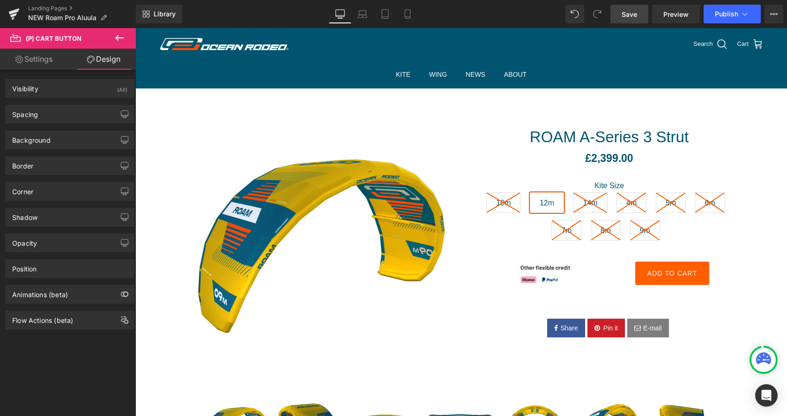
click at [45, 59] on link "Settings" at bounding box center [34, 59] width 68 height 21
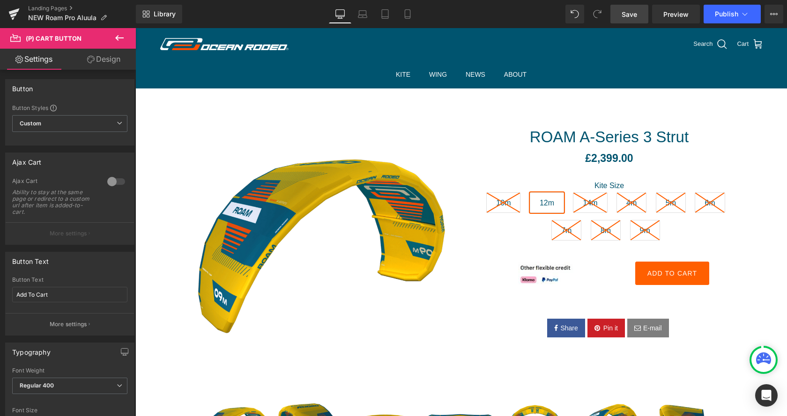
click at [100, 61] on link "Design" at bounding box center [104, 59] width 68 height 21
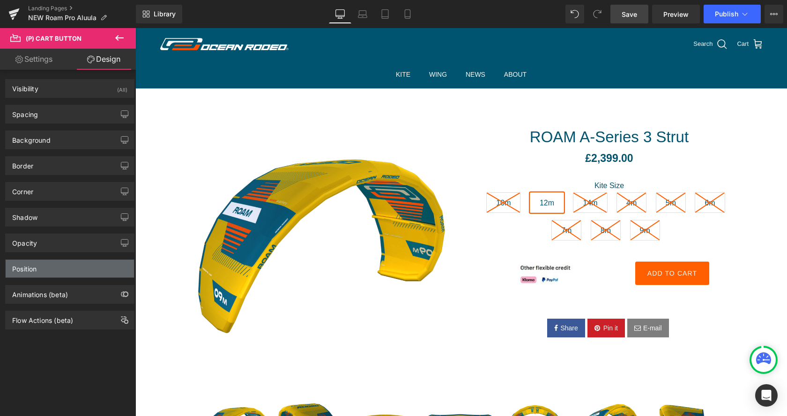
click at [43, 266] on div "Position" at bounding box center [70, 269] width 128 height 18
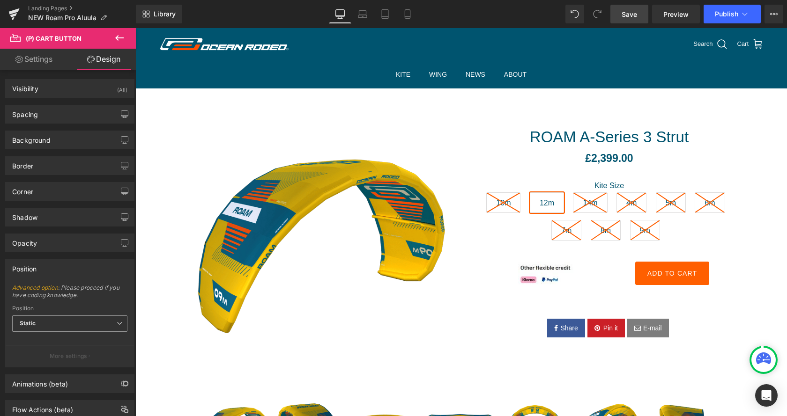
click at [71, 327] on span "Static" at bounding box center [69, 324] width 115 height 16
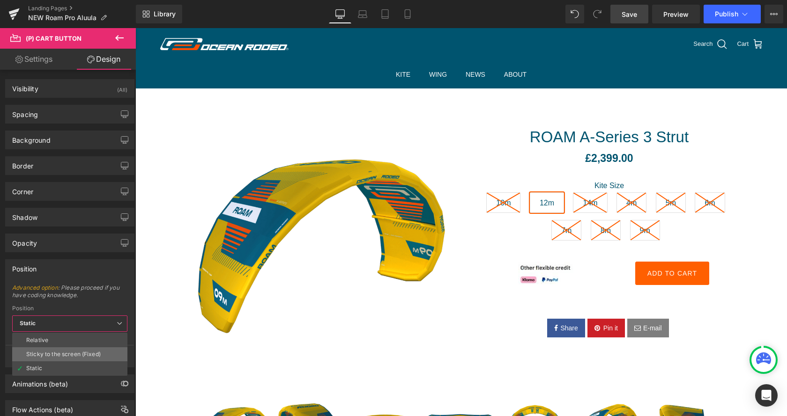
click at [76, 354] on div "Sticky to the screen (Fixed)" at bounding box center [63, 354] width 74 height 7
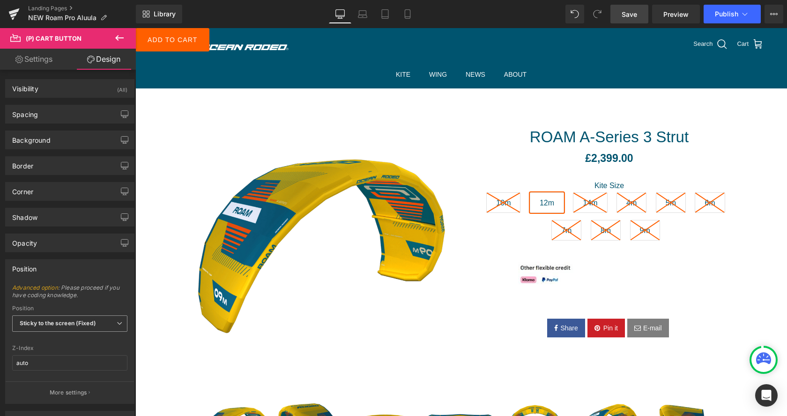
click at [93, 324] on b "Sticky to the screen (Fixed)" at bounding box center [58, 323] width 76 height 7
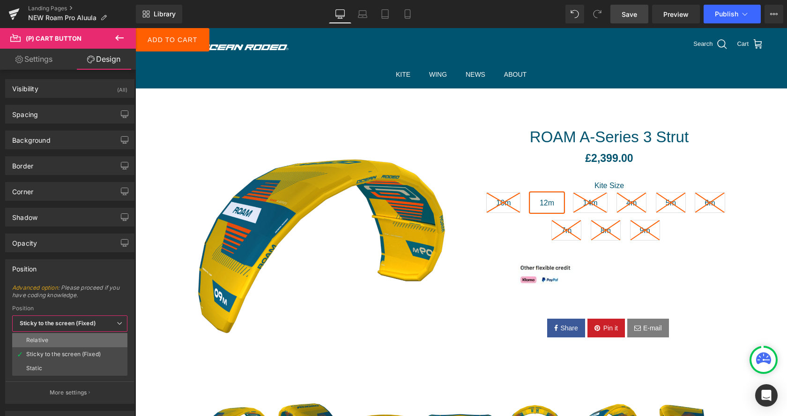
click at [79, 338] on li "Relative" at bounding box center [69, 341] width 115 height 14
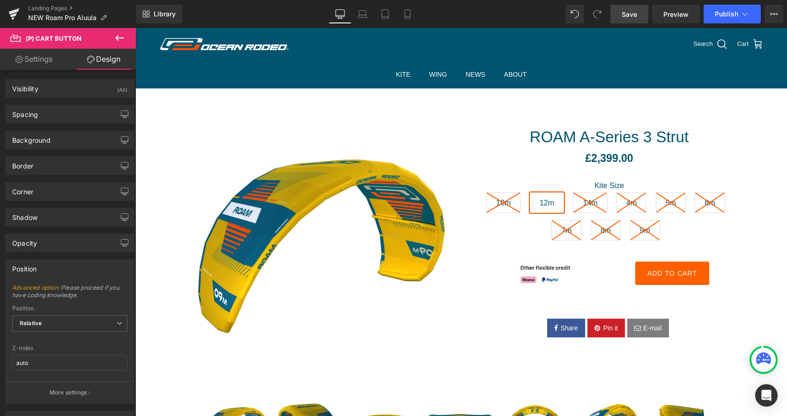
click at [642, 20] on link "Save" at bounding box center [629, 14] width 38 height 19
drag, startPoint x: 642, startPoint y: 20, endPoint x: 460, endPoint y: 0, distance: 183.3
click at [641, 20] on link "Save" at bounding box center [629, 14] width 38 height 19
click at [119, 37] on icon at bounding box center [119, 37] width 11 height 11
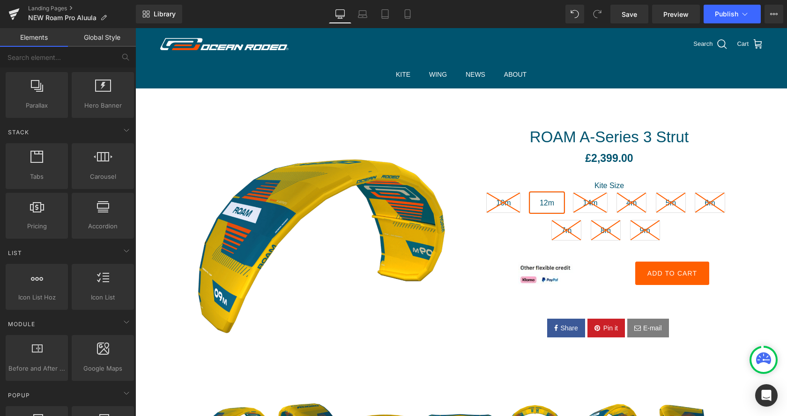
click at [119, 37] on link "Global Style" at bounding box center [102, 37] width 68 height 19
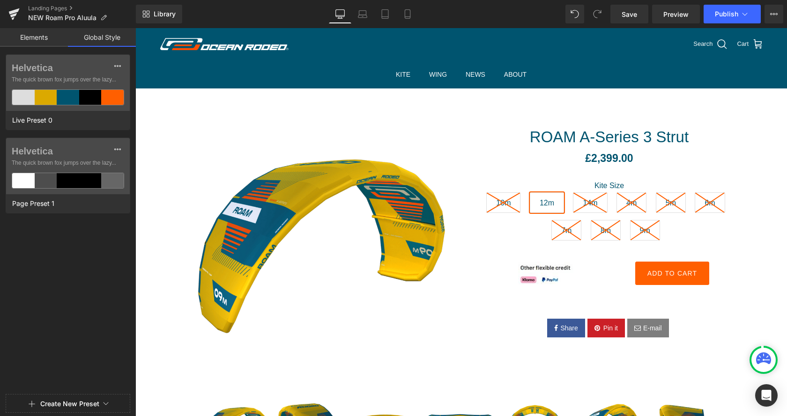
click at [12, 35] on link "Elements" at bounding box center [34, 37] width 68 height 19
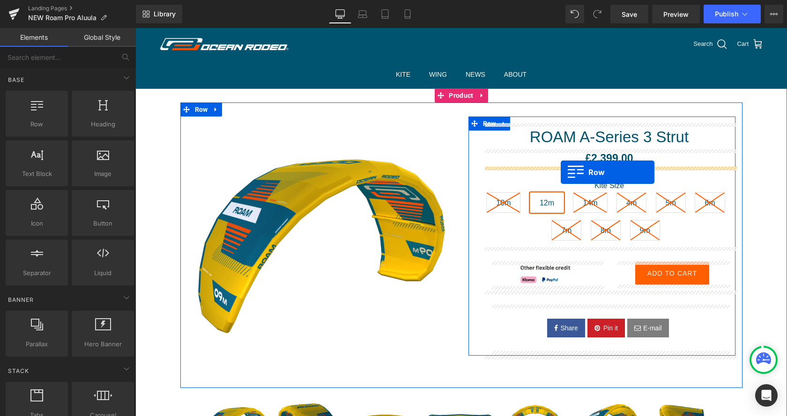
drag, startPoint x: 180, startPoint y: 152, endPoint x: 561, endPoint y: 172, distance: 380.9
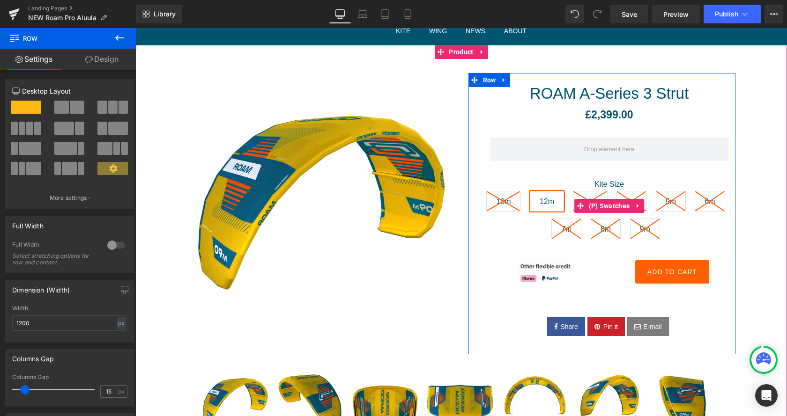
scroll to position [96, 0]
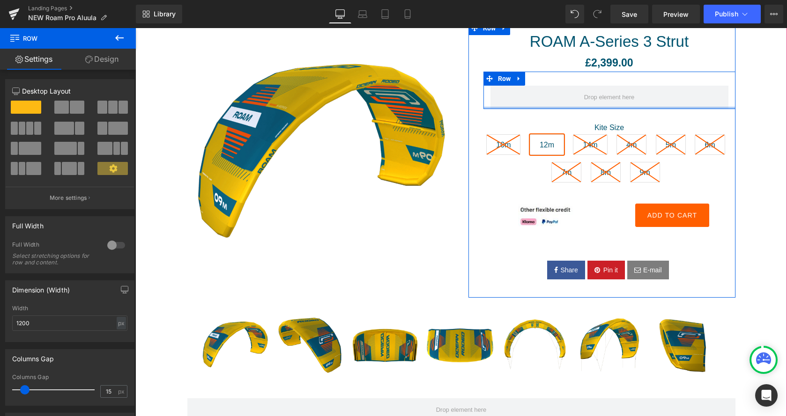
drag, startPoint x: 610, startPoint y: 110, endPoint x: 609, endPoint y: 83, distance: 26.3
click at [609, 83] on div "Row" at bounding box center [609, 90] width 252 height 37
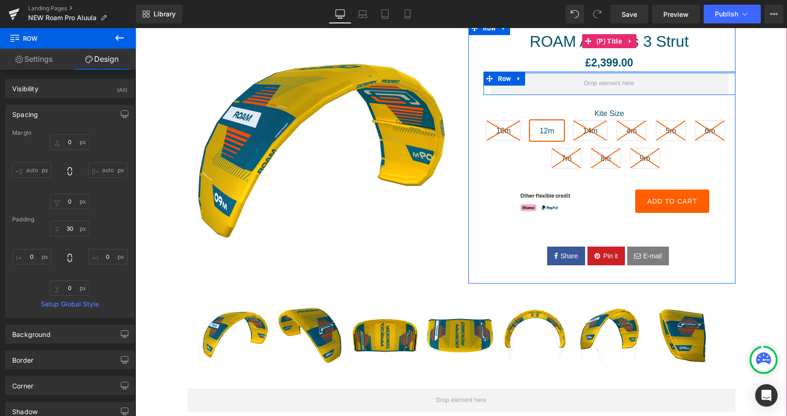
drag, startPoint x: 601, startPoint y: 74, endPoint x: 606, endPoint y: 45, distance: 28.4
click at [606, 45] on div "ROAM A-Series 3 Strut (P) Title £2,399.00 £0 (P) Price This is a demo of the qu…" at bounding box center [609, 156] width 252 height 256
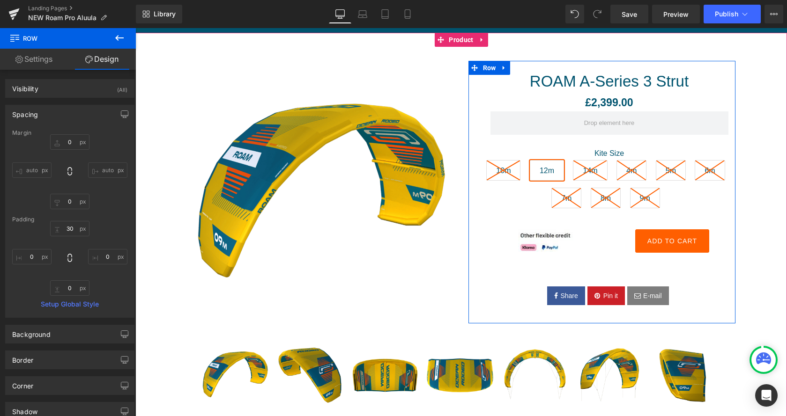
scroll to position [0, 0]
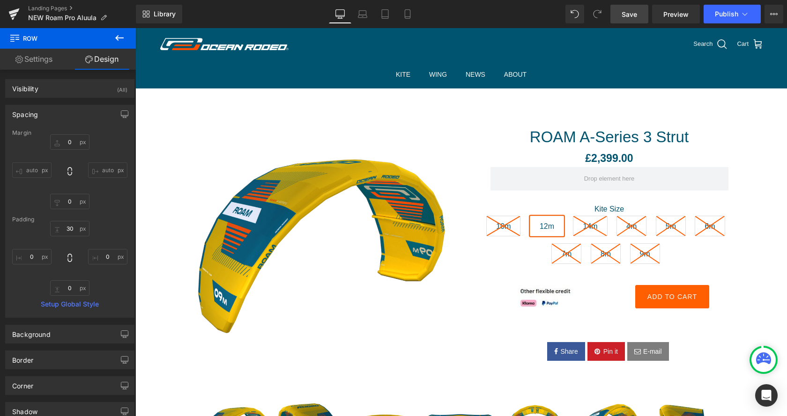
click at [633, 15] on span "Save" at bounding box center [629, 14] width 15 height 10
click at [621, 16] on link "Save" at bounding box center [629, 14] width 38 height 19
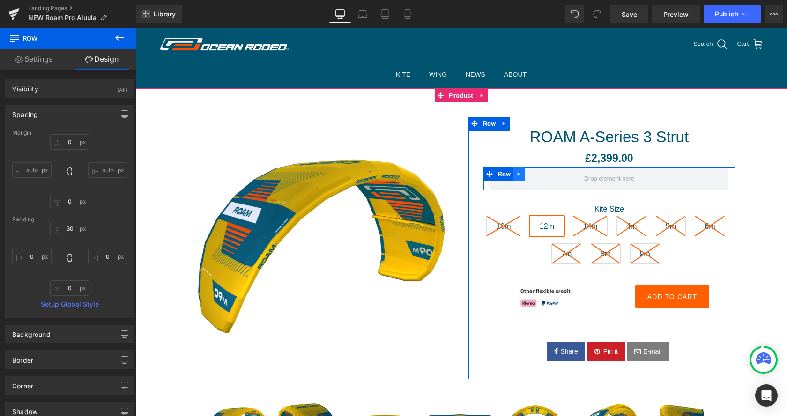
click at [525, 174] on link at bounding box center [519, 174] width 12 height 14
click at [545, 175] on link at bounding box center [543, 174] width 12 height 14
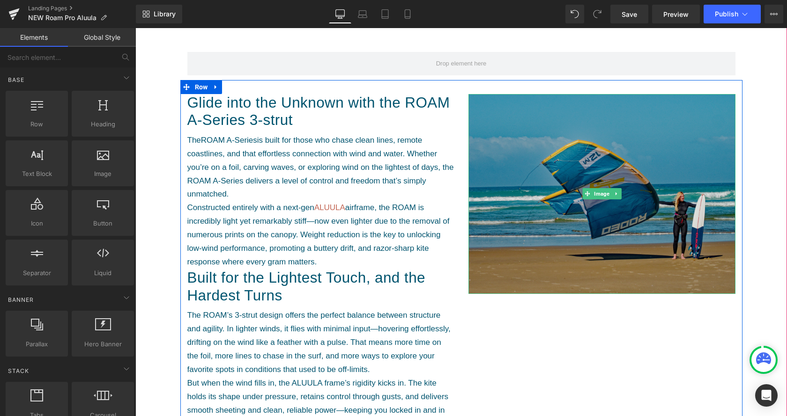
scroll to position [430, 0]
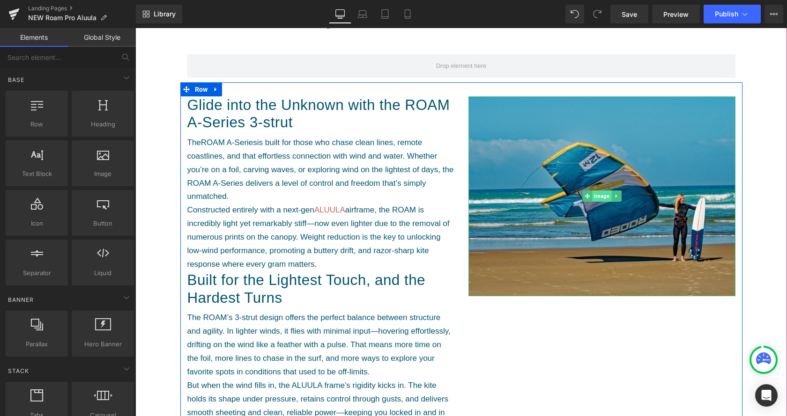
click at [600, 197] on span "Image" at bounding box center [601, 196] width 19 height 11
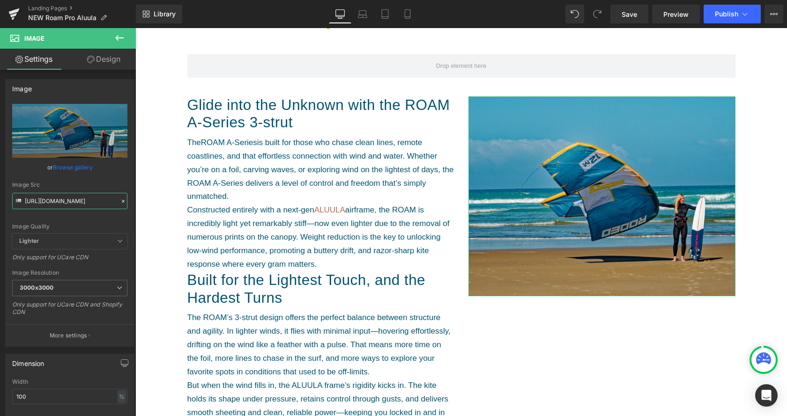
click at [71, 200] on input "[URL][DOMAIN_NAME]" at bounding box center [69, 201] width 115 height 16
click at [72, 200] on input "[URL][DOMAIN_NAME]" at bounding box center [69, 201] width 115 height 16
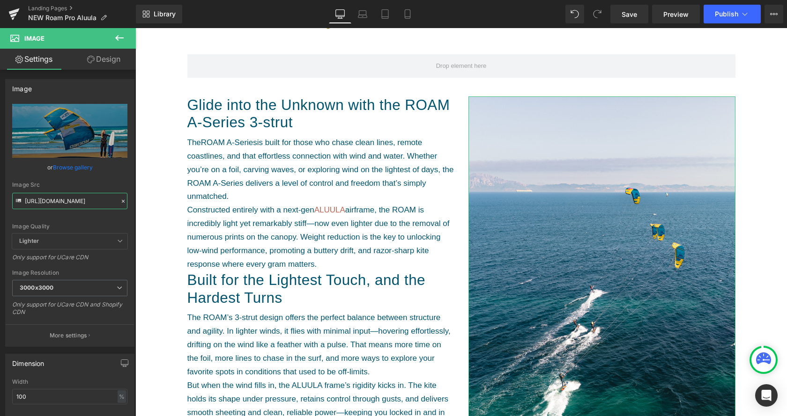
type input "[URL][DOMAIN_NAME]"
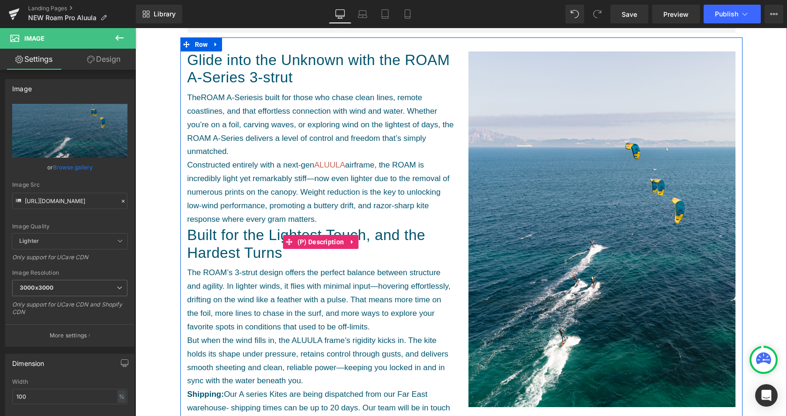
scroll to position [573, 0]
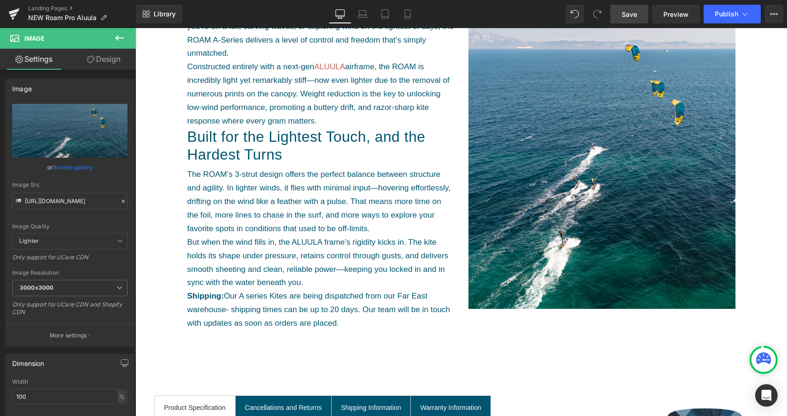
click at [624, 13] on span "Save" at bounding box center [629, 14] width 15 height 10
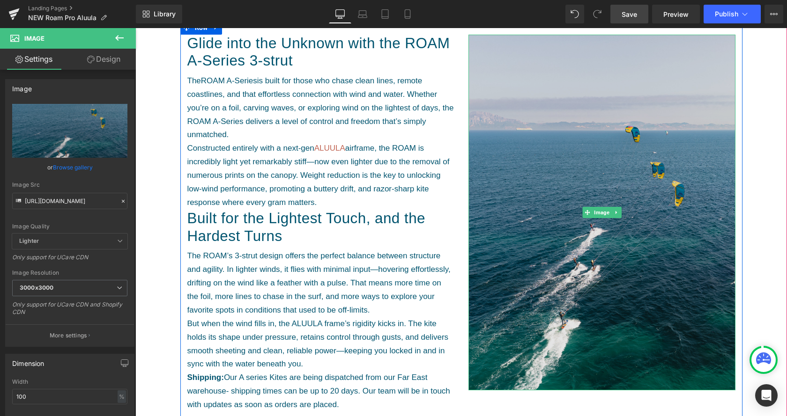
scroll to position [430, 0]
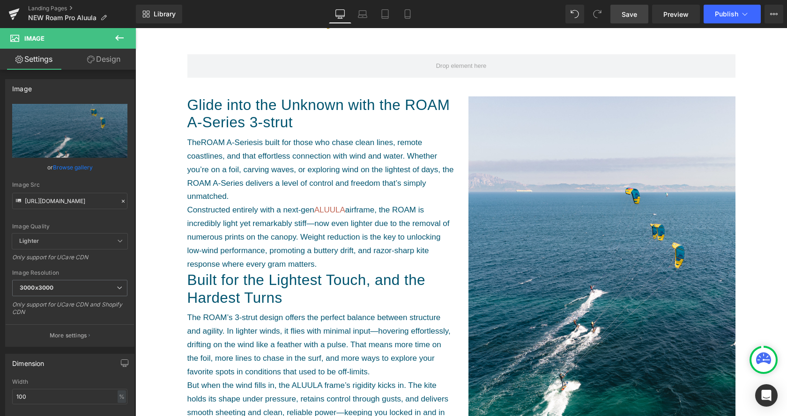
click at [113, 37] on button at bounding box center [119, 38] width 33 height 21
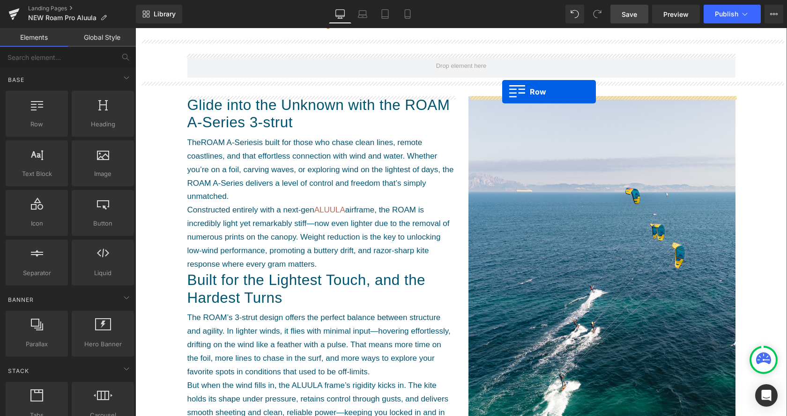
drag, startPoint x: 175, startPoint y: 141, endPoint x: 502, endPoint y: 92, distance: 331.2
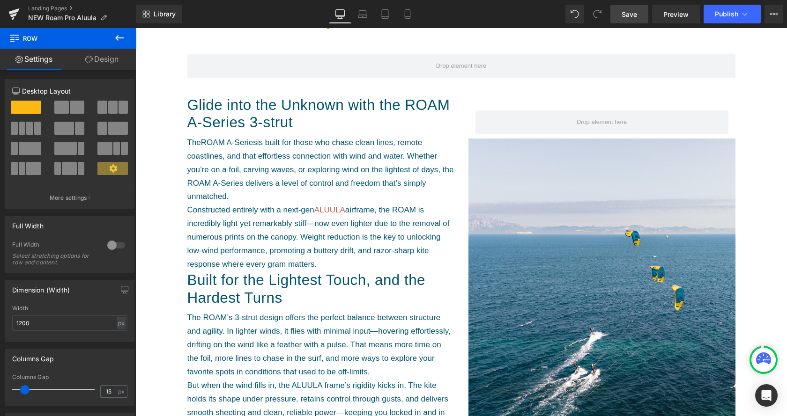
drag, startPoint x: 636, startPoint y: 19, endPoint x: 274, endPoint y: 106, distance: 372.9
click at [636, 19] on span "Save" at bounding box center [629, 14] width 15 height 10
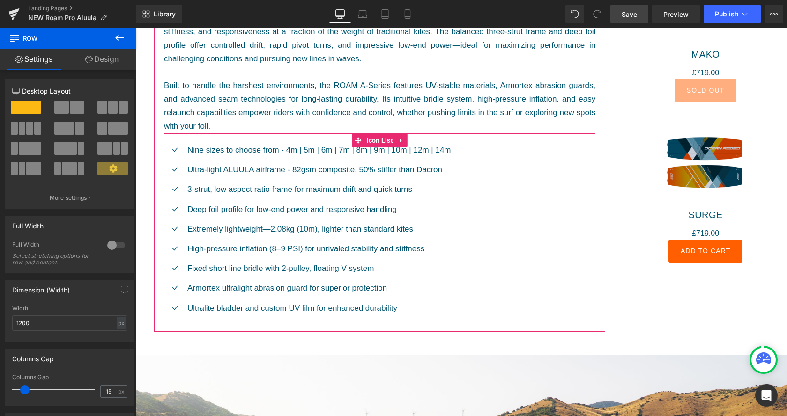
scroll to position [1003, 0]
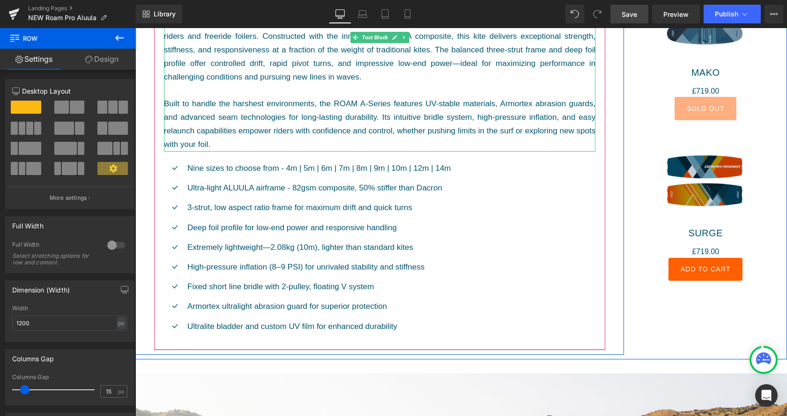
click at [473, 111] on div "The Ocean Rodeo ROAM A-Series 3-Strut Kite redefines ultralight design and prec…" at bounding box center [379, 83] width 431 height 135
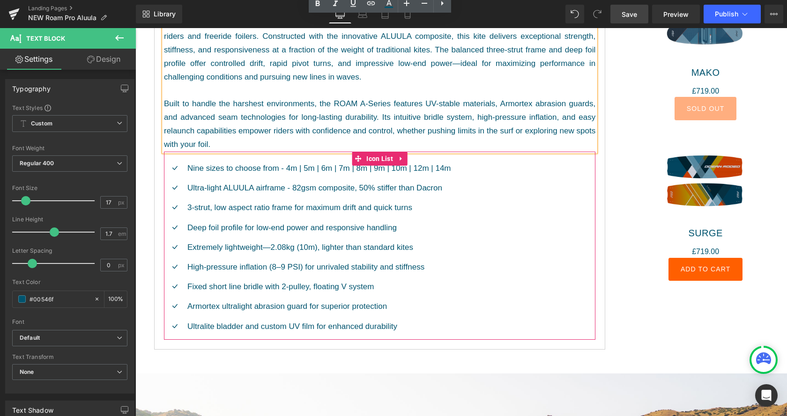
click at [510, 290] on div "Icon Nine sizes to choose from - 4m | 5m | 6m | 7m | 8m | 9m | 10m | 12m | 14m …" at bounding box center [379, 251] width 431 height 178
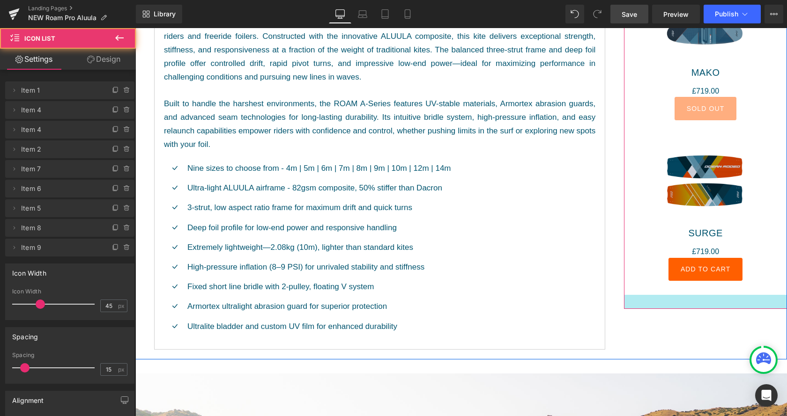
click at [655, 305] on div at bounding box center [705, 302] width 163 height 14
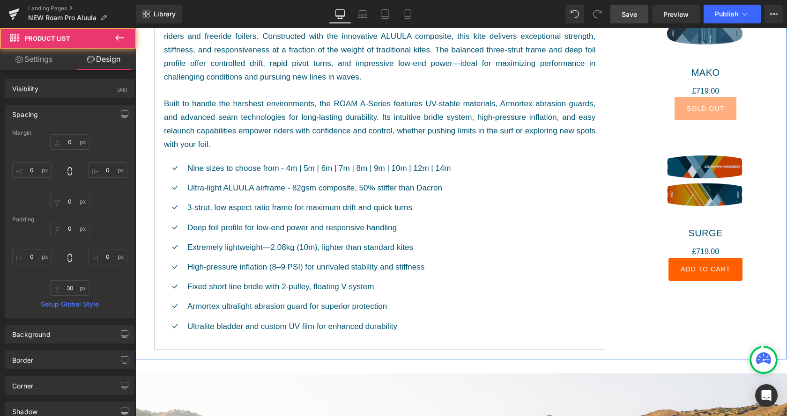
click at [677, 330] on div "Product Specification Text Block Cancellations and Returns Text Block Shipping …" at bounding box center [461, 150] width 652 height 418
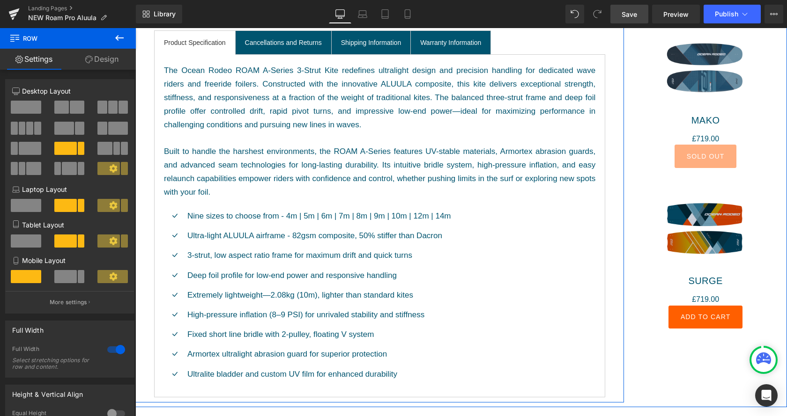
scroll to position [860, 0]
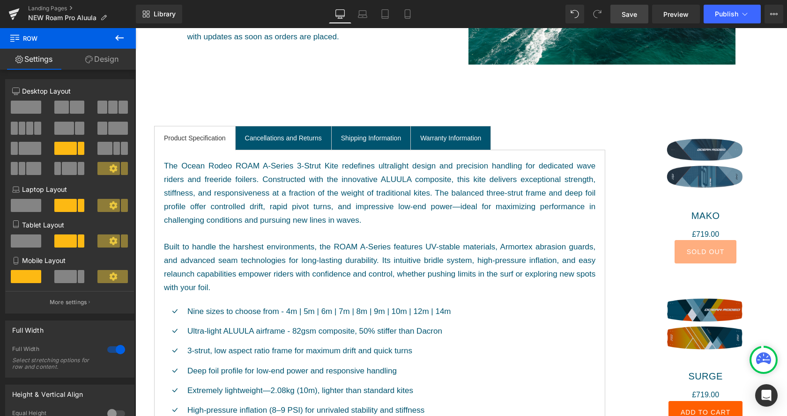
click at [125, 39] on button at bounding box center [119, 38] width 33 height 21
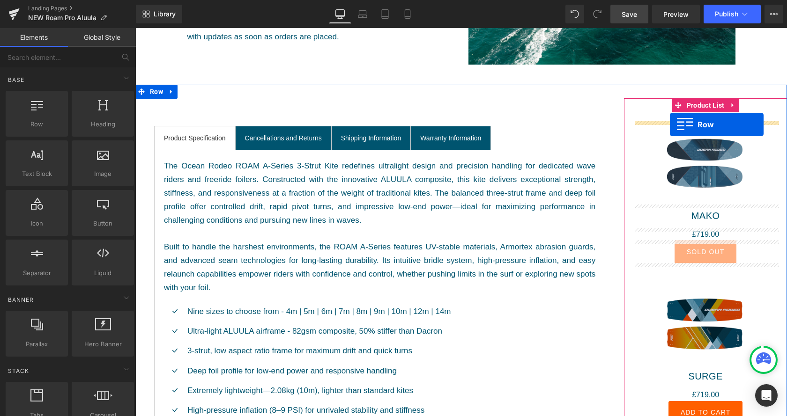
drag, startPoint x: 200, startPoint y: 146, endPoint x: 670, endPoint y: 125, distance: 470.4
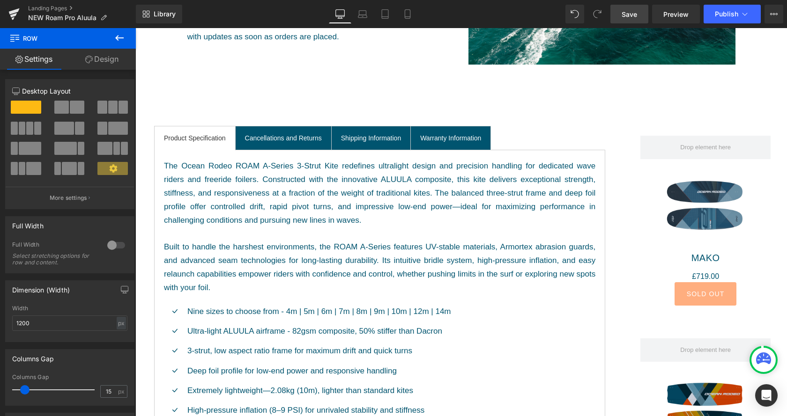
click at [631, 16] on span "Save" at bounding box center [629, 14] width 15 height 10
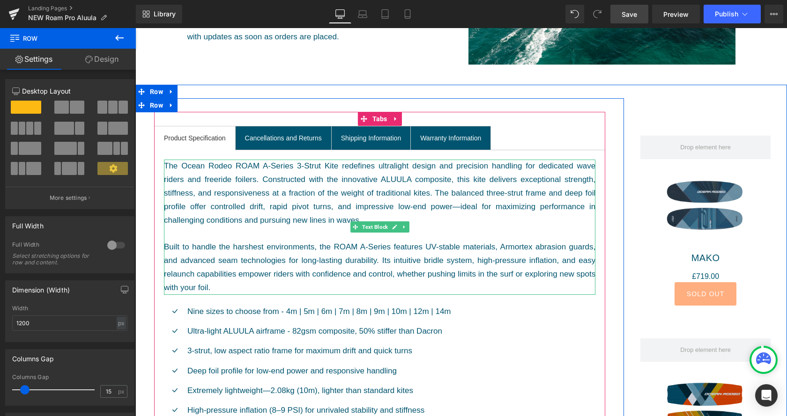
click at [259, 273] on div "The Ocean Rodeo ROAM A-Series 3-Strut Kite redefines ultralight design and prec…" at bounding box center [379, 227] width 431 height 135
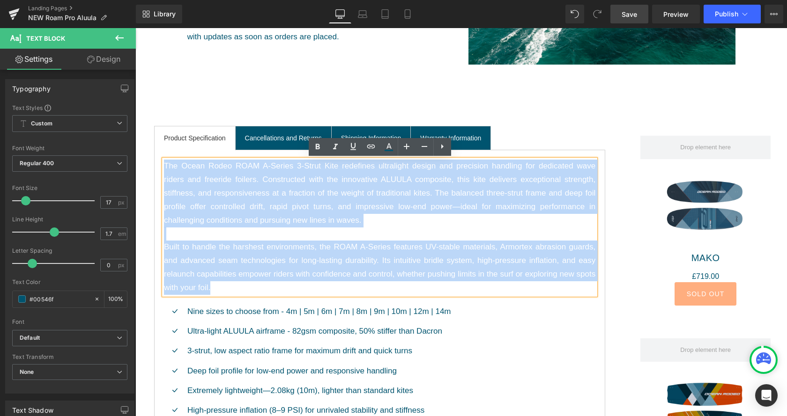
drag, startPoint x: 223, startPoint y: 289, endPoint x: 152, endPoint y: 167, distance: 141.1
click at [152, 167] on div "Product Specification Text Block Cancellations and Returns Text Block Shipping …" at bounding box center [379, 303] width 489 height 382
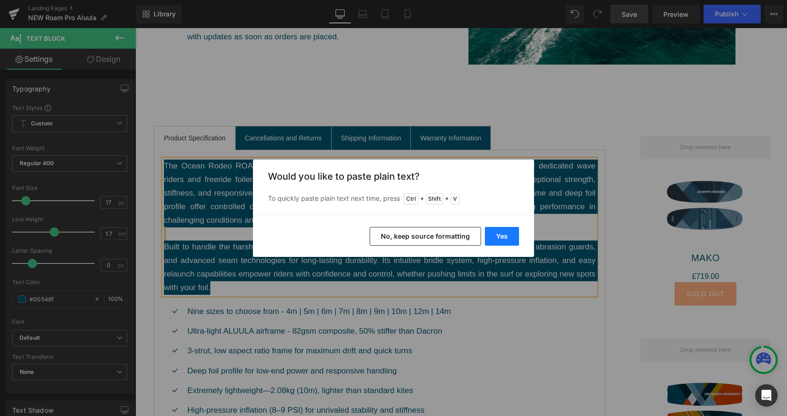
click at [505, 240] on button "Yes" at bounding box center [502, 236] width 34 height 19
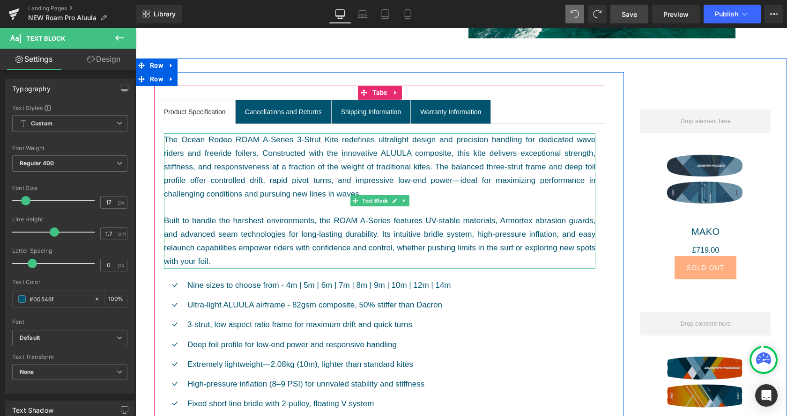
scroll to position [908, 0]
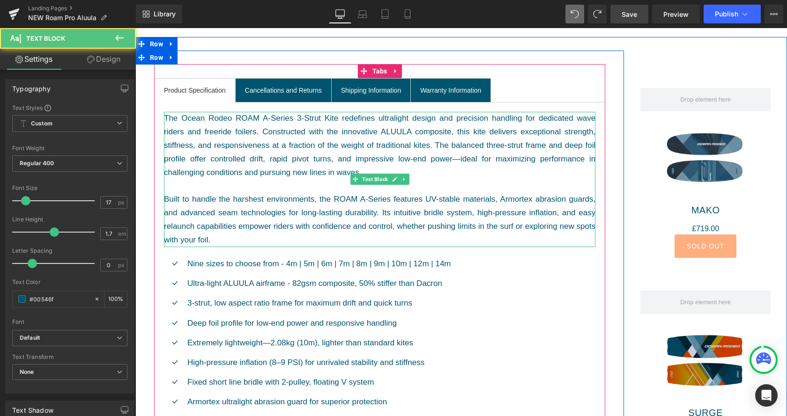
click at [243, 234] on div "The Ocean Rodeo ROAM A-Series 3-Strut Kite redefines ultralight design and prec…" at bounding box center [379, 179] width 431 height 135
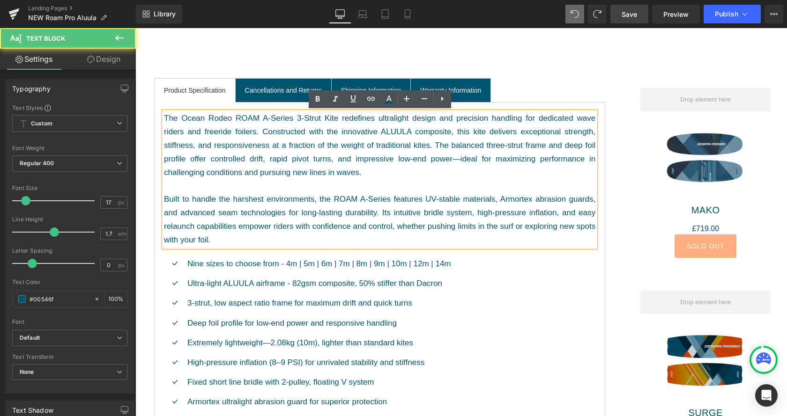
click at [281, 238] on div "The Ocean Rodeo ROAM A-Series 3-Strut Kite redefines ultralight design and prec…" at bounding box center [379, 179] width 431 height 135
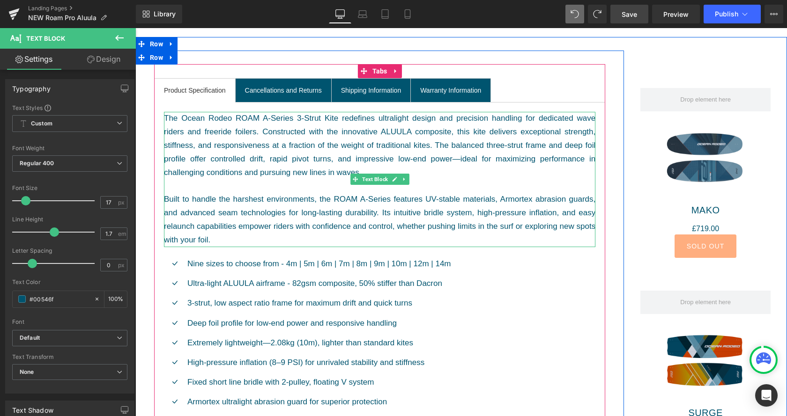
click at [213, 198] on div "The Ocean Rodeo ROAM A-Series 3-Strut Kite redefines ultralight design and prec…" at bounding box center [379, 179] width 431 height 135
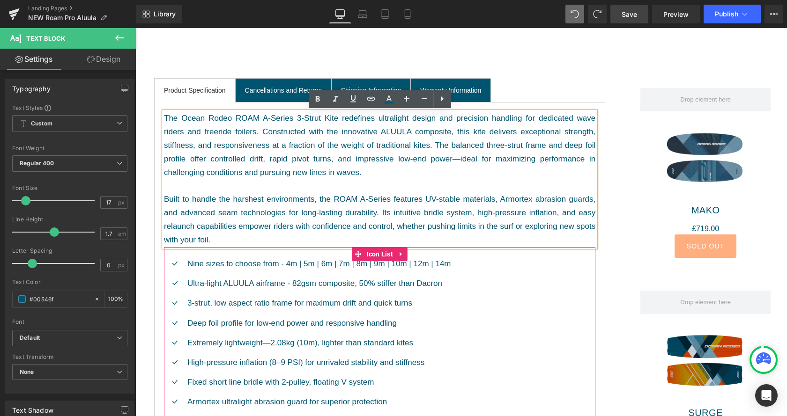
click at [551, 269] on div "Icon Nine sizes to choose from - 4m | 5m | 6m | 7m | 8m | 9m | 10m | 12m | 14m …" at bounding box center [379, 347] width 431 height 178
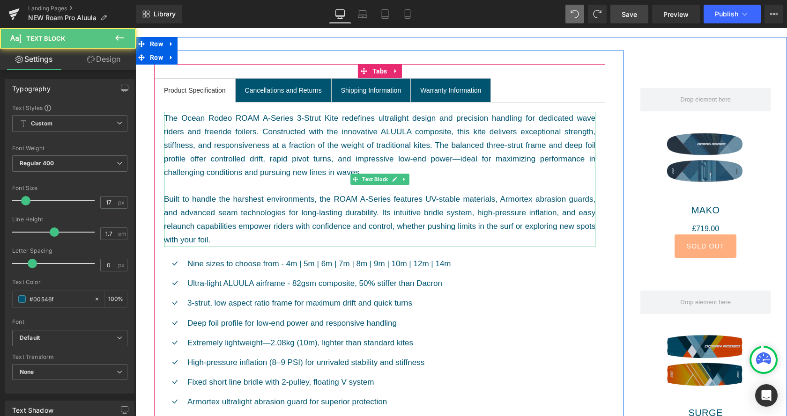
click at [468, 176] on div "The Ocean Rodeo ROAM A-Series 3-Strut Kite redefines ultralight design and prec…" at bounding box center [379, 179] width 431 height 135
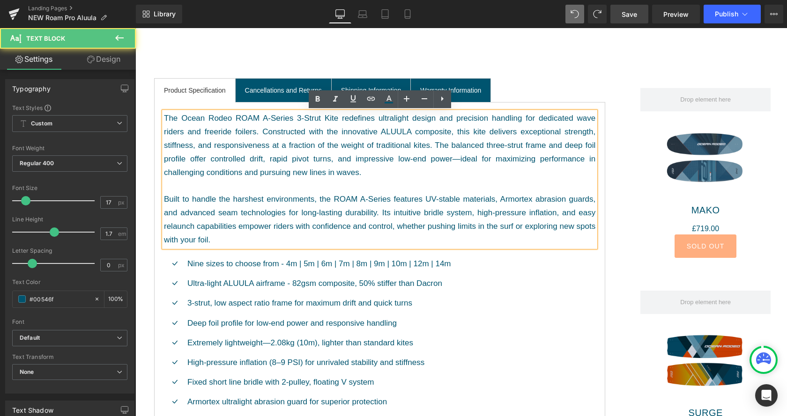
click at [457, 159] on div "The Ocean Rodeo ROAM A-Series 3-Strut Kite redefines ultralight design and prec…" at bounding box center [379, 179] width 431 height 135
click at [477, 158] on div "The Ocean Rodeo ROAM A-Series 3-Strut Kite redefines ultralight design and prec…" at bounding box center [379, 179] width 431 height 135
click at [525, 158] on div "The Ocean Rodeo ROAM A-Series 3-Strut Kite redefines ultralight design and prec…" at bounding box center [379, 179] width 431 height 135
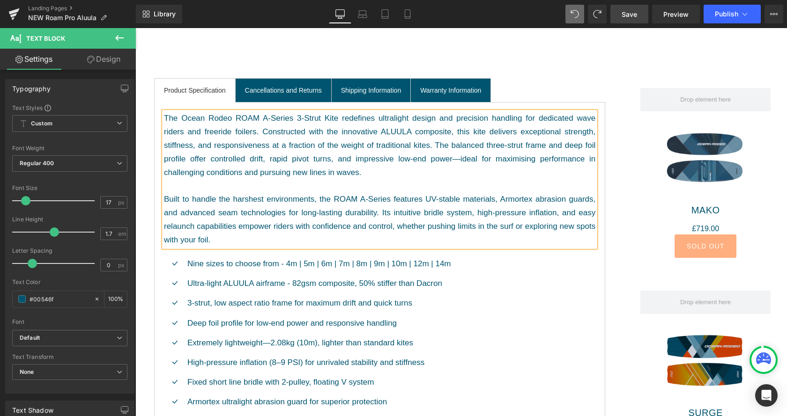
click at [636, 9] on link "Save" at bounding box center [629, 14] width 38 height 19
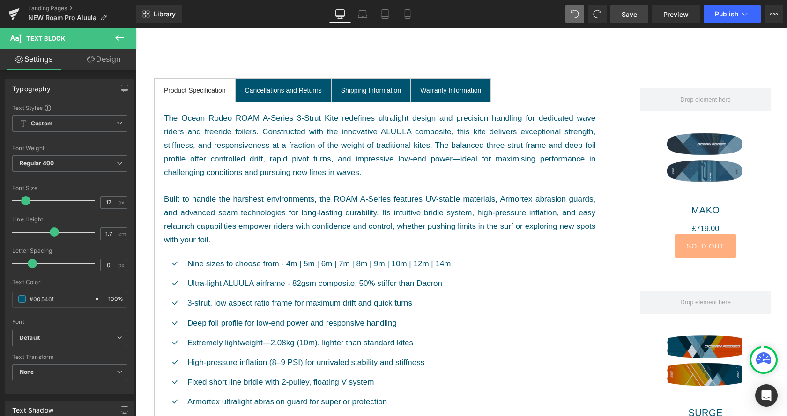
click at [640, 15] on link "Save" at bounding box center [629, 14] width 38 height 19
click at [633, 16] on span "Save" at bounding box center [629, 14] width 15 height 10
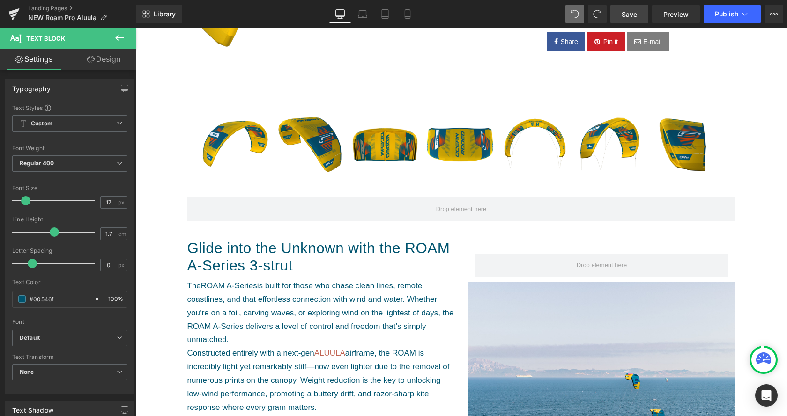
scroll to position [0, 0]
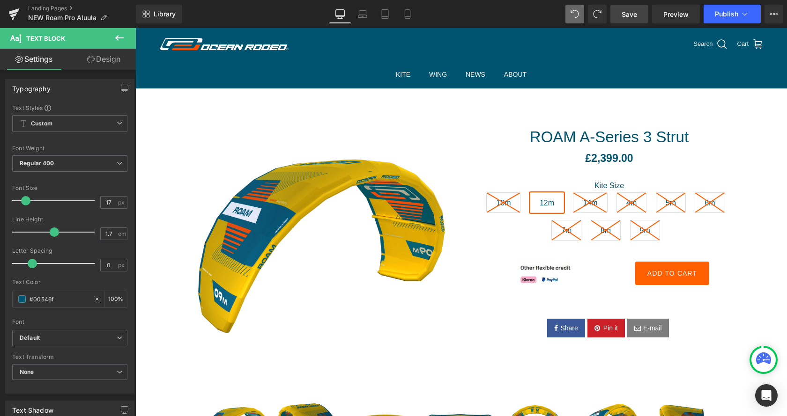
click at [634, 15] on span "Save" at bounding box center [629, 14] width 15 height 10
